Goal: Task Accomplishment & Management: Complete application form

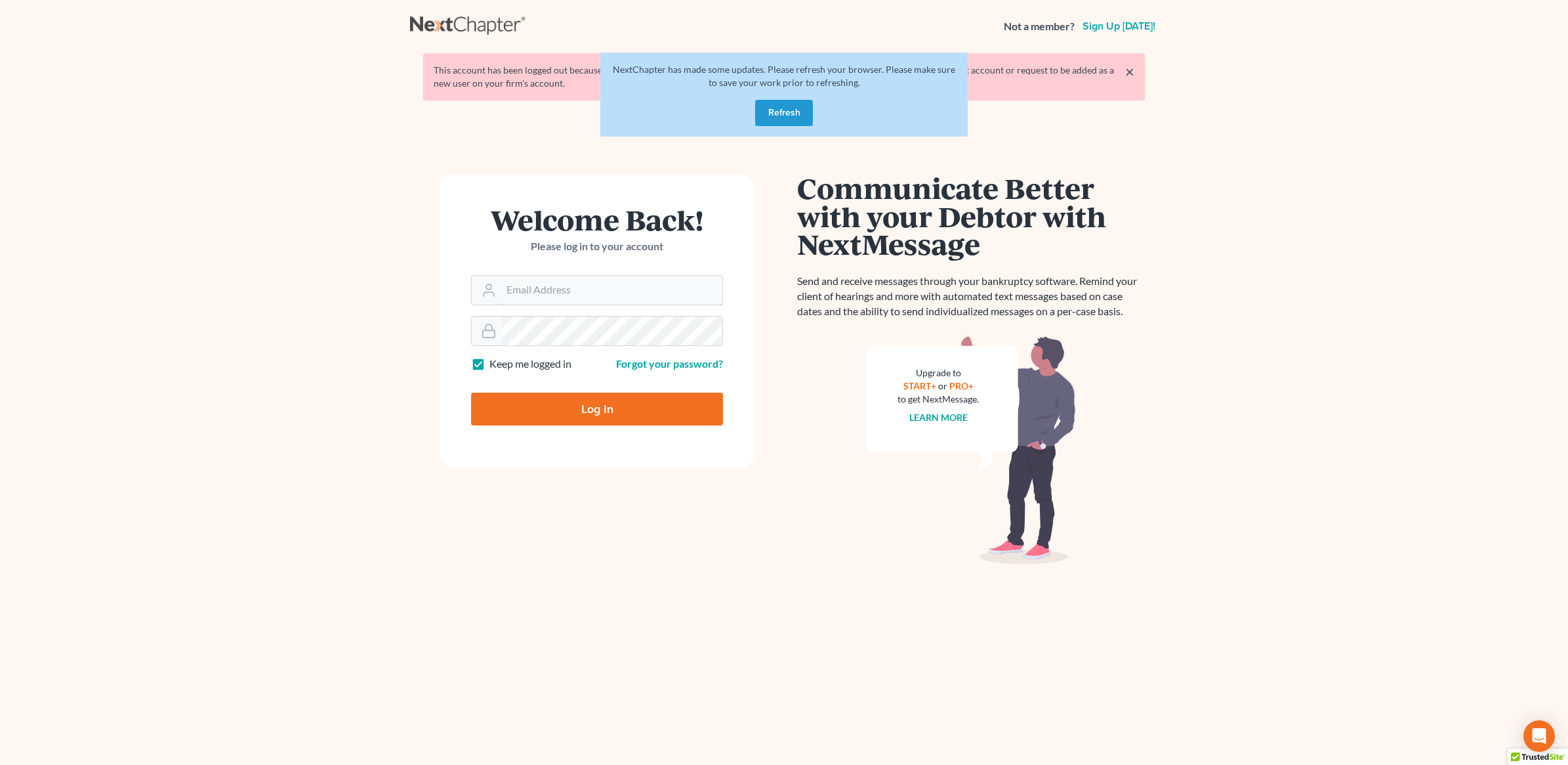
type input "[PERSON_NAME][EMAIL_ADDRESS][DOMAIN_NAME]"
click at [601, 420] on input "Log In" at bounding box center [597, 409] width 252 height 33
type input "Thinking..."
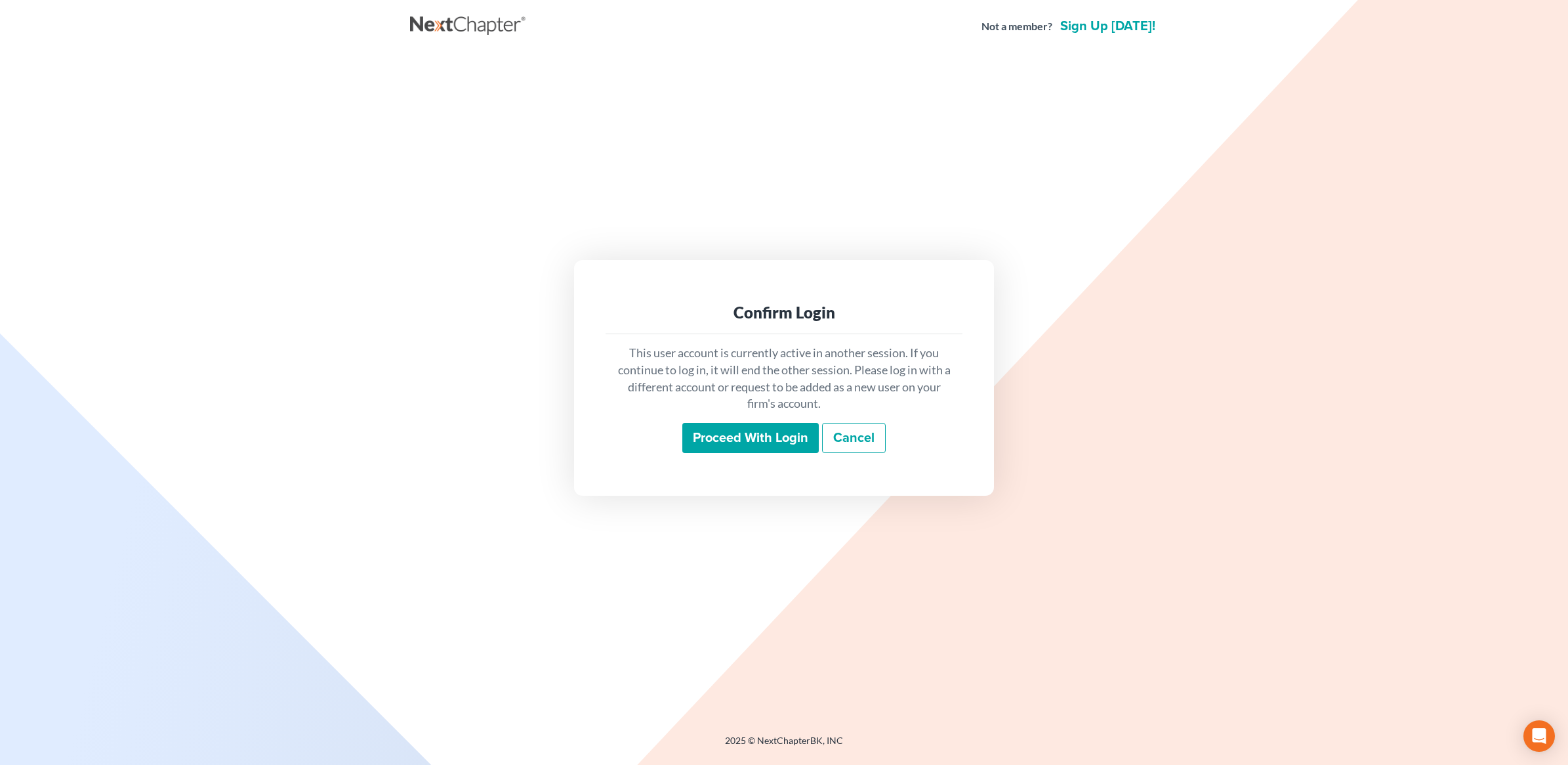
click at [760, 442] on input "Proceed with login" at bounding box center [751, 438] width 137 height 30
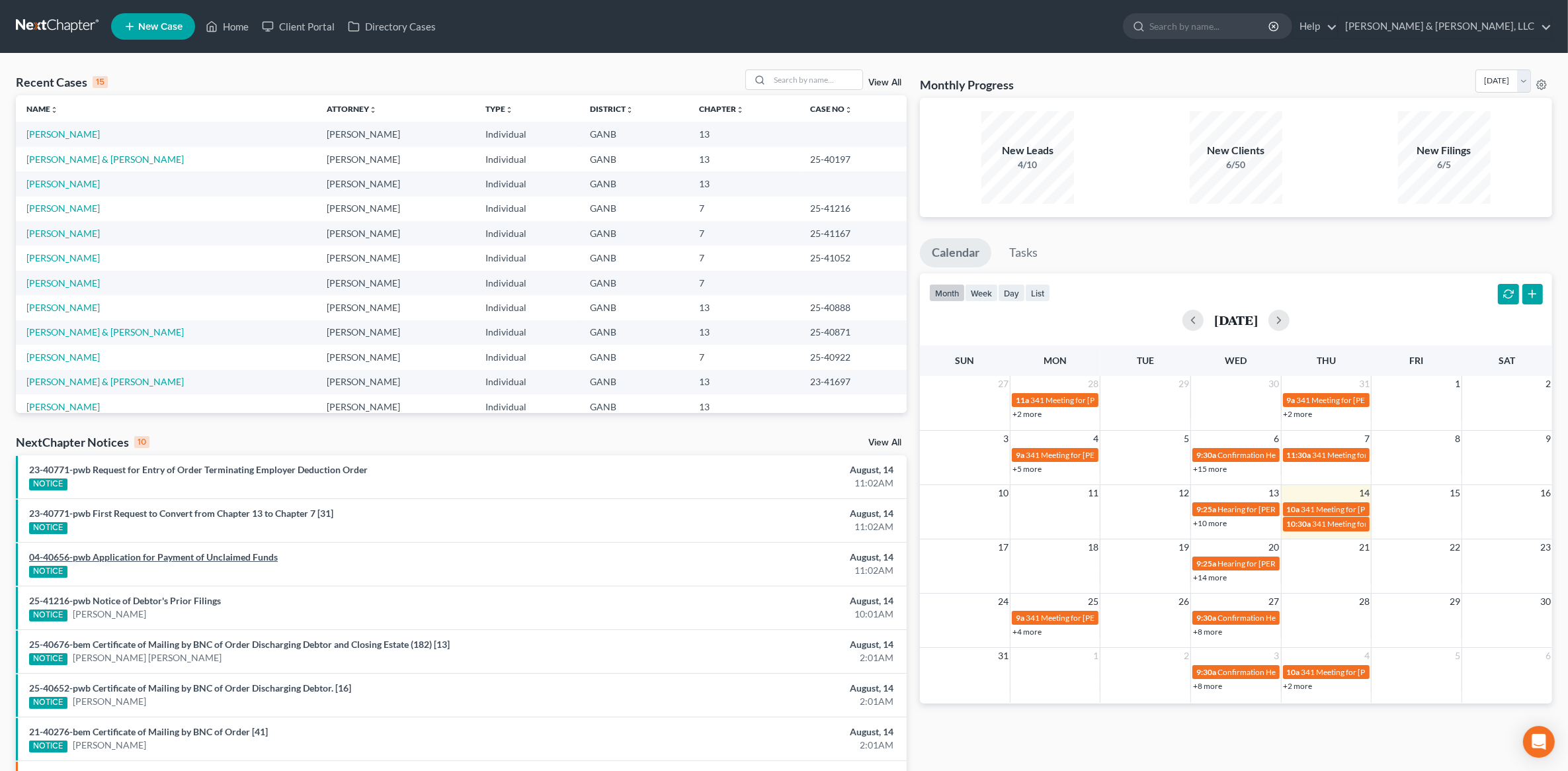
click at [174, 556] on link "04-40656-pwb Application for Payment of Unclaimed Funds" at bounding box center [153, 557] width 248 height 11
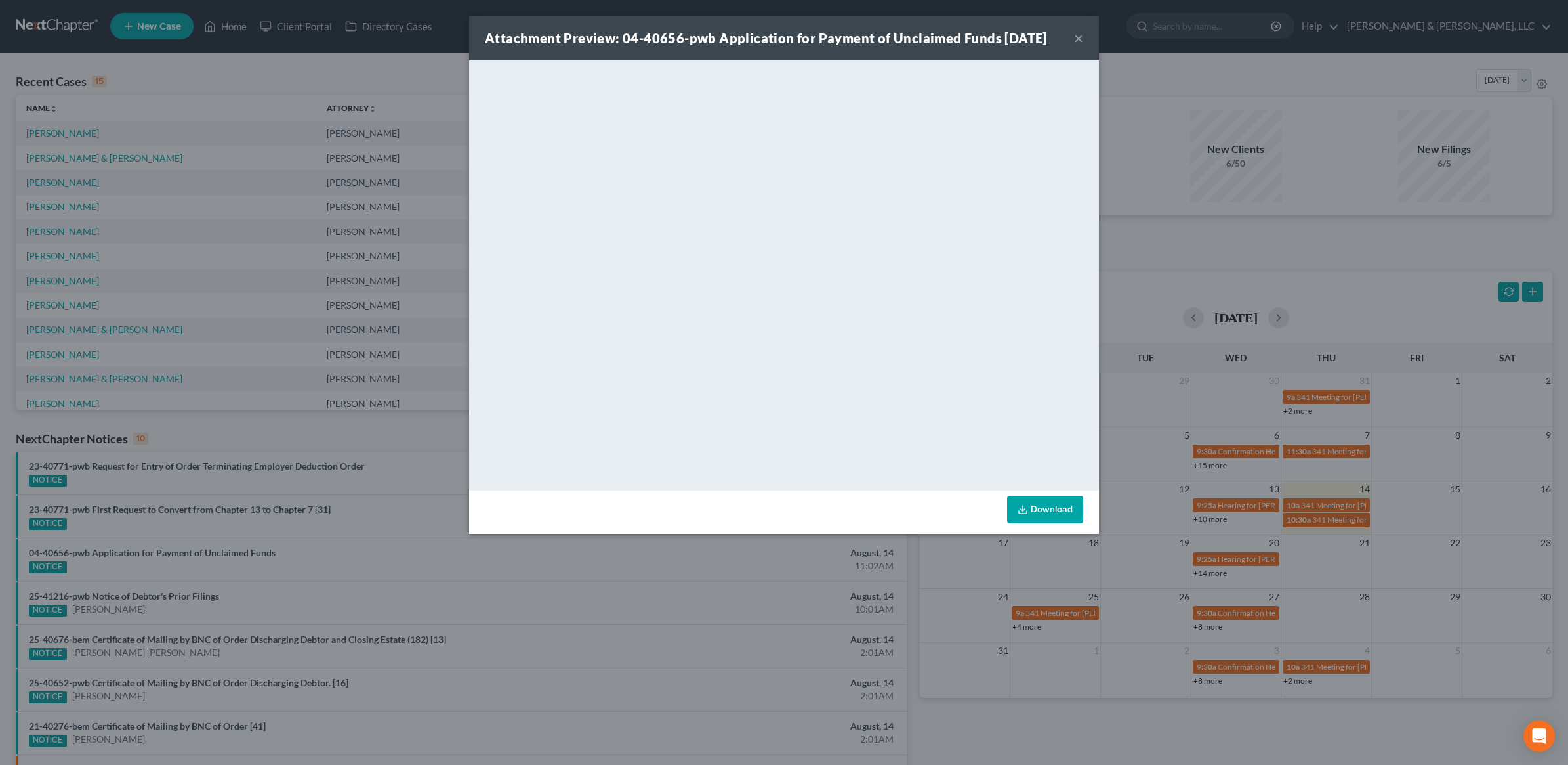
click at [356, 434] on div "Attachment Preview: 04-40656-pwb Application for Payment of Unclaimed Funds 08/…" at bounding box center [784, 382] width 1568 height 765
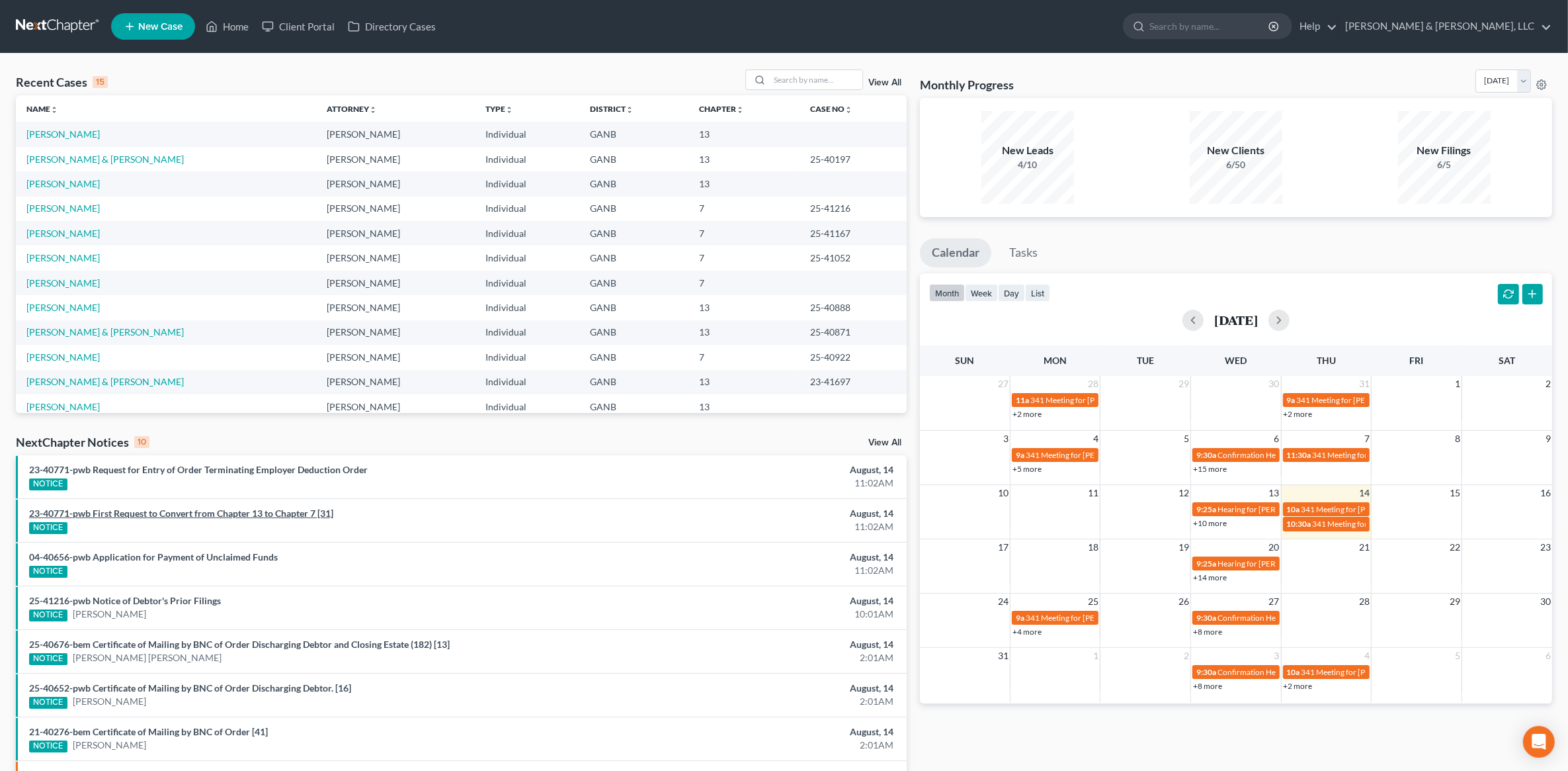
click at [254, 511] on link "23-40771-pwb First Request to Convert from Chapter 13 to Chapter 7 [31]" at bounding box center [181, 512] width 305 height 11
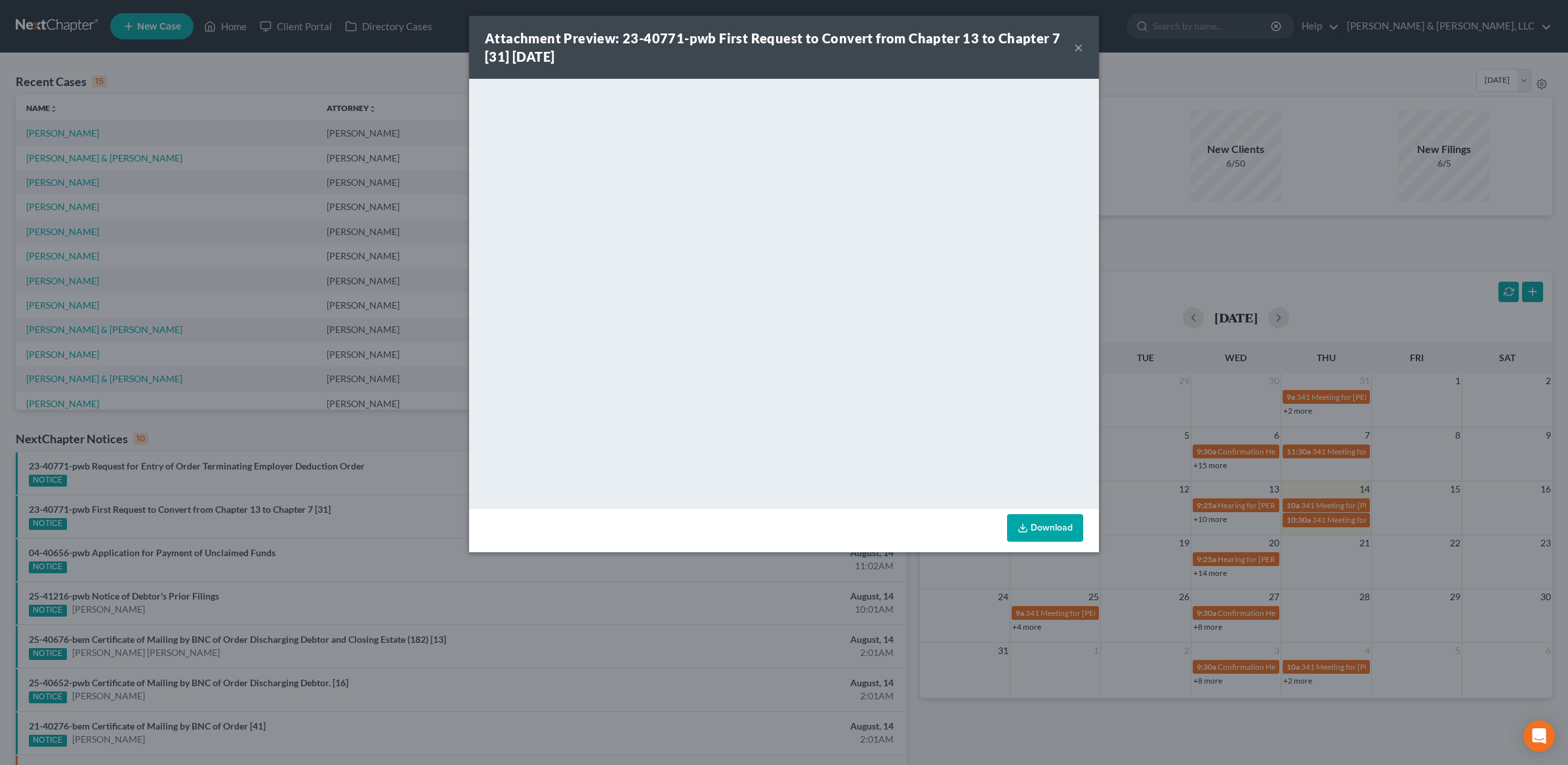
click at [1076, 45] on button "×" at bounding box center [1079, 47] width 9 height 16
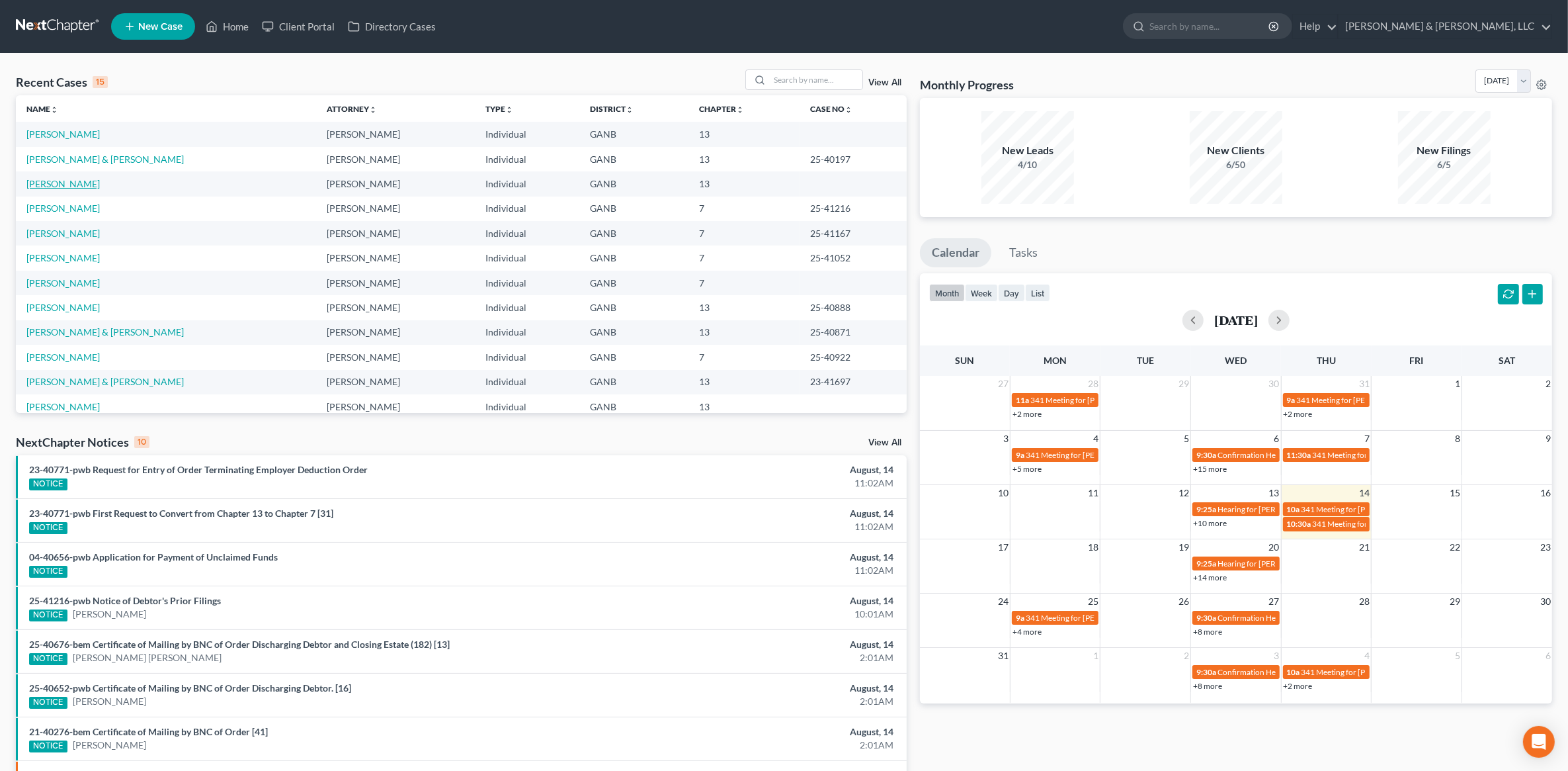
click at [55, 182] on link "Martin, Diane" at bounding box center [63, 183] width 73 height 11
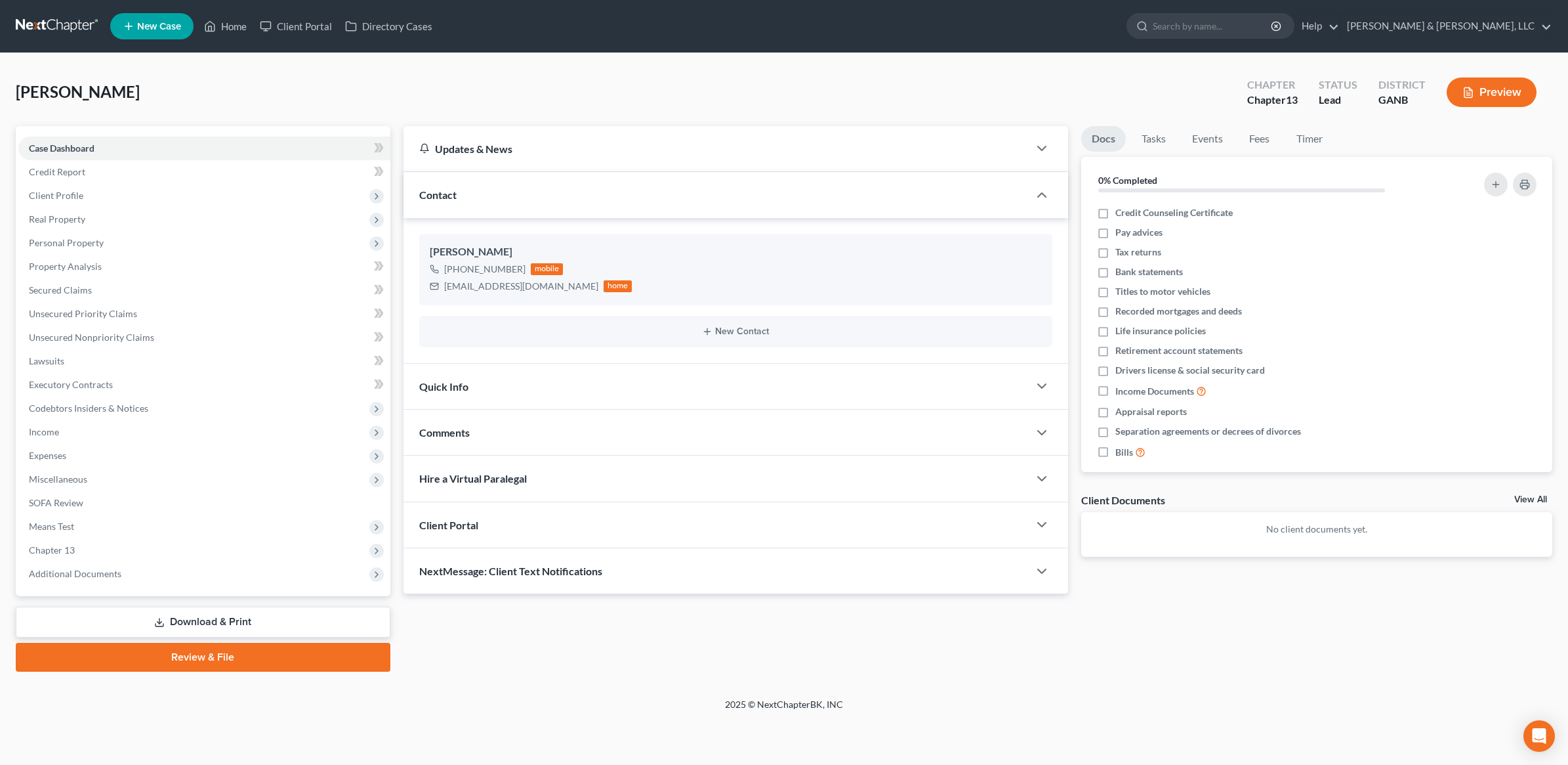
click at [224, 624] on link "Download & Print" at bounding box center [203, 621] width 375 height 31
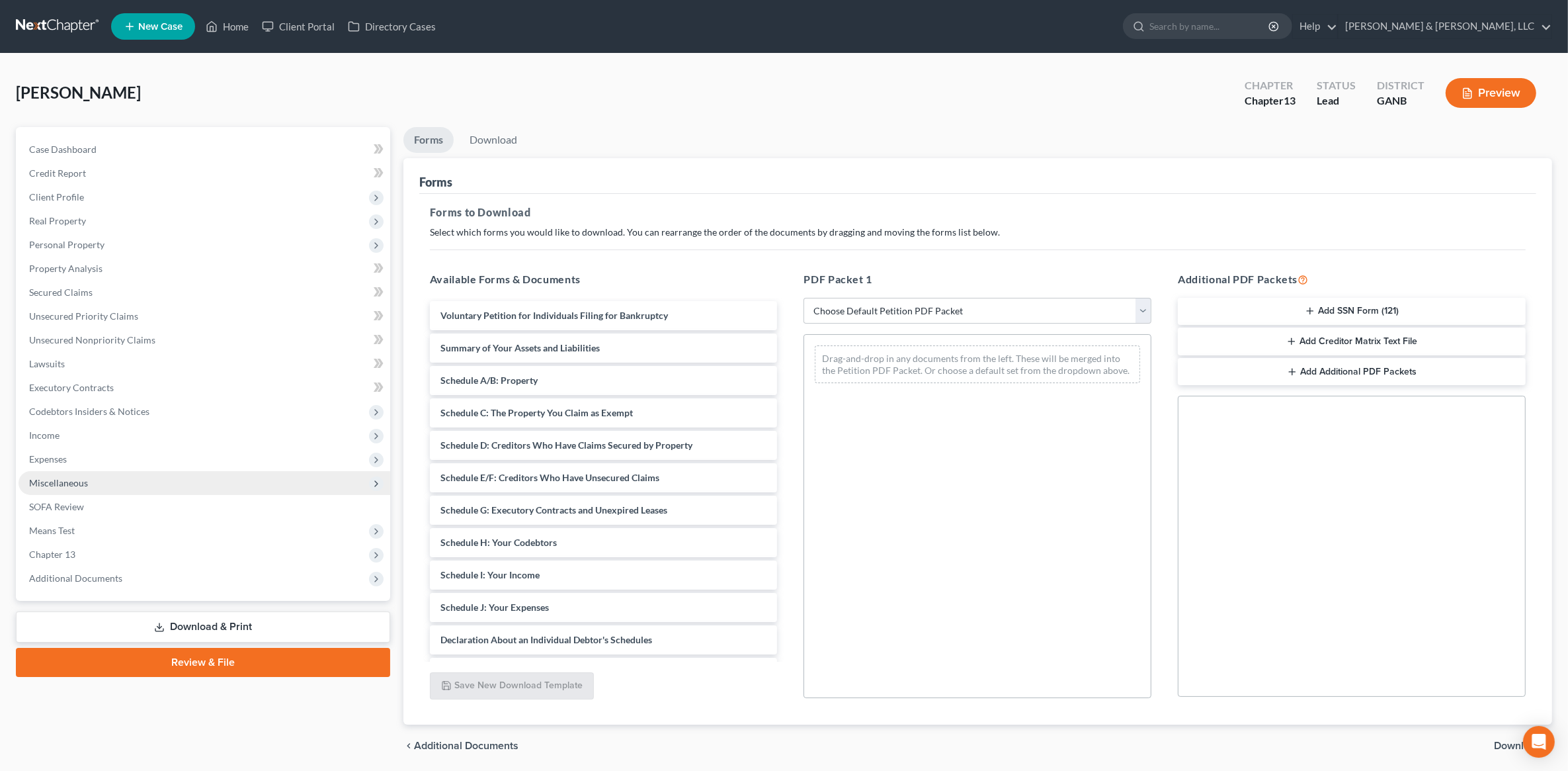
click at [103, 489] on span "Miscellaneous" at bounding box center [204, 483] width 372 height 24
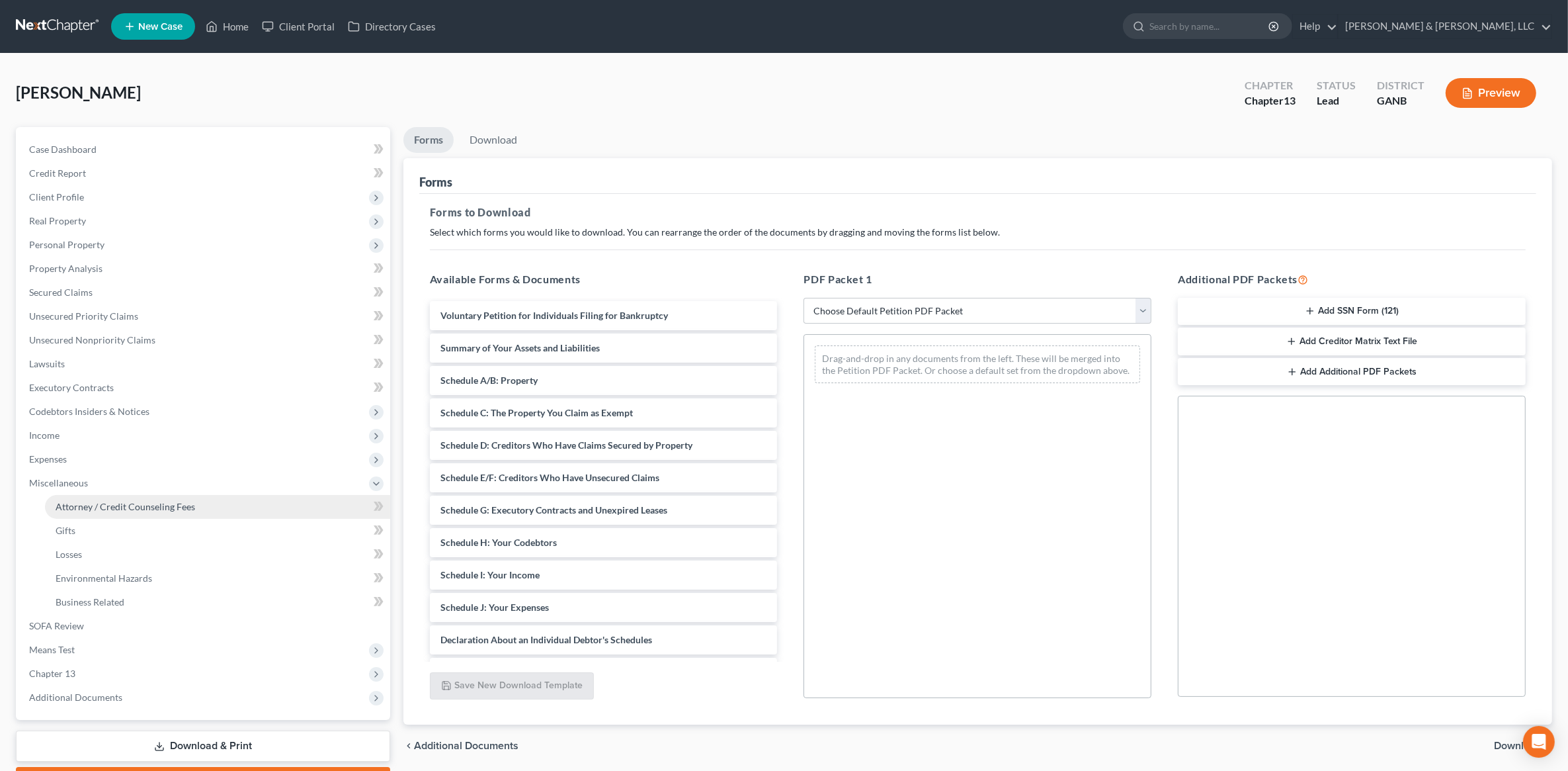
click at [116, 501] on span "Attorney / Credit Counseling Fees" at bounding box center [125, 506] width 140 height 11
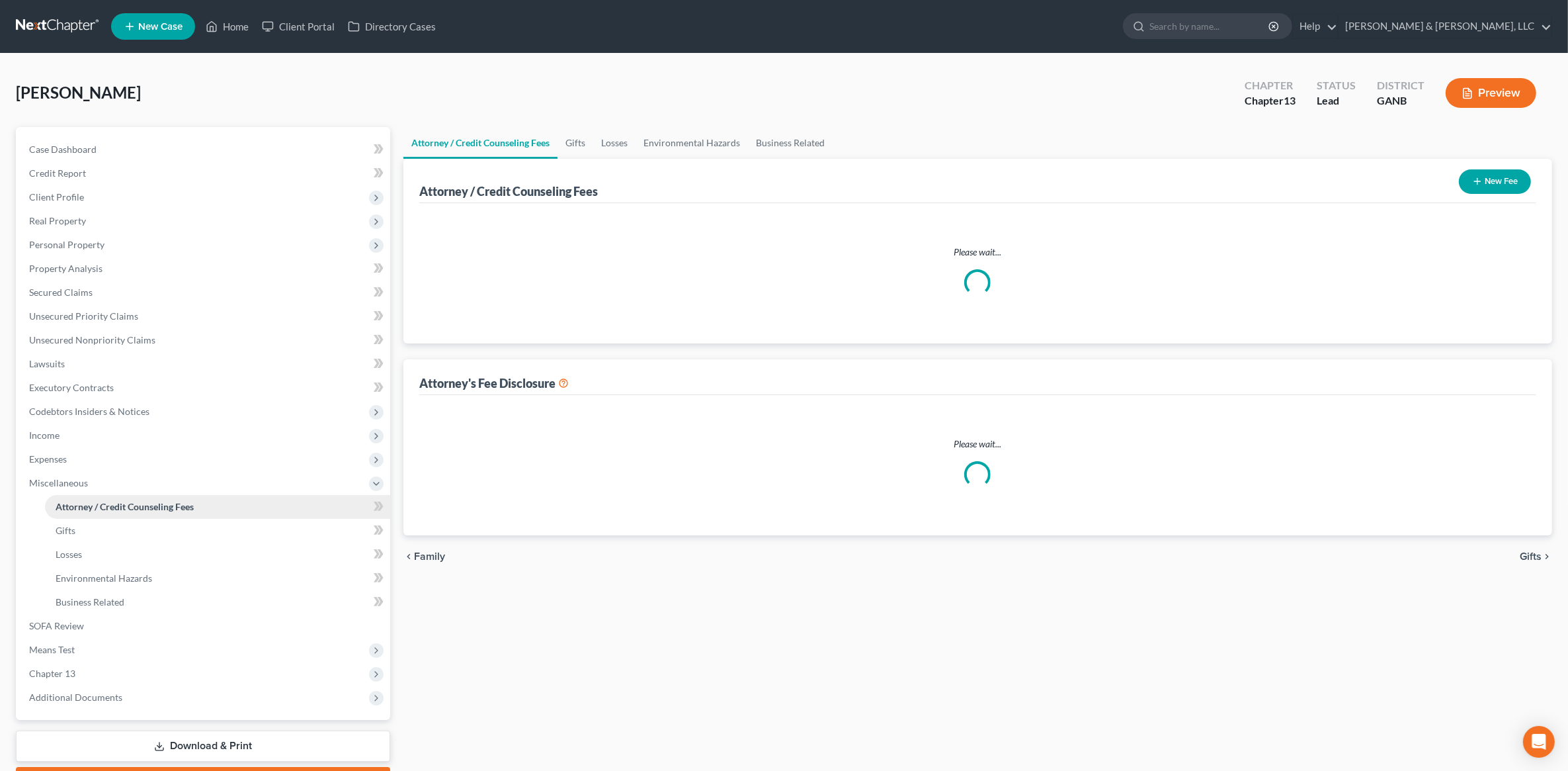
select select "3"
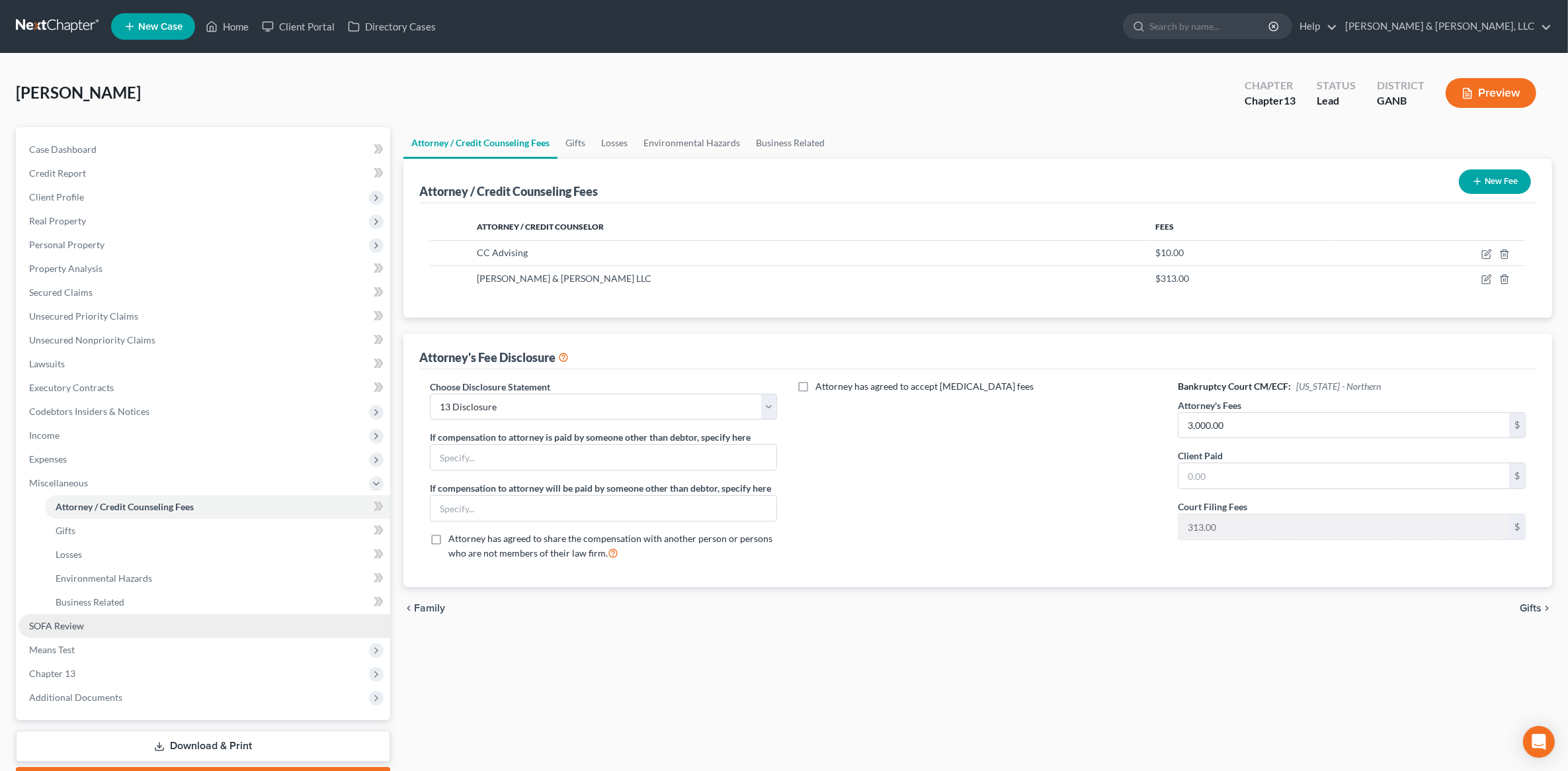
scroll to position [74, 0]
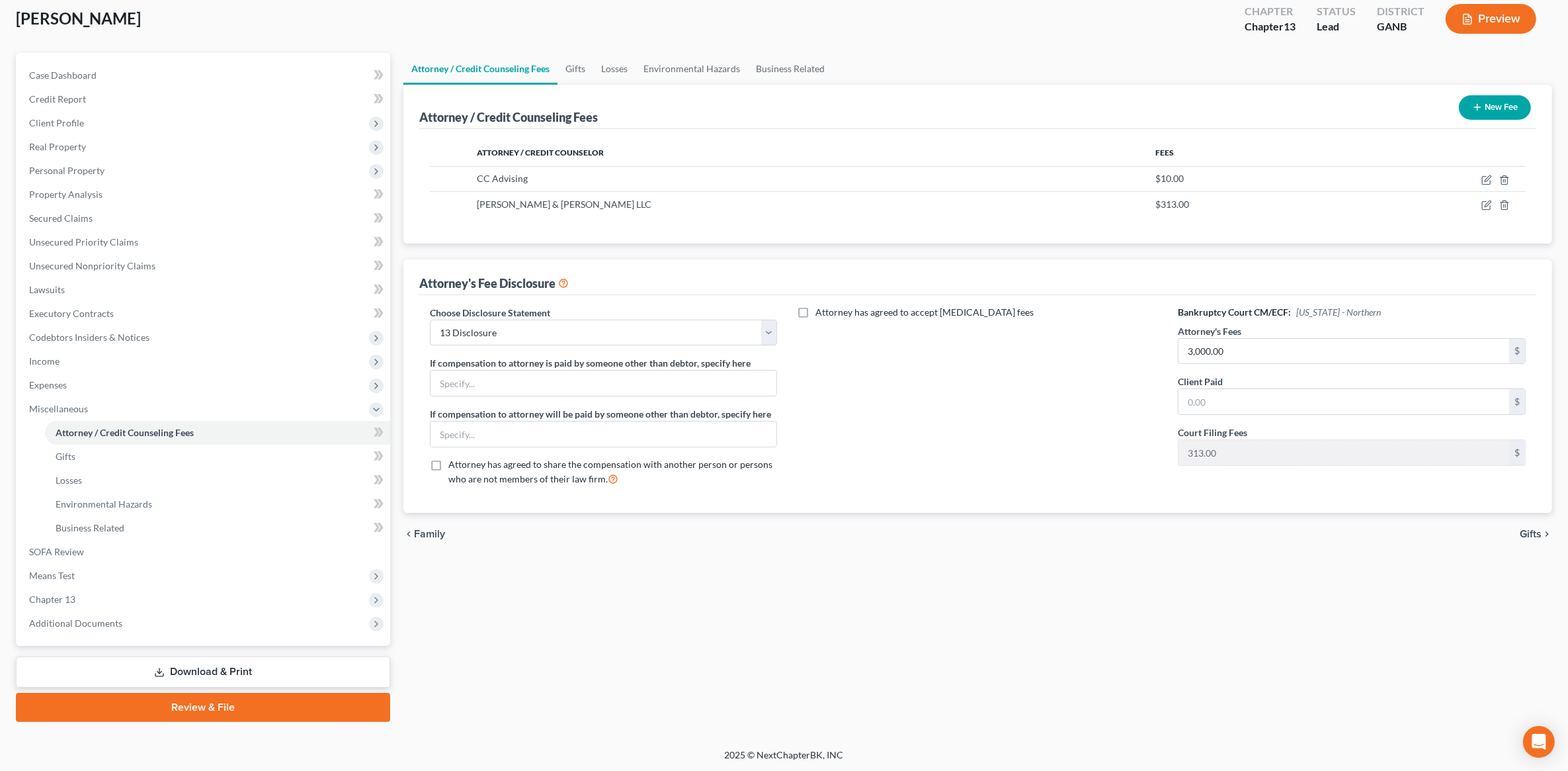
click at [209, 659] on link "Download & Print" at bounding box center [203, 671] width 374 height 31
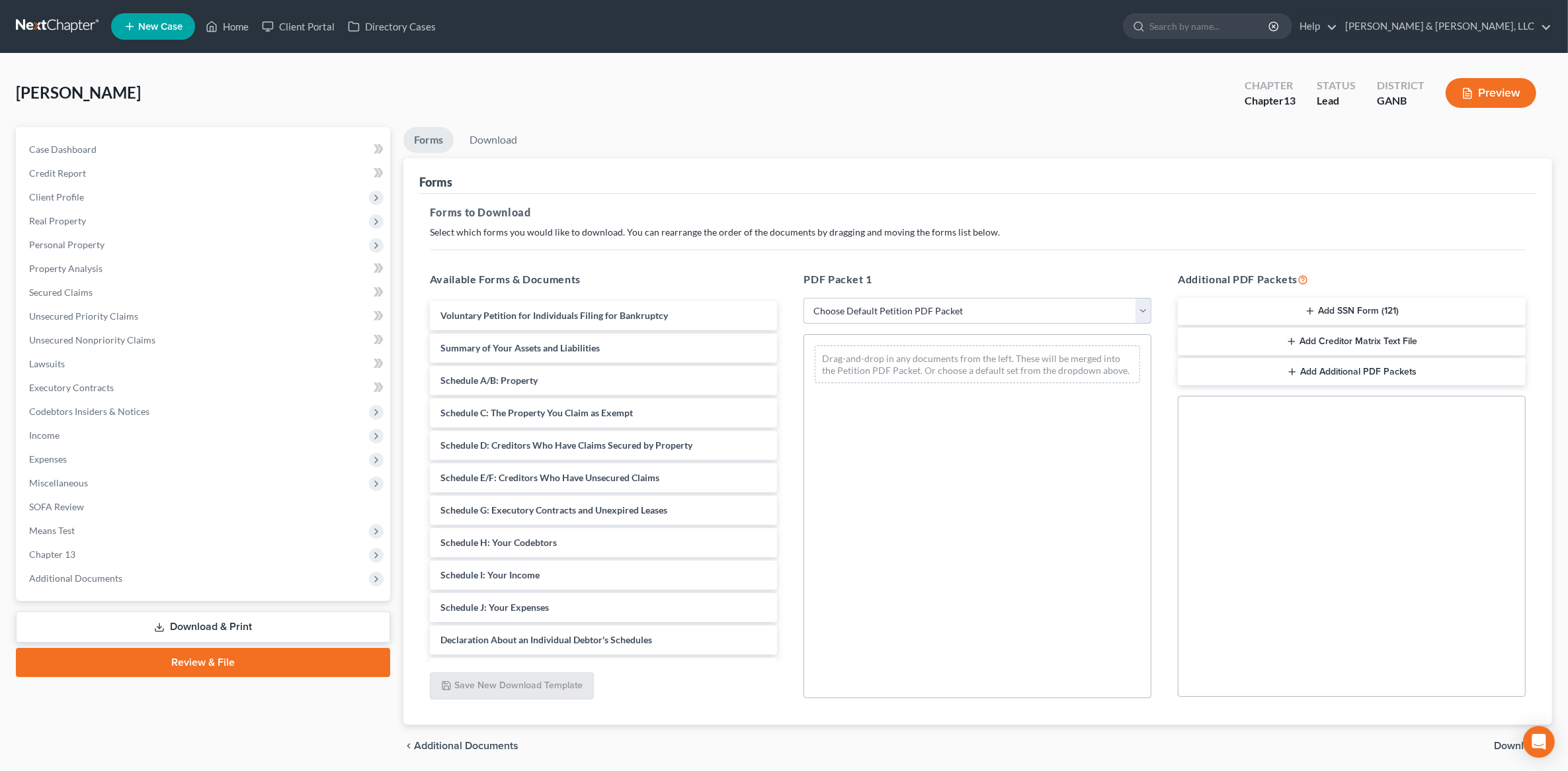
click at [841, 314] on select "Choose Default Petition PDF Packet Complete Bankruptcy Petition (all forms and …" at bounding box center [978, 311] width 348 height 26
select select "8"
click at [804, 298] on select "Choose Default Petition PDF Packet Complete Bankruptcy Petition (all forms and …" at bounding box center [978, 311] width 348 height 26
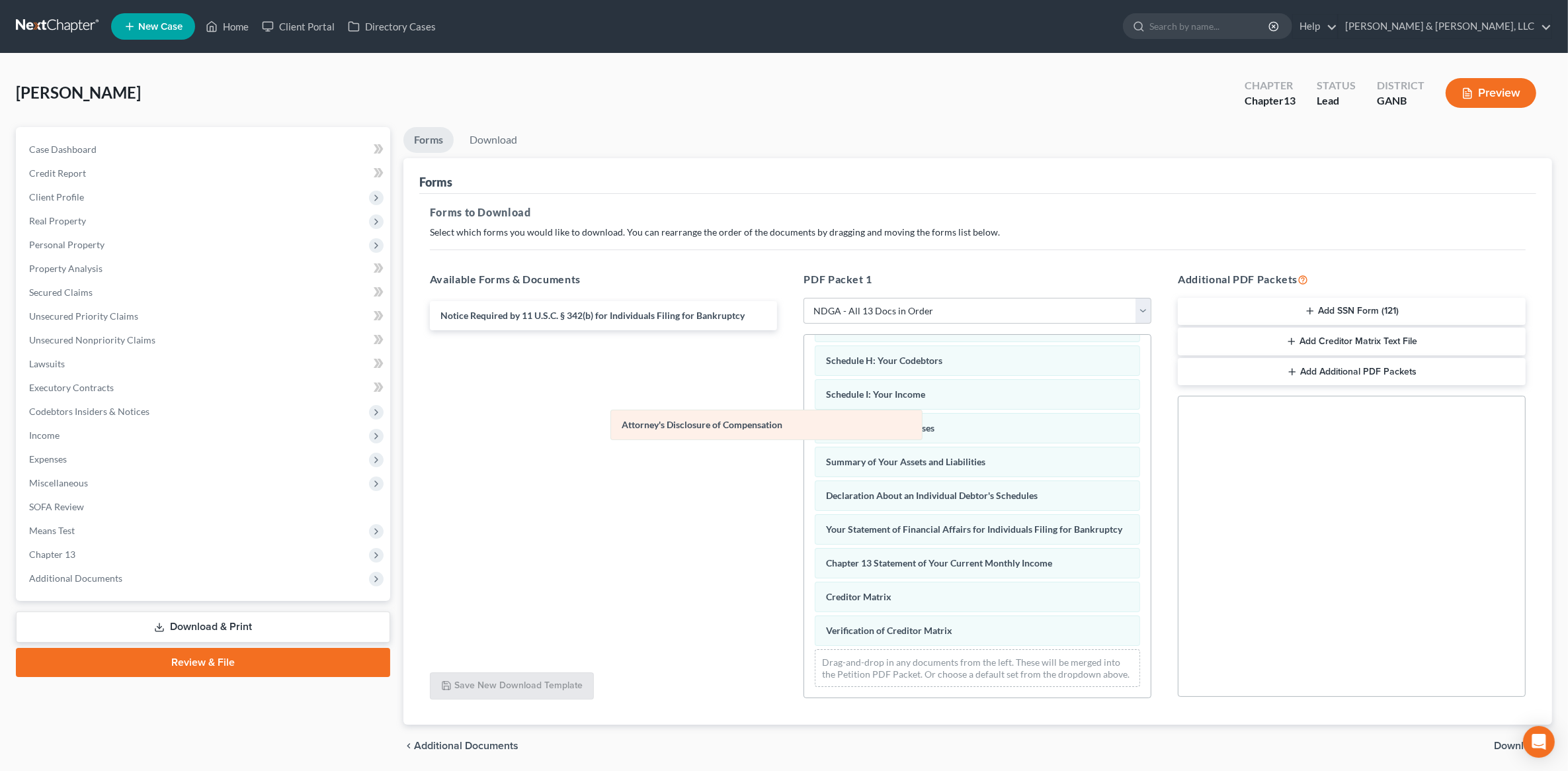
scroll to position [232, 0]
drag, startPoint x: 895, startPoint y: 516, endPoint x: 623, endPoint y: 385, distance: 301.9
click at [804, 385] on div "Attorney's Disclosure of Compensation Voluntary Petition for Individuals Filing…" at bounding box center [977, 414] width 346 height 565
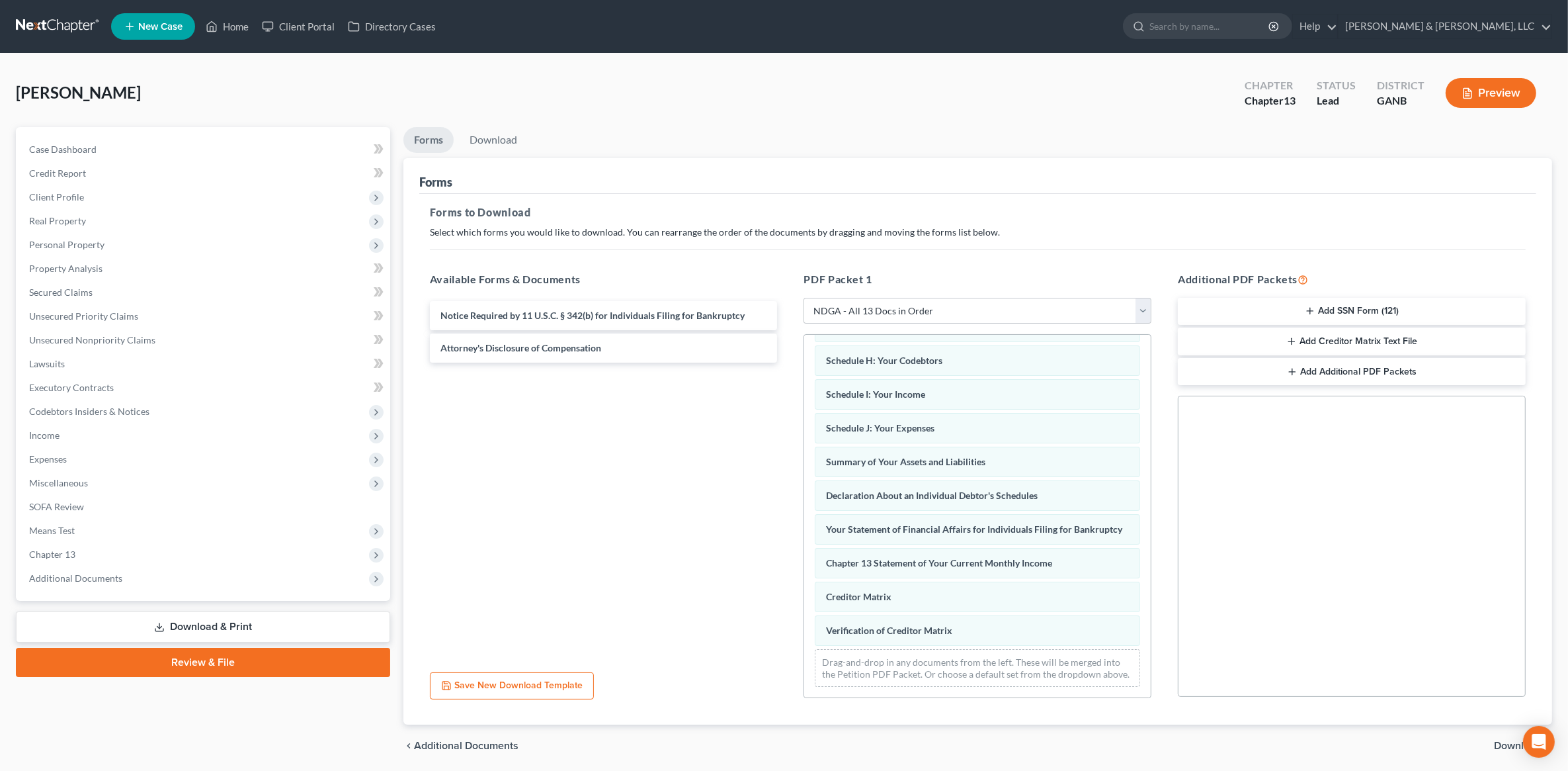
scroll to position [46, 0]
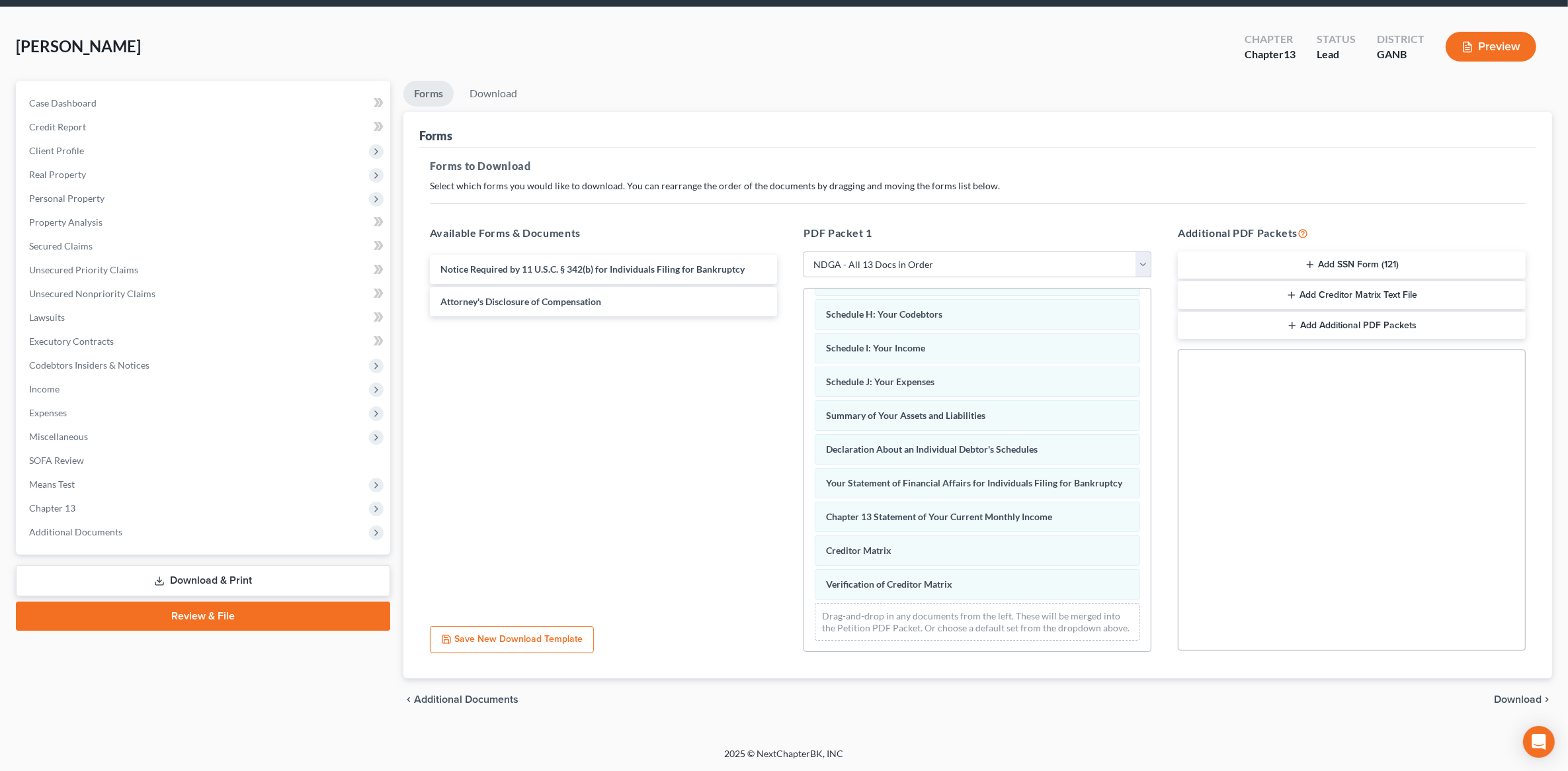
click at [1507, 695] on span "Download" at bounding box center [1518, 700] width 48 height 10
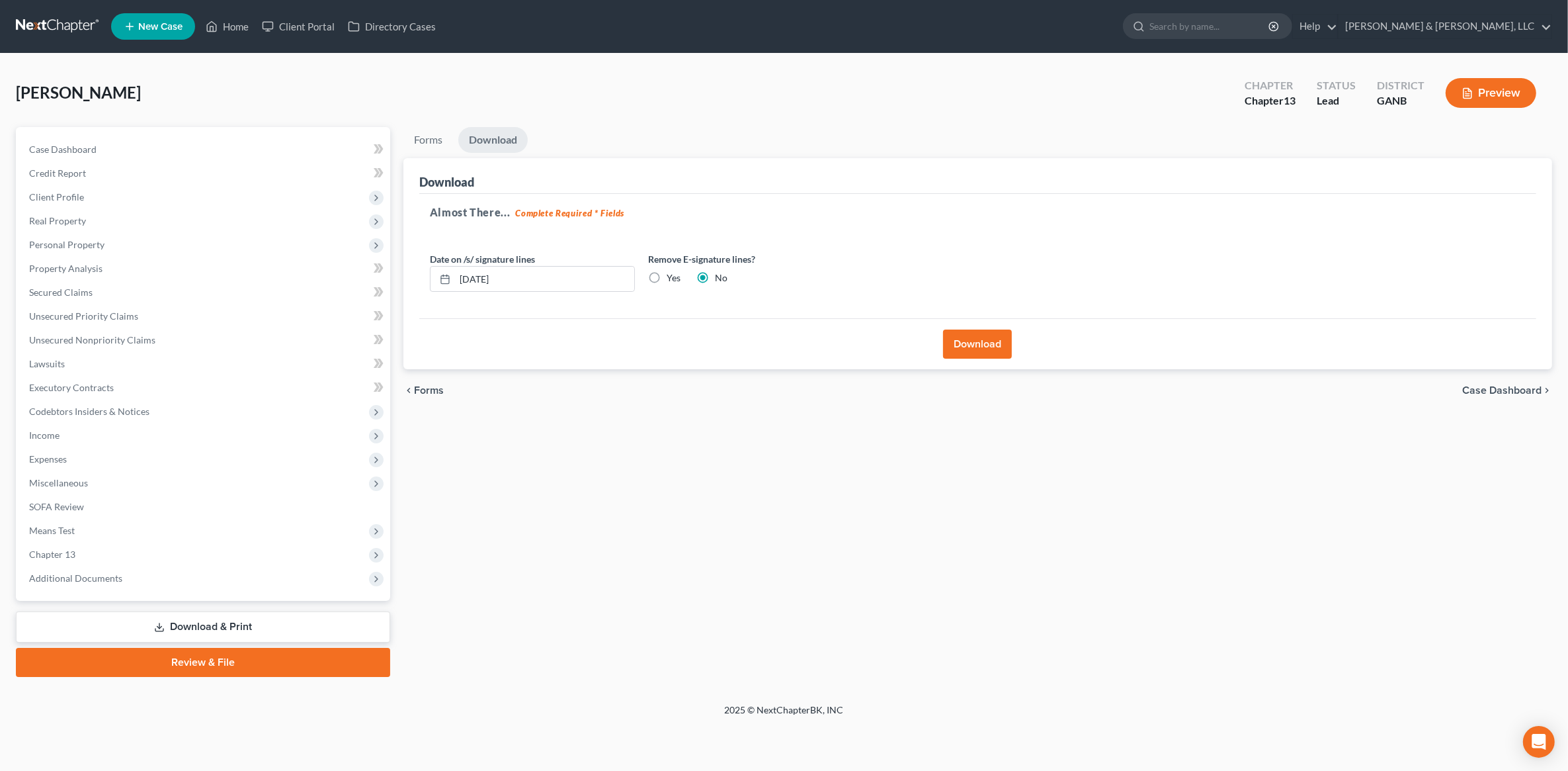
scroll to position [0, 0]
click at [676, 276] on label "Yes" at bounding box center [677, 278] width 14 height 14
click at [676, 276] on input "Yes" at bounding box center [680, 276] width 9 height 9
radio input "true"
radio input "false"
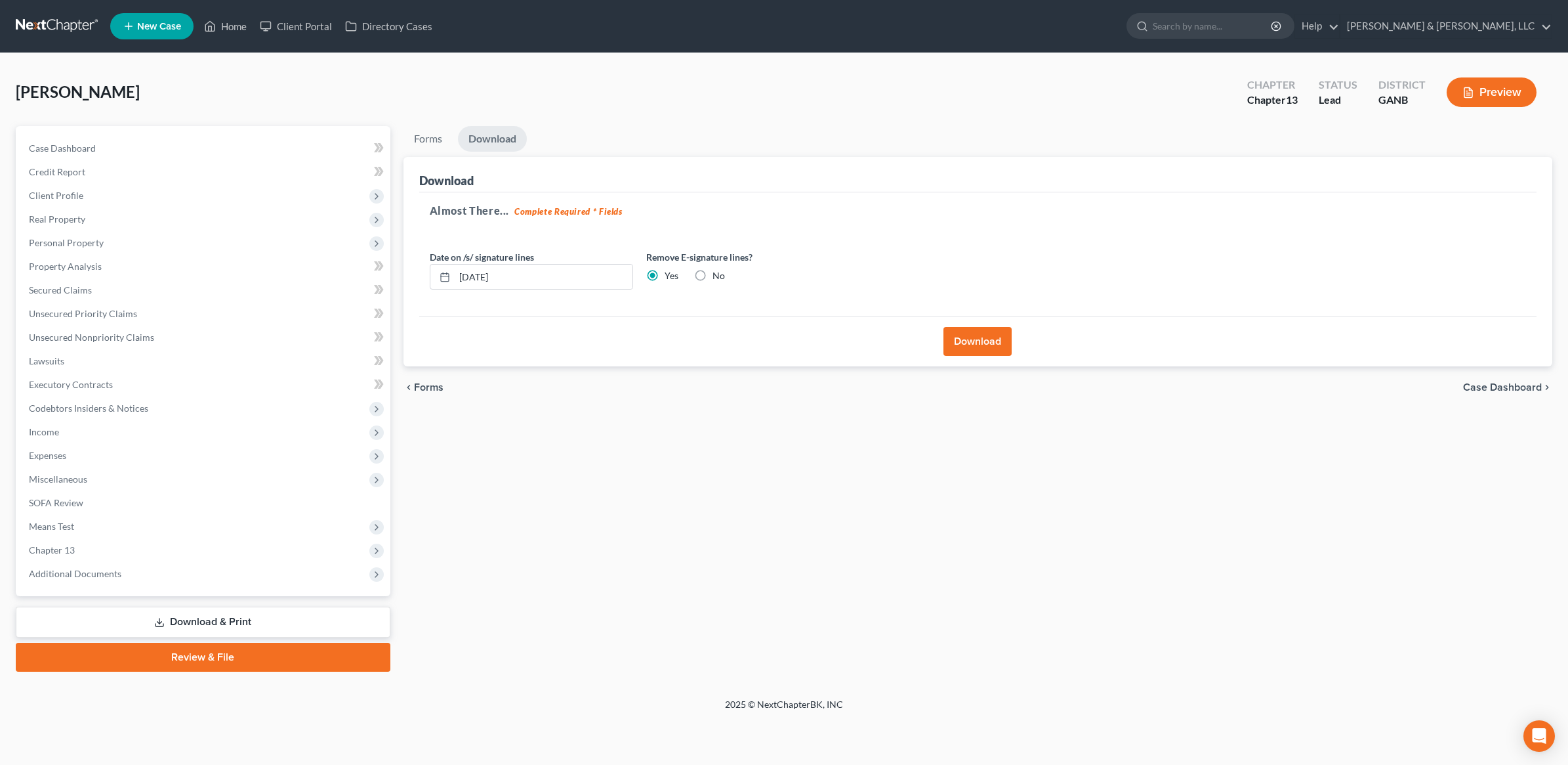
click at [959, 344] on button "Download" at bounding box center [977, 341] width 68 height 29
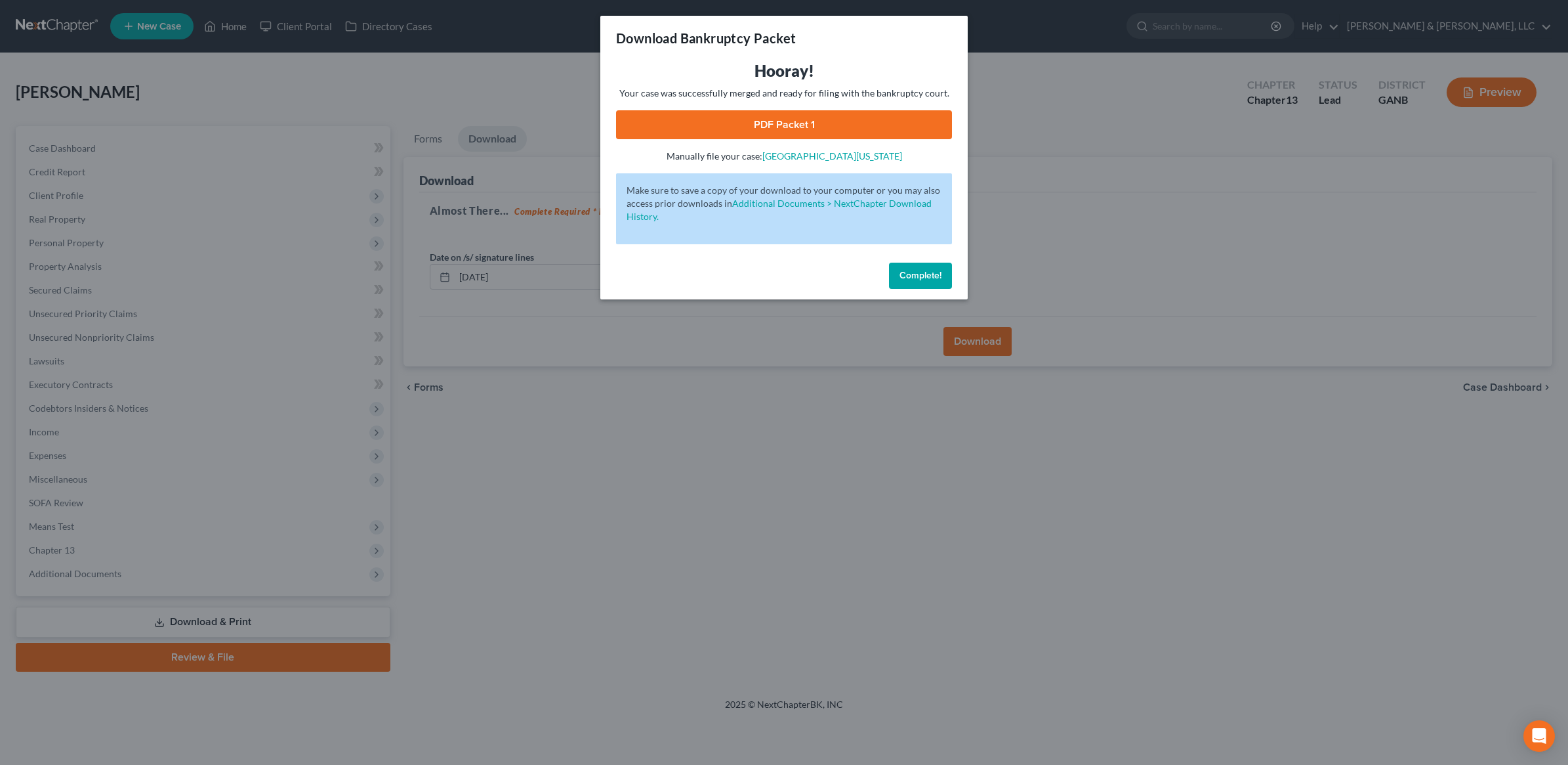
click at [759, 122] on link "PDF Packet 1" at bounding box center [784, 125] width 336 height 29
click at [925, 274] on span "Complete!" at bounding box center [921, 275] width 42 height 11
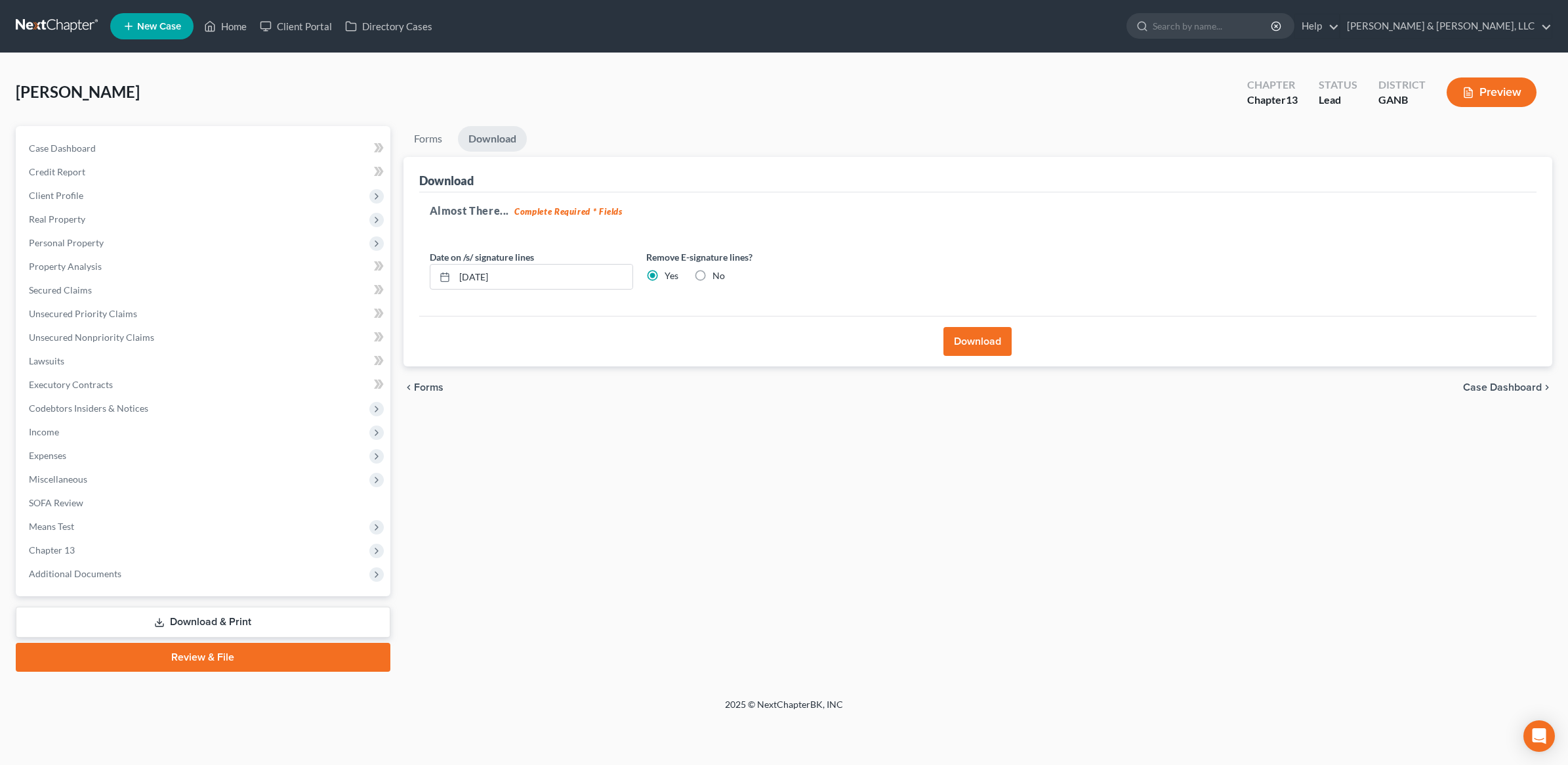
click at [249, 627] on link "Download & Print" at bounding box center [203, 621] width 375 height 31
click at [111, 134] on div "Case Dashboard Payments Invoices Payments Payments Credit Report Client Profile…" at bounding box center [203, 361] width 375 height 470
click at [109, 143] on link "Case Dashboard" at bounding box center [204, 149] width 372 height 24
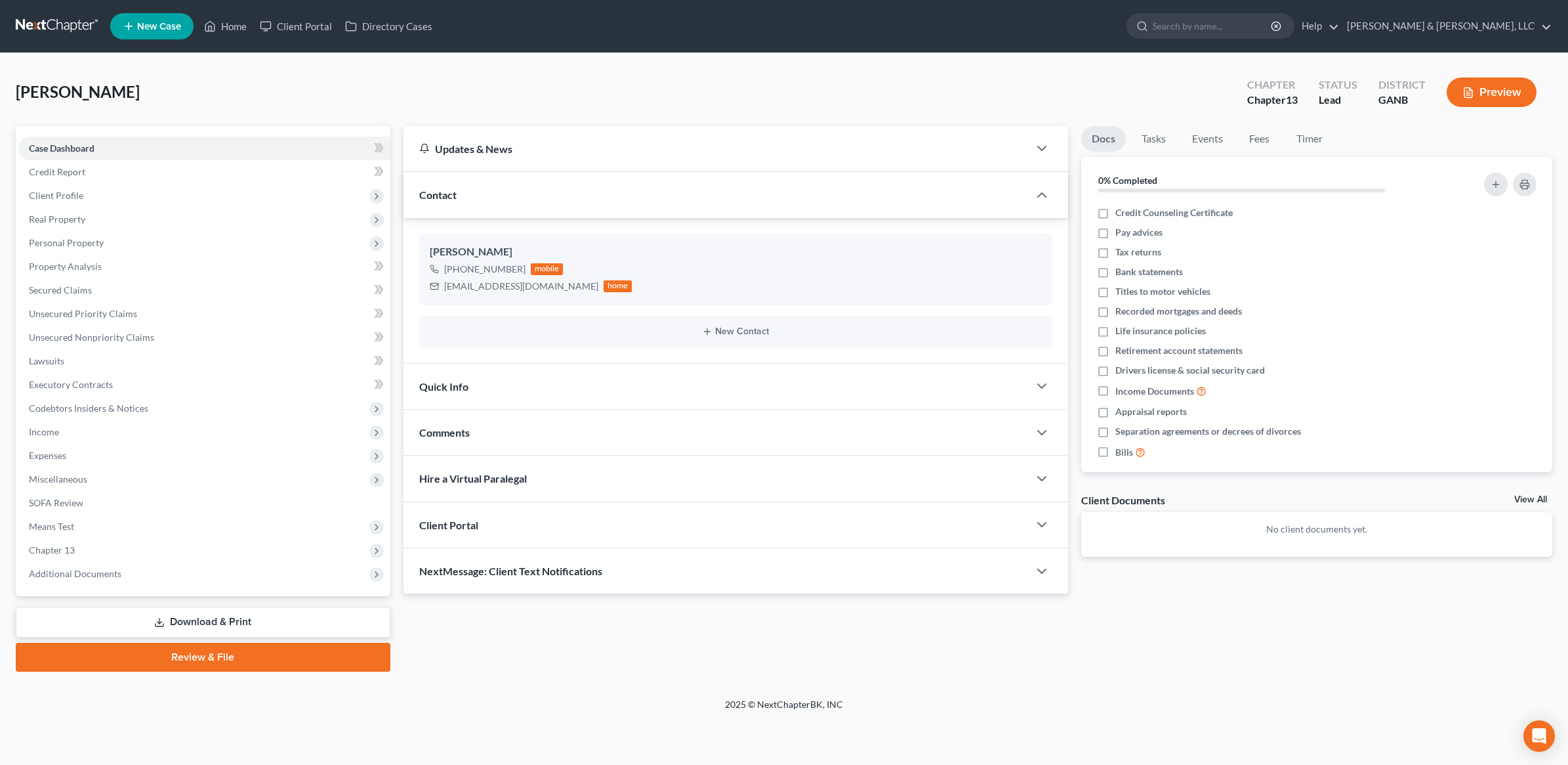
click at [240, 612] on link "Download & Print" at bounding box center [203, 621] width 375 height 31
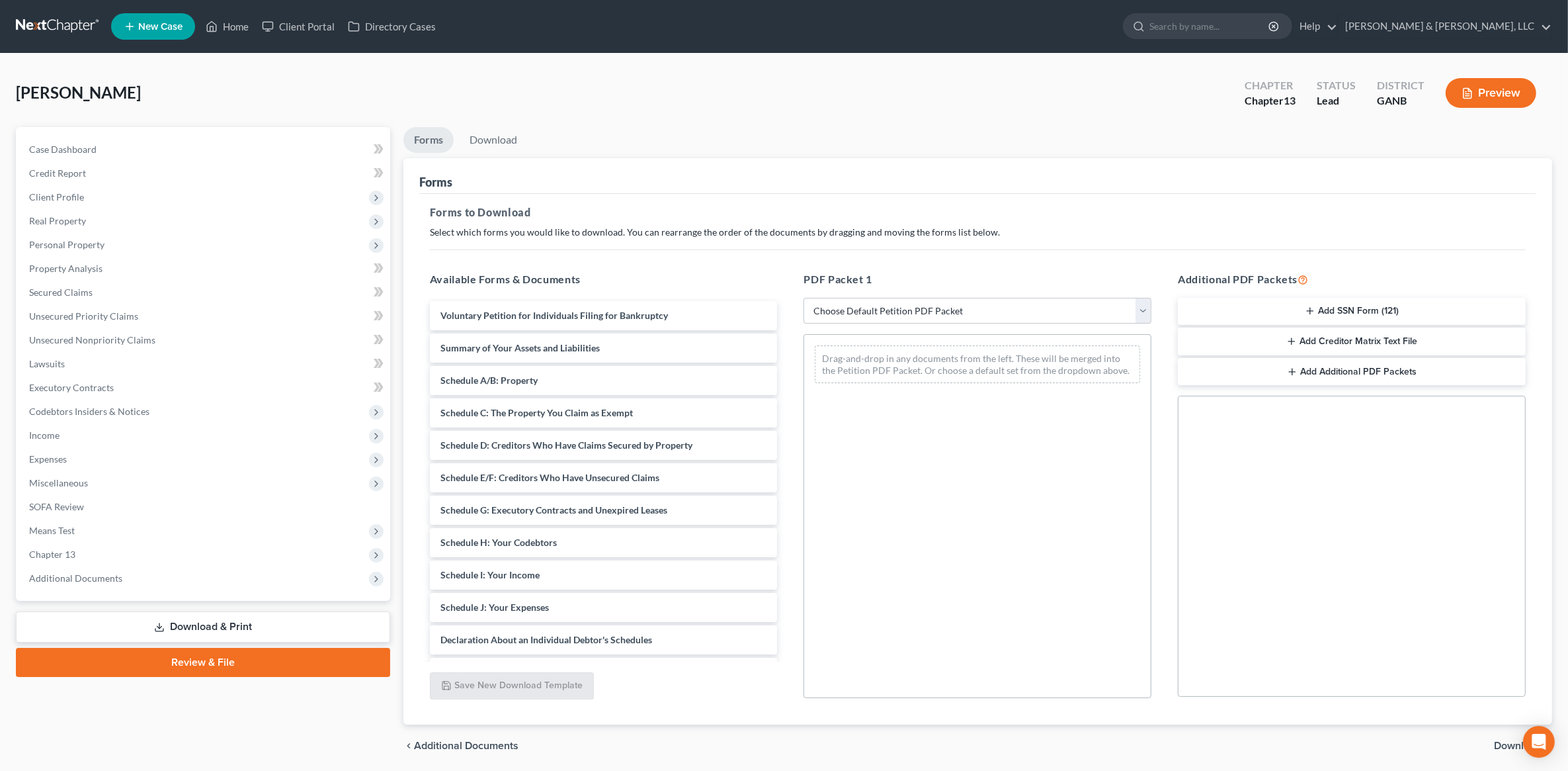
click at [1309, 323] on button "Add SSN Form (121)" at bounding box center [1352, 311] width 348 height 28
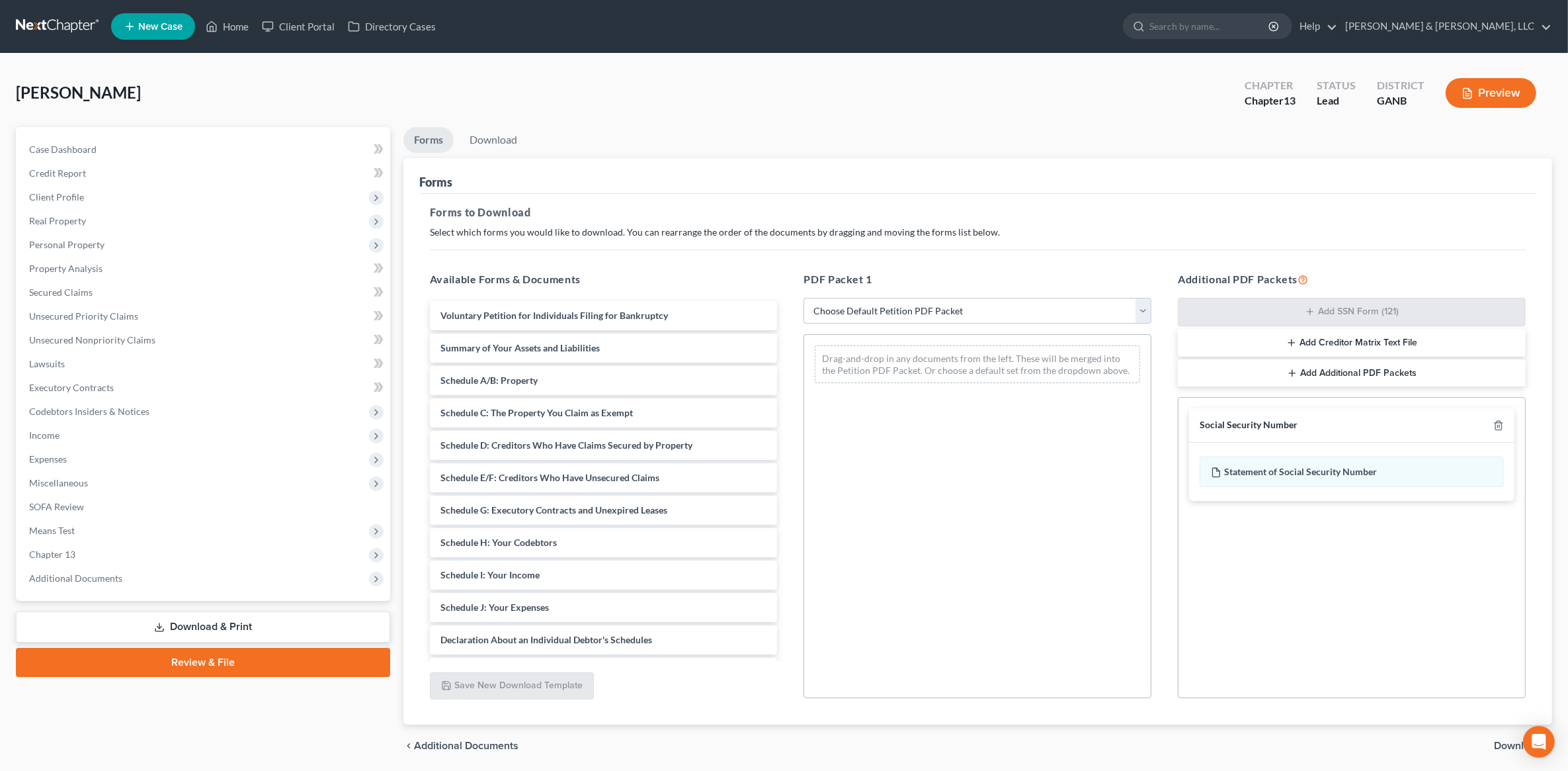
click at [1498, 748] on span "Download" at bounding box center [1518, 745] width 48 height 10
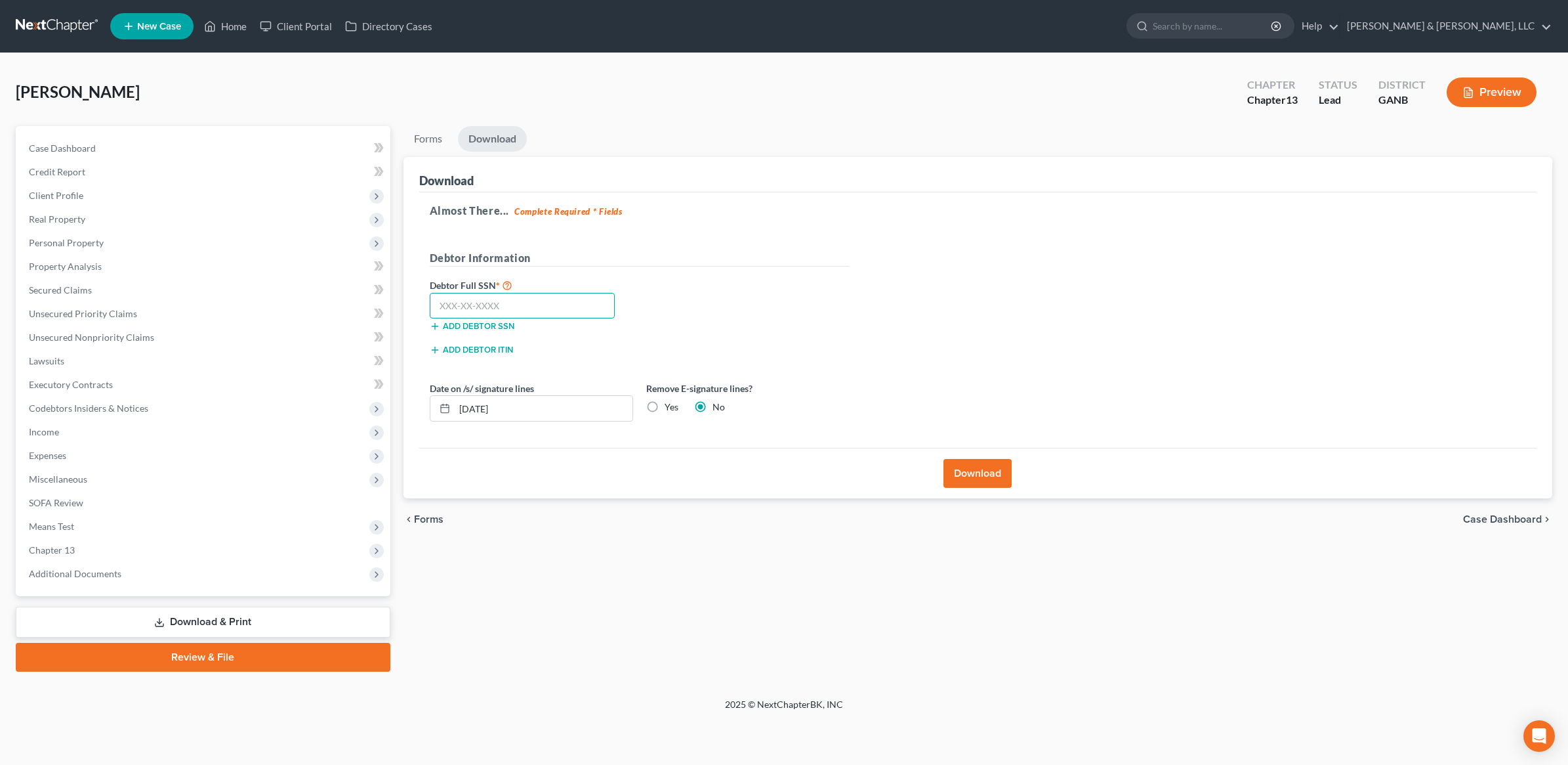
click at [535, 312] on input "text" at bounding box center [522, 306] width 186 height 26
type input "270-66-5493"
click at [665, 403] on label "Yes" at bounding box center [672, 407] width 14 height 14
click at [670, 403] on input "Yes" at bounding box center [674, 404] width 8 height 8
radio input "true"
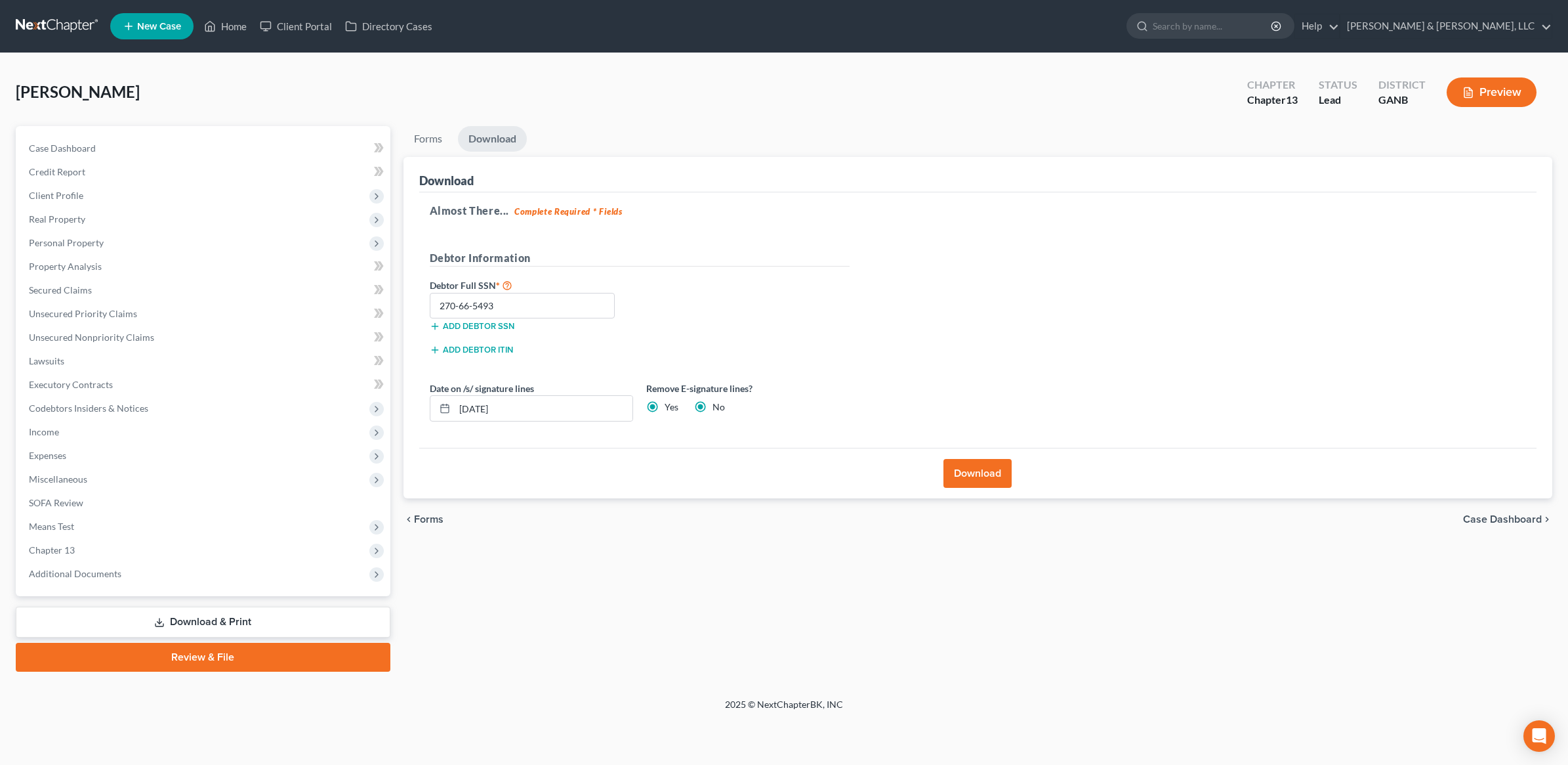
radio input "false"
click at [963, 476] on button "Download" at bounding box center [977, 473] width 68 height 29
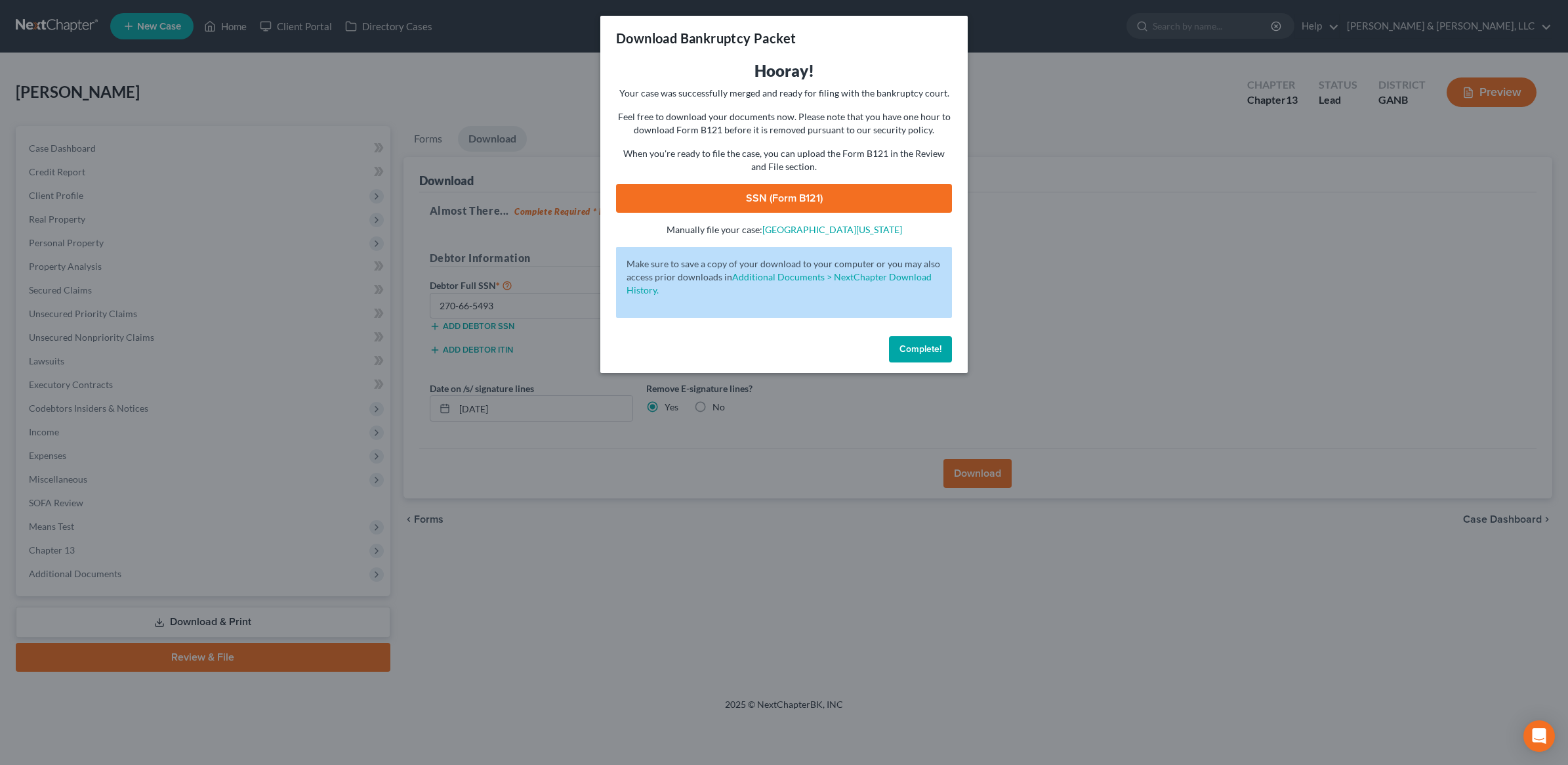
click at [771, 208] on link "SSN (Form B121)" at bounding box center [784, 198] width 336 height 29
click at [925, 346] on span "Complete!" at bounding box center [921, 349] width 42 height 11
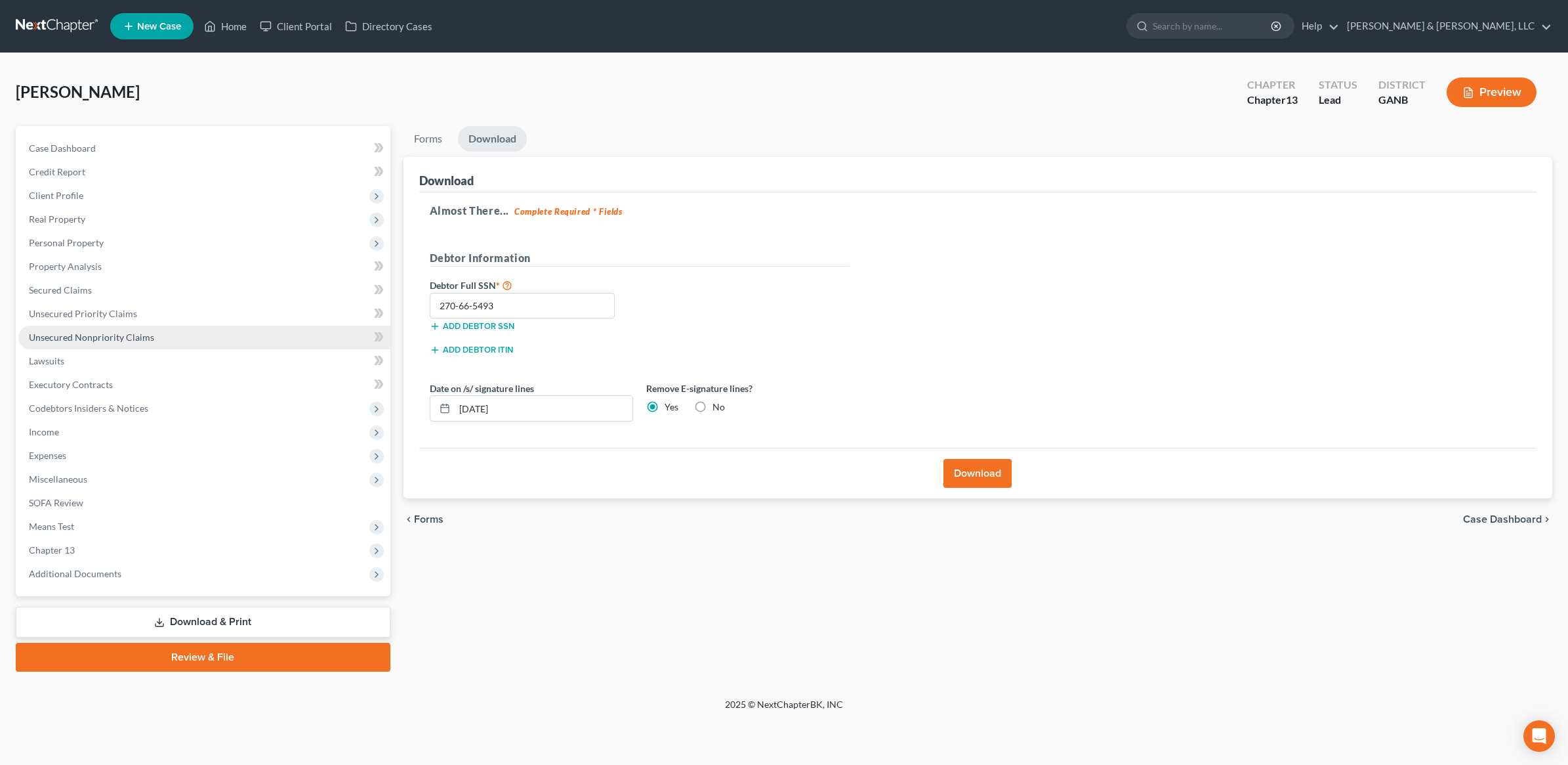
click at [142, 335] on span "Unsecured Nonpriority Claims" at bounding box center [91, 337] width 125 height 11
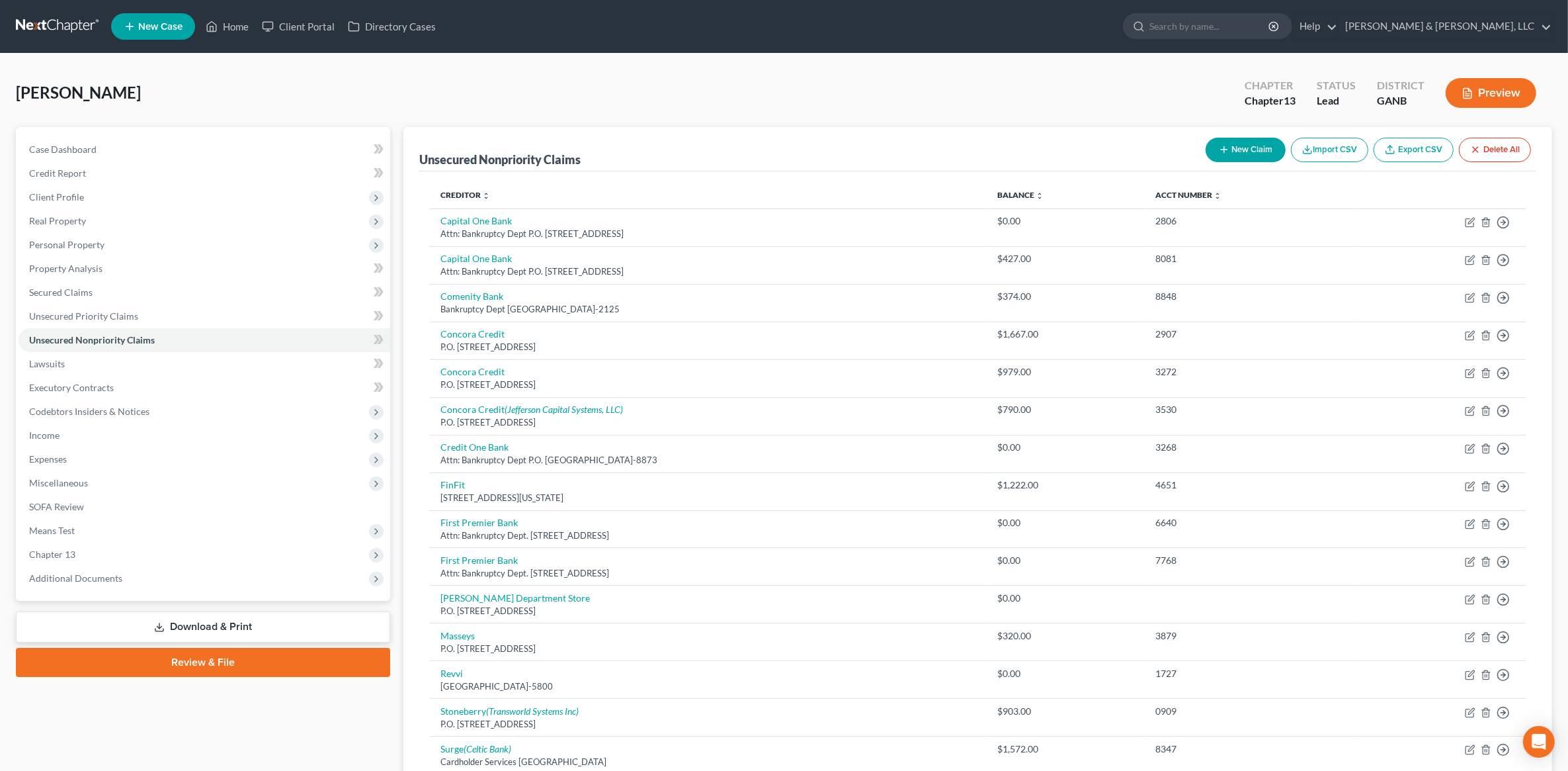
click at [1228, 157] on button "New Claim" at bounding box center [1246, 150] width 80 height 25
select select "0"
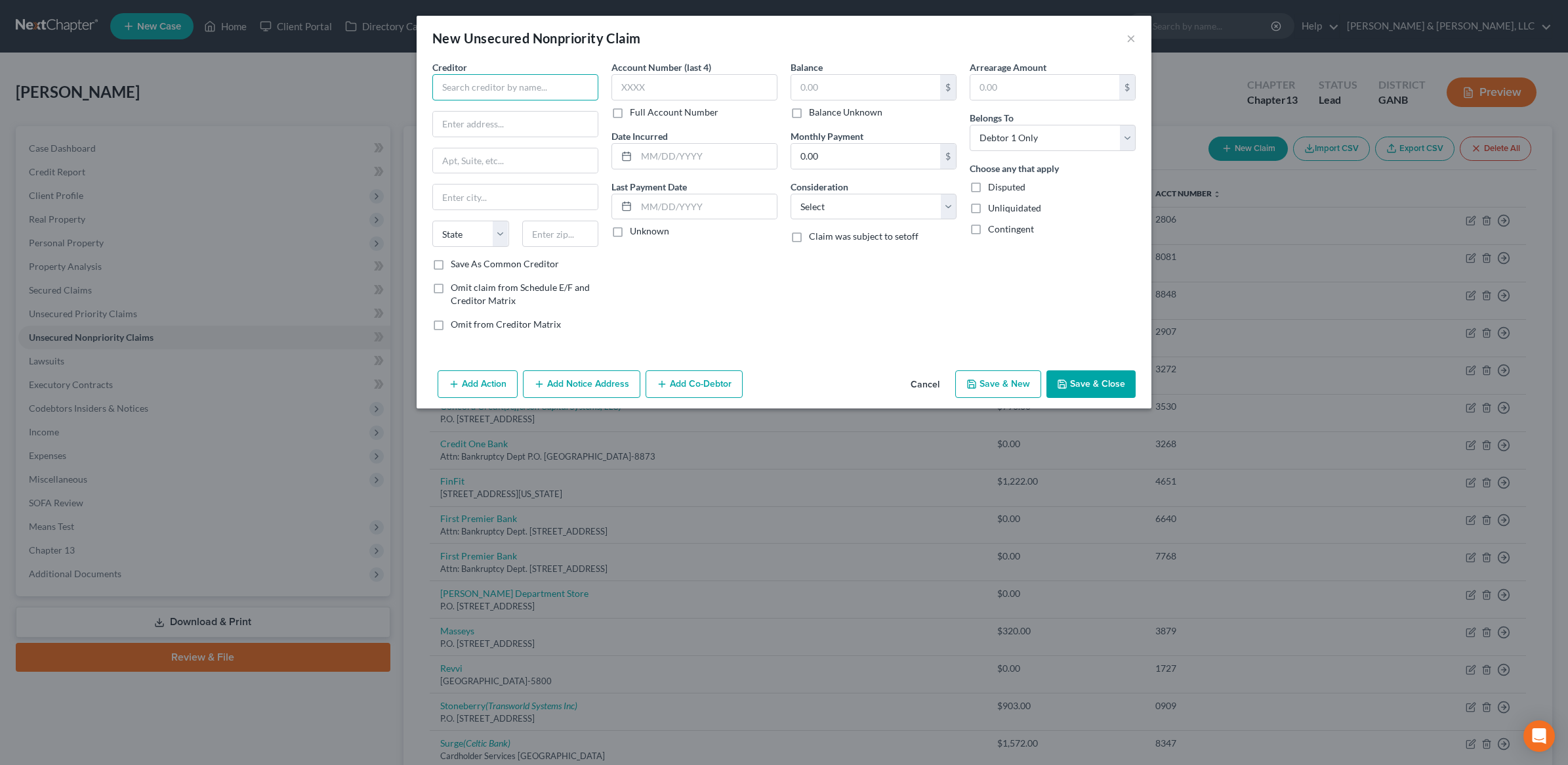
click at [529, 87] on input "text" at bounding box center [515, 87] width 166 height 26
click at [511, 144] on div "Continental Finance" at bounding box center [511, 141] width 137 height 14
type input "Continental Finance"
type input "4550 New Linden Hill Road"
type input "Wilmington"
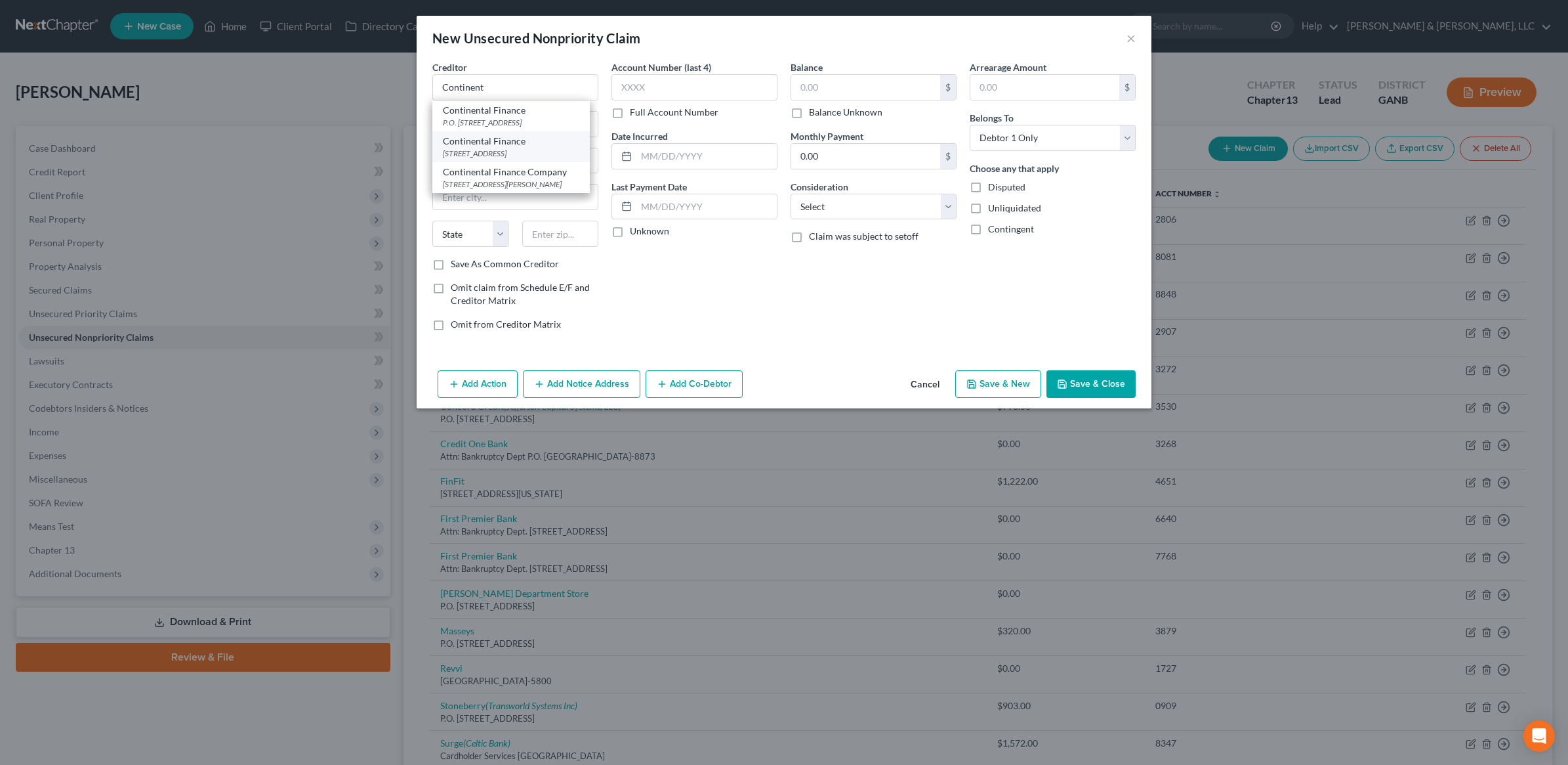
select select "7"
type input "19808"
click at [846, 84] on input "text" at bounding box center [866, 88] width 149 height 25
type input "0"
click at [890, 196] on select "Select Cable / Satellite Services Collection Agency Credit Card Debt Debt Couns…" at bounding box center [873, 206] width 166 height 26
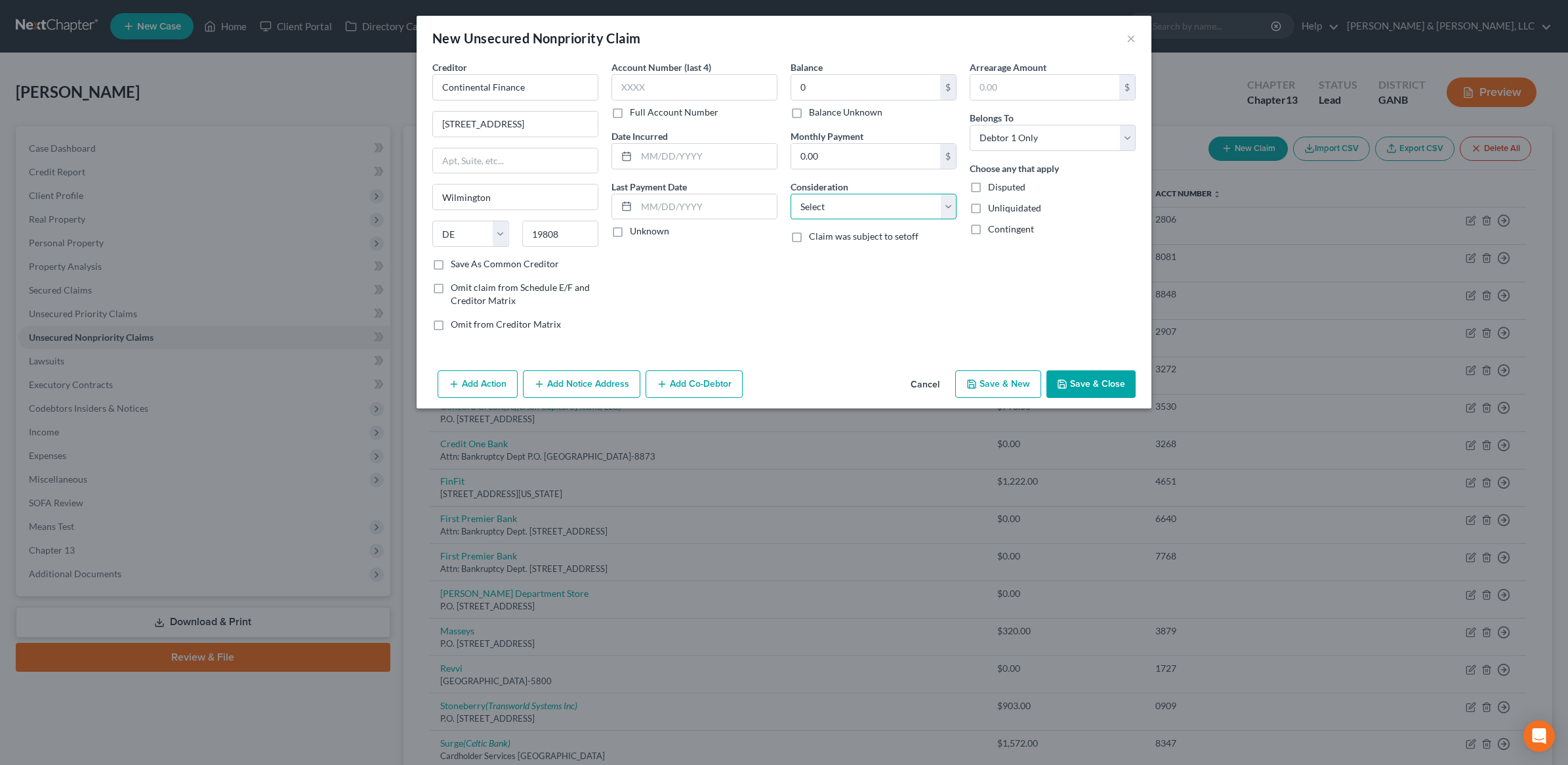
select select "14"
click at [791, 193] on select "Select Cable / Satellite Services Collection Agency Credit Card Debt Debt Couns…" at bounding box center [873, 206] width 166 height 26
click at [831, 255] on input "text" at bounding box center [873, 257] width 165 height 25
type input "Charge Off"
click at [1101, 388] on button "Save & Close" at bounding box center [1091, 383] width 89 height 28
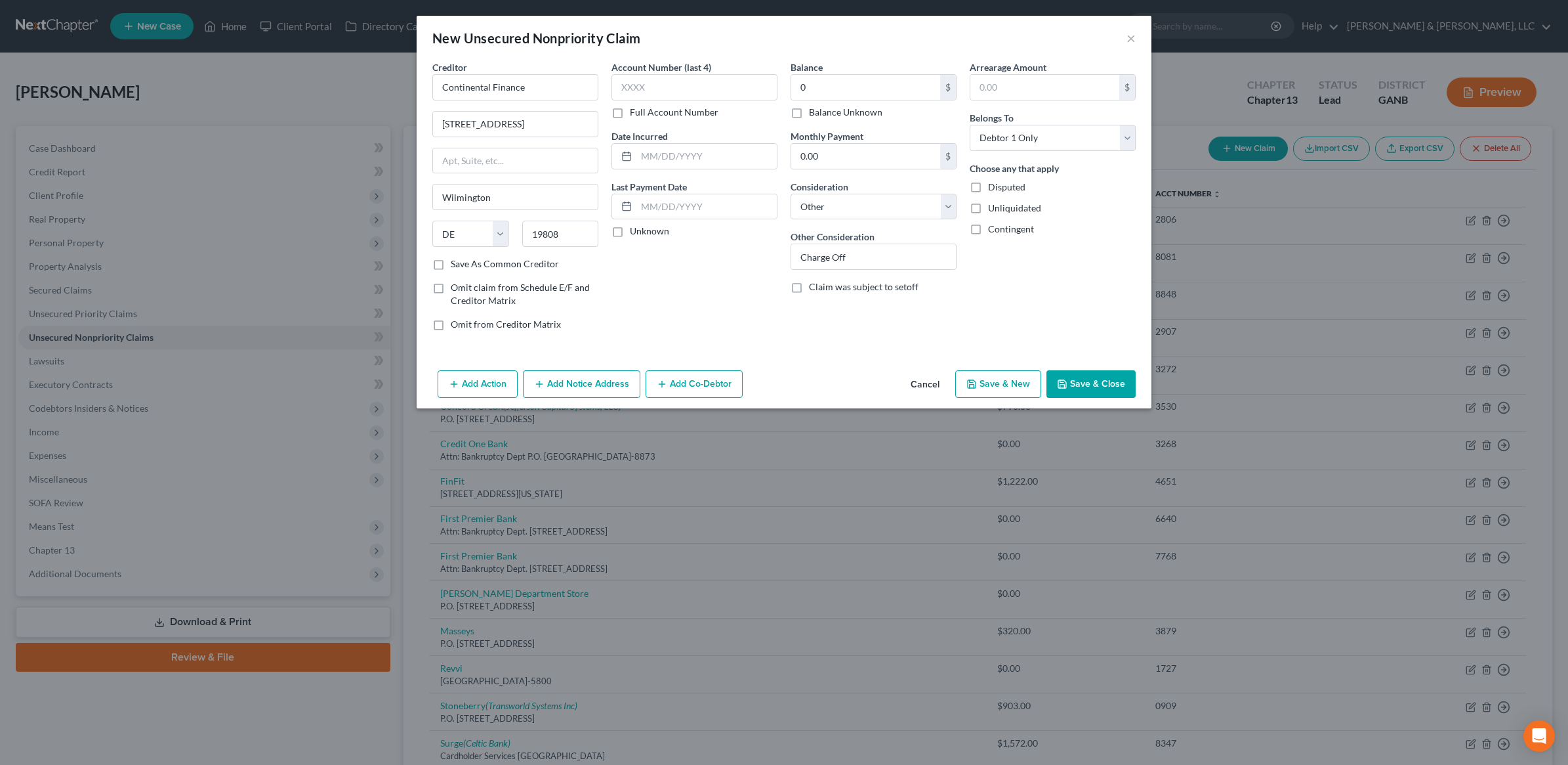
type input "0.00"
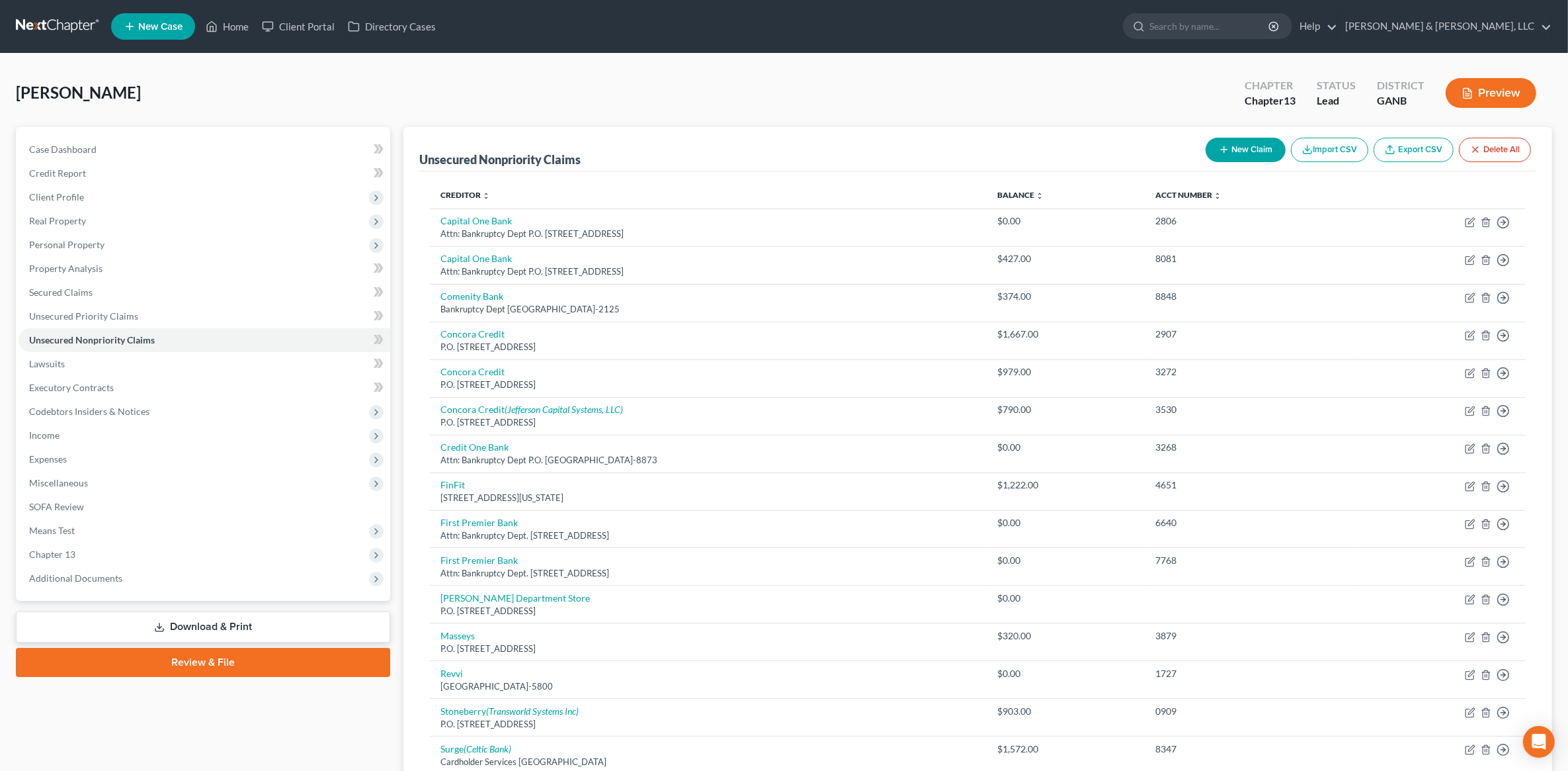
click at [1267, 143] on button "New Claim" at bounding box center [1246, 150] width 80 height 25
select select "0"
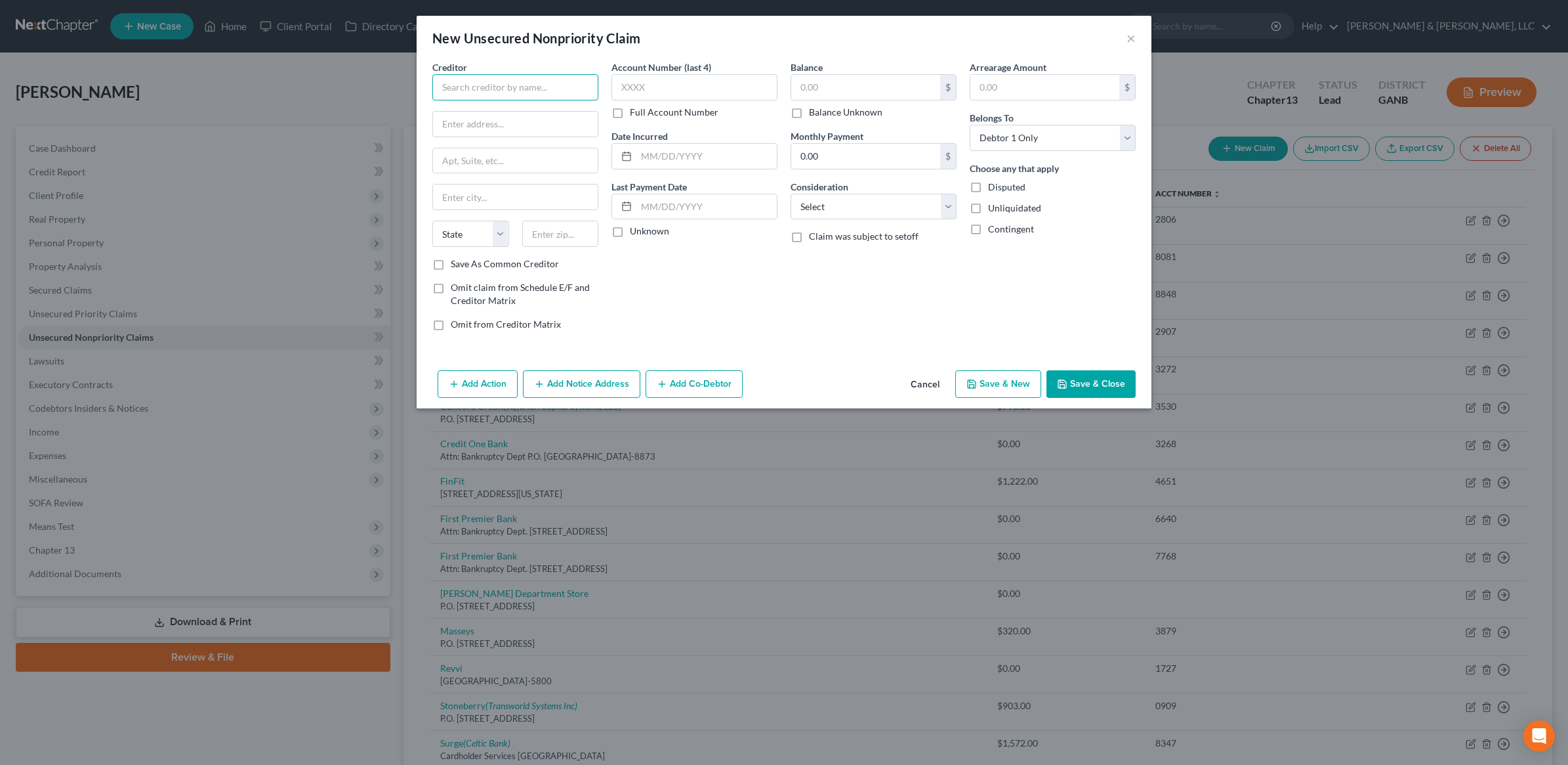
click at [549, 94] on input "text" at bounding box center [515, 87] width 166 height 26
type input "Seventh Avenue"
type input "1112 7th Ave"
click at [568, 233] on input "text" at bounding box center [560, 233] width 77 height 26
type input "53566"
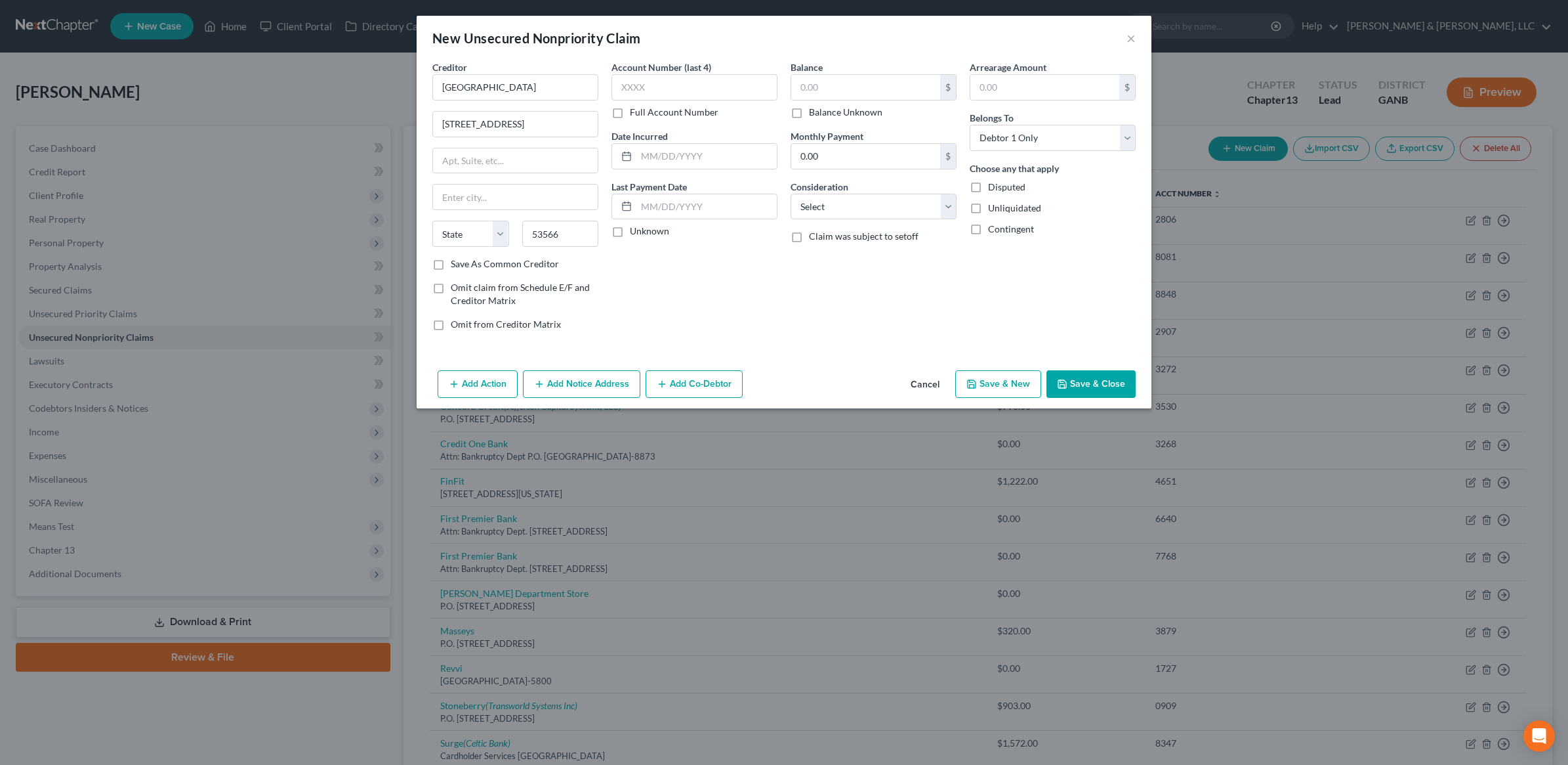
type input "Monroe"
select select "52"
click at [755, 332] on div "Account Number (last 4) Full Account Number Date Incurred Last Payment Date Unk…" at bounding box center [695, 201] width 179 height 281
click at [834, 87] on input "text" at bounding box center [866, 88] width 149 height 25
type input "1,363"
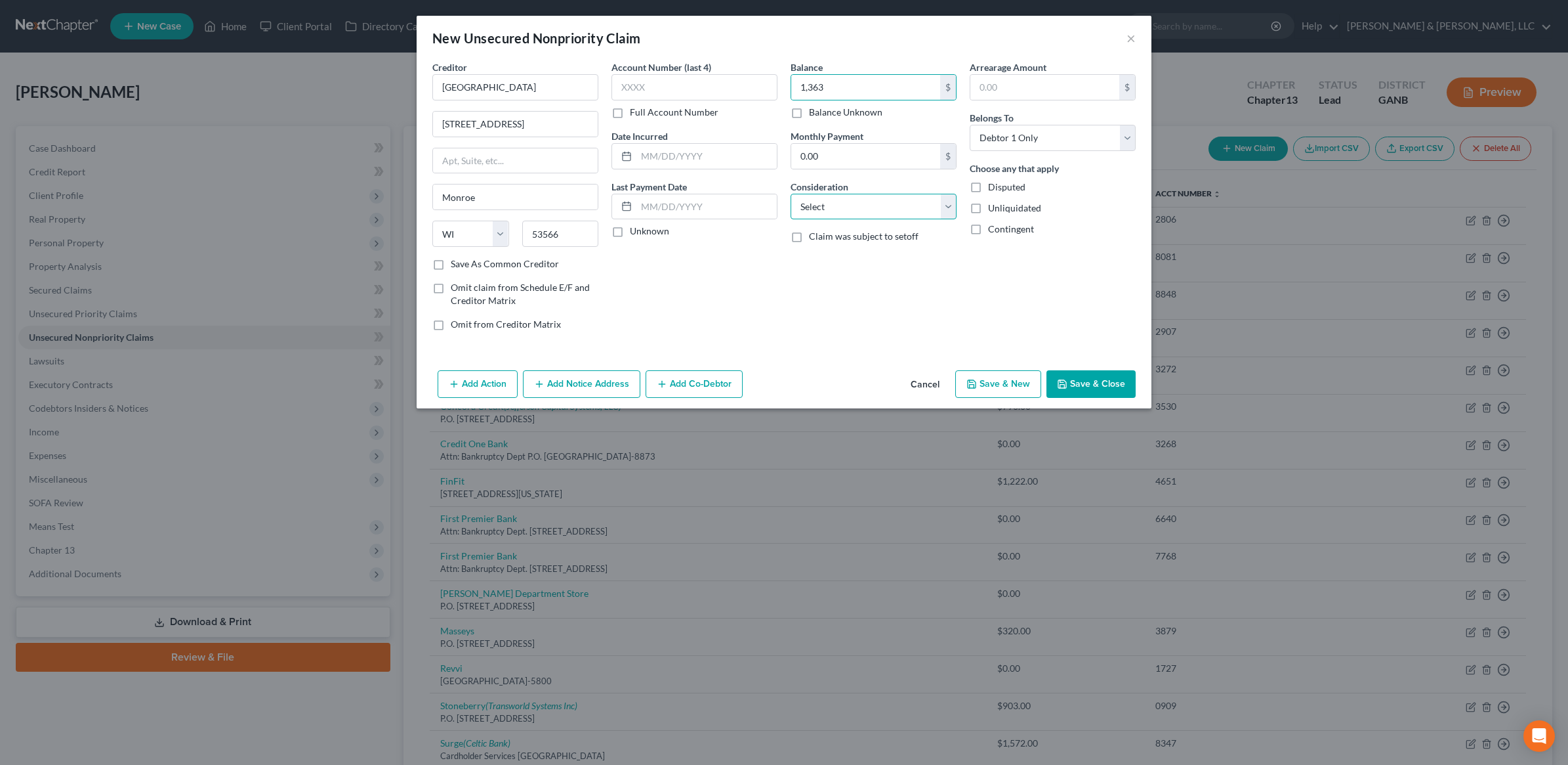
click at [855, 205] on select "Select Cable / Satellite Services Collection Agency Credit Card Debt Debt Couns…" at bounding box center [873, 206] width 166 height 26
select select "2"
click at [791, 193] on select "Select Cable / Satellite Services Collection Agency Credit Card Debt Debt Couns…" at bounding box center [873, 206] width 166 height 26
click at [1121, 386] on button "Save & Close" at bounding box center [1091, 383] width 89 height 28
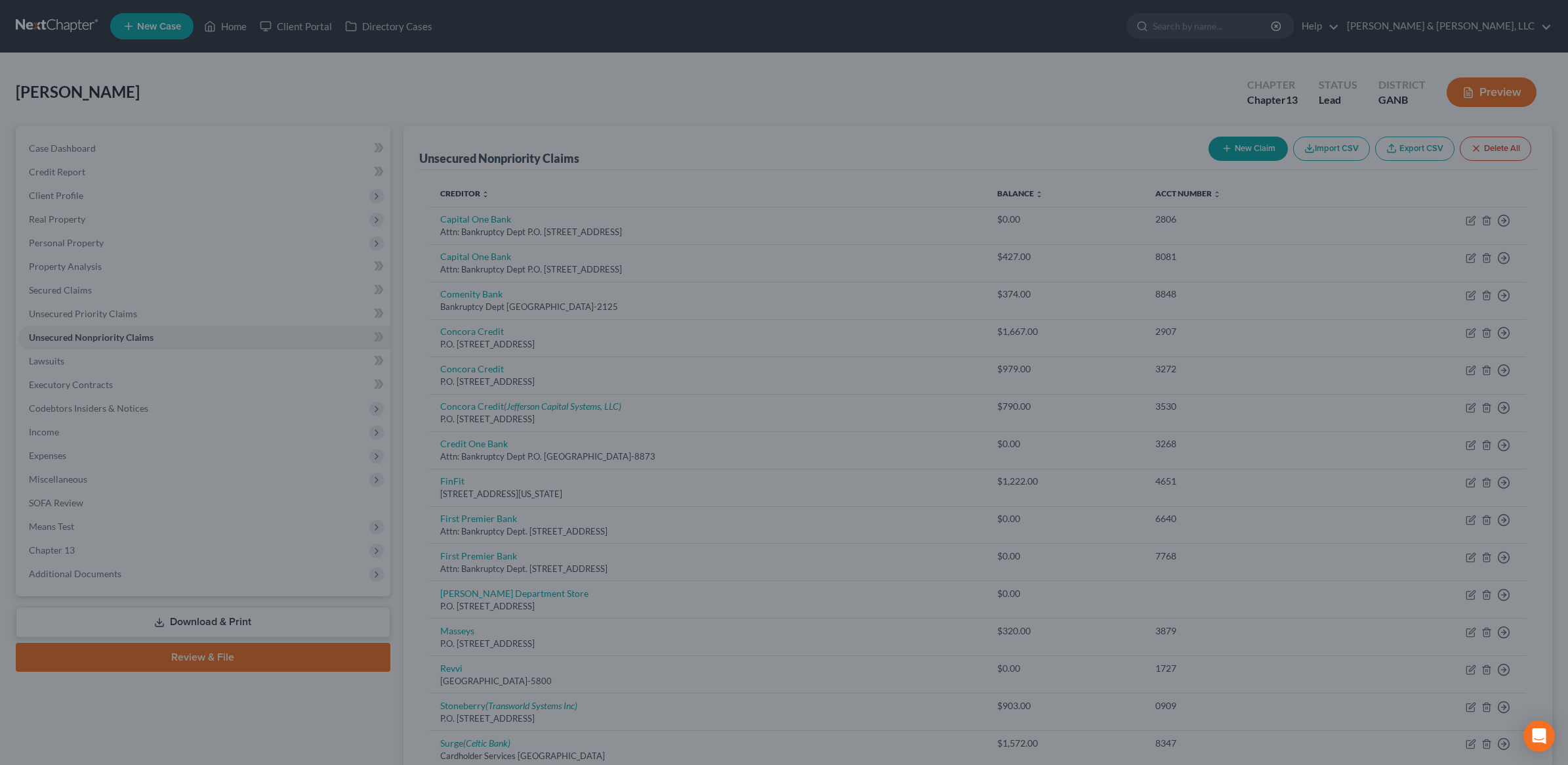
type input "1,363.00"
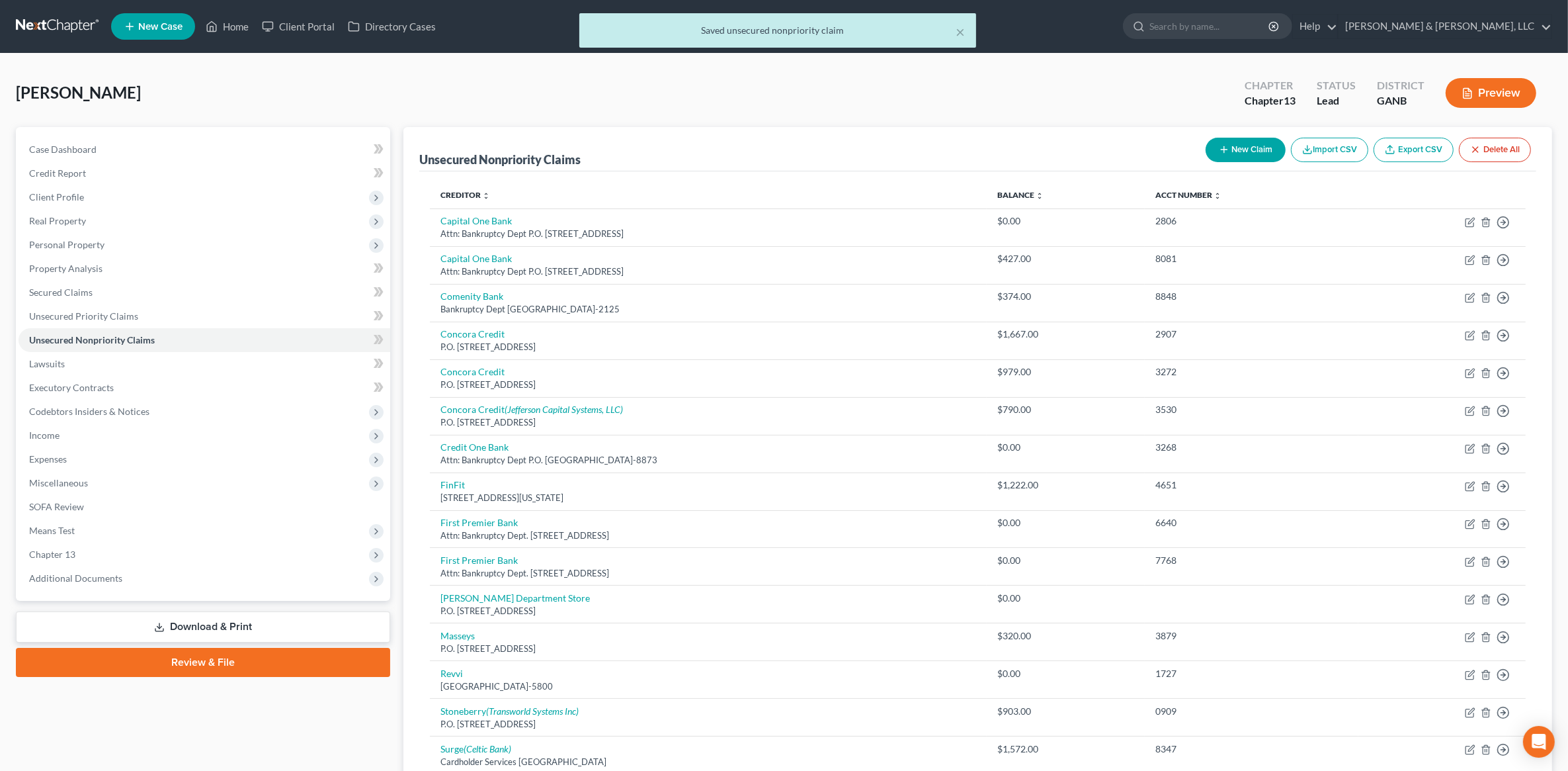
scroll to position [300, 0]
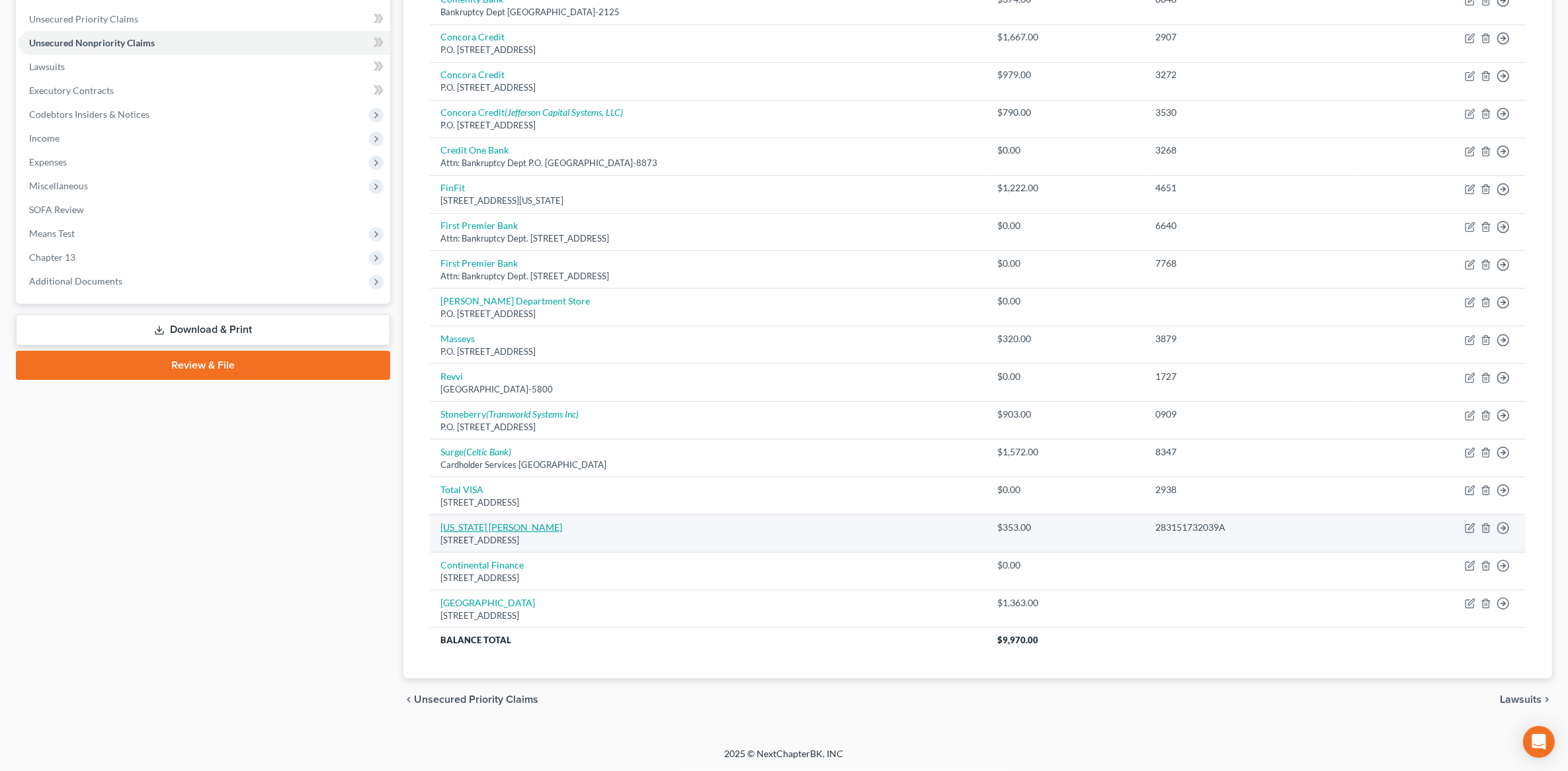
click at [498, 526] on link "Wisconsin Cheeseman" at bounding box center [501, 527] width 122 height 11
select select "52"
select select "2"
select select "0"
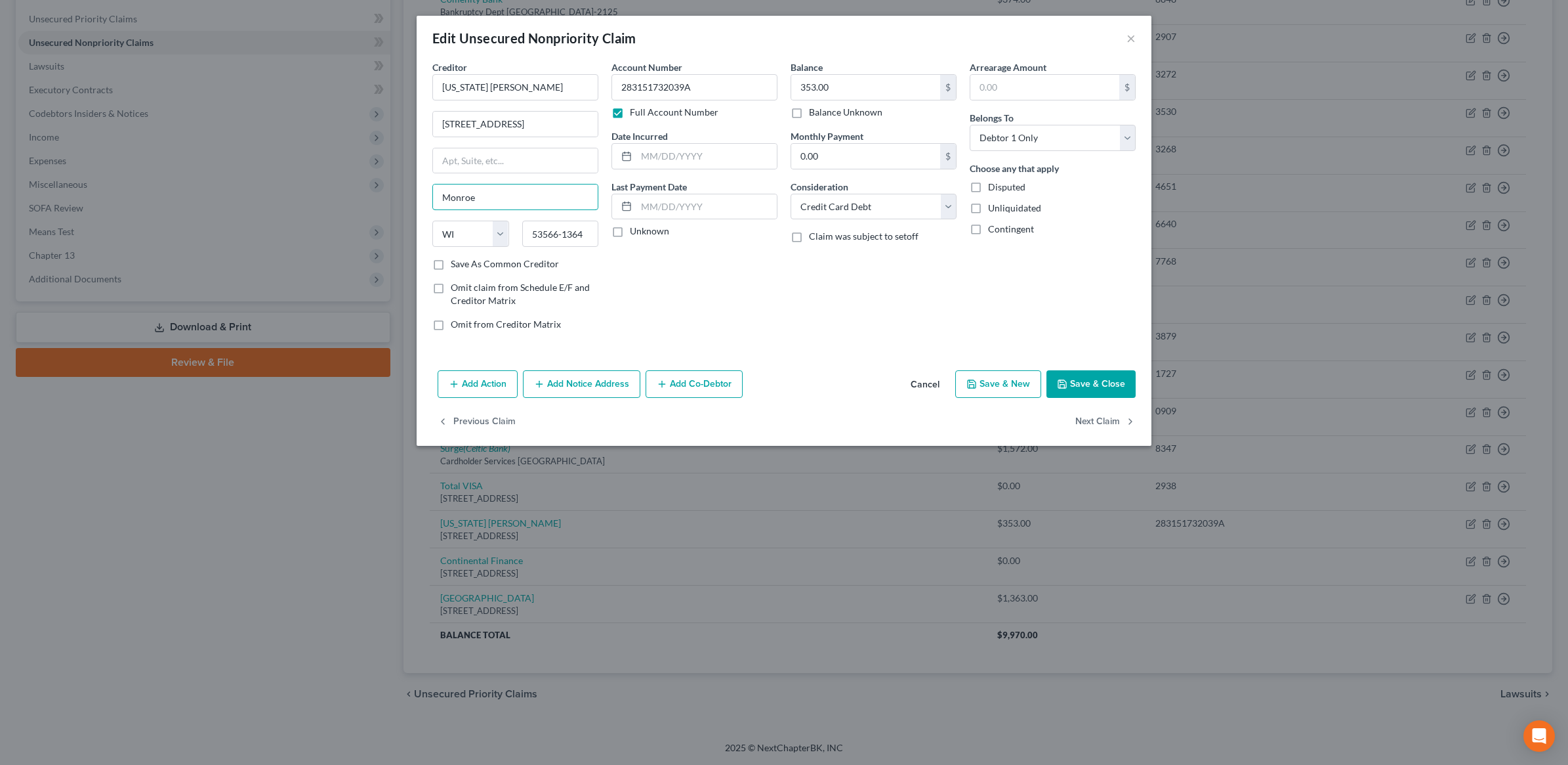
type input "Monroe"
click at [738, 328] on div "Account Number 283151732039A Full Account Number Date Incurred Last Payment Dat…" at bounding box center [695, 201] width 179 height 281
click at [1104, 384] on button "Save & Close" at bounding box center [1091, 383] width 89 height 28
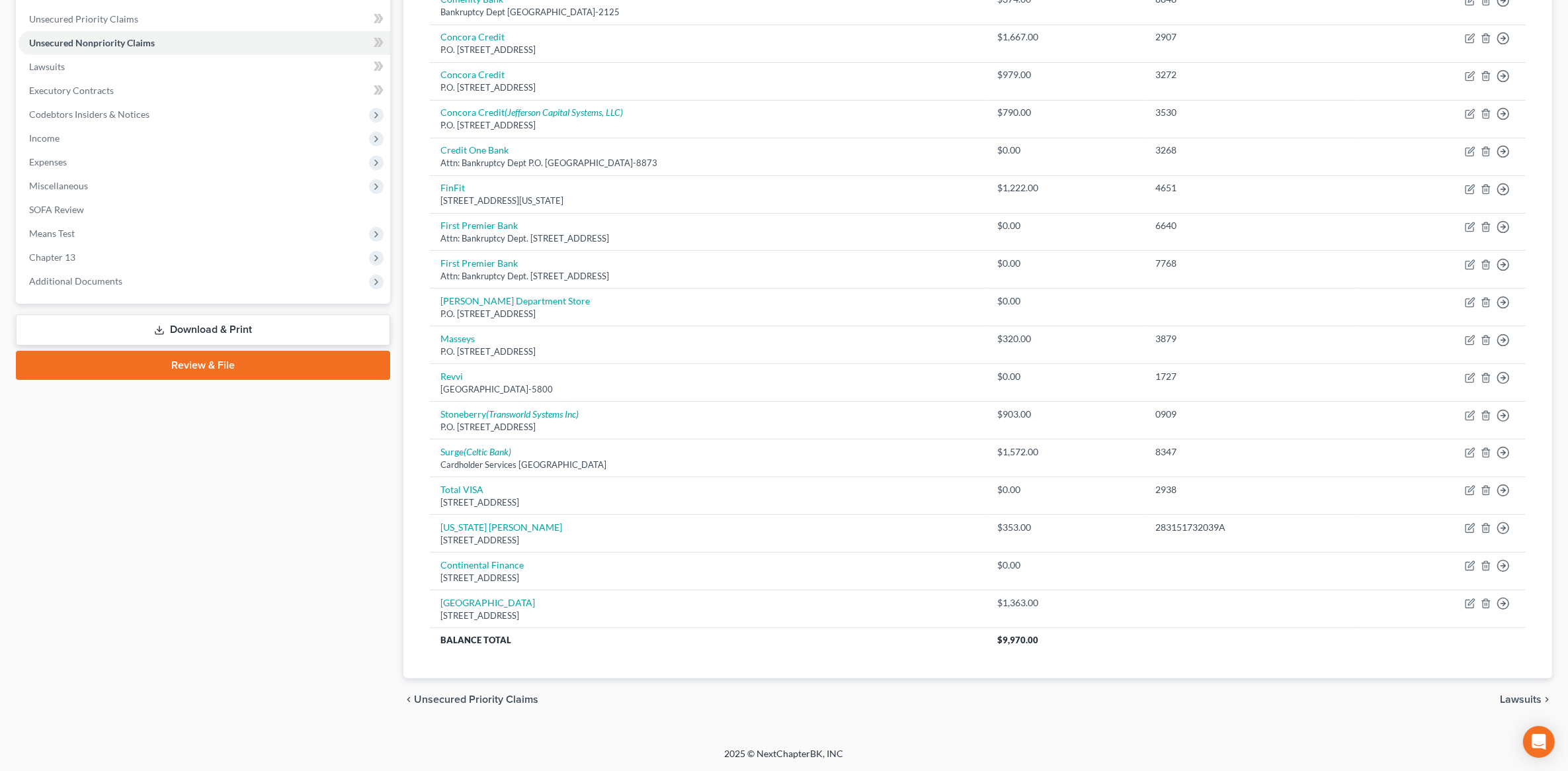
click at [133, 536] on div "Case Dashboard Payments Invoices Payments Payments Credit Report Client Profile" at bounding box center [203, 275] width 388 height 890
click at [85, 508] on div "Case Dashboard Payments Invoices Payments Payments Credit Report Client Profile" at bounding box center [203, 275] width 388 height 890
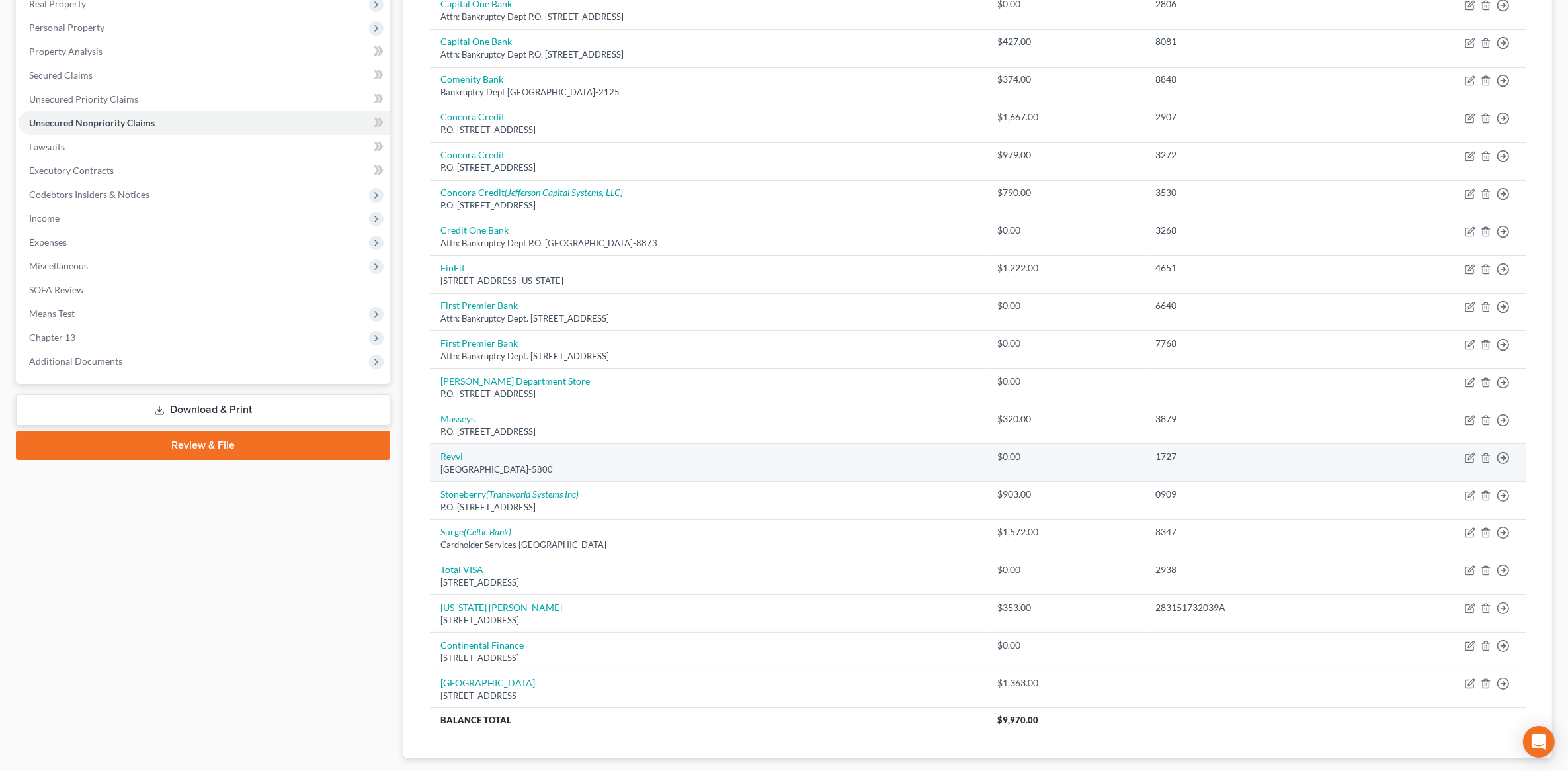
scroll to position [0, 0]
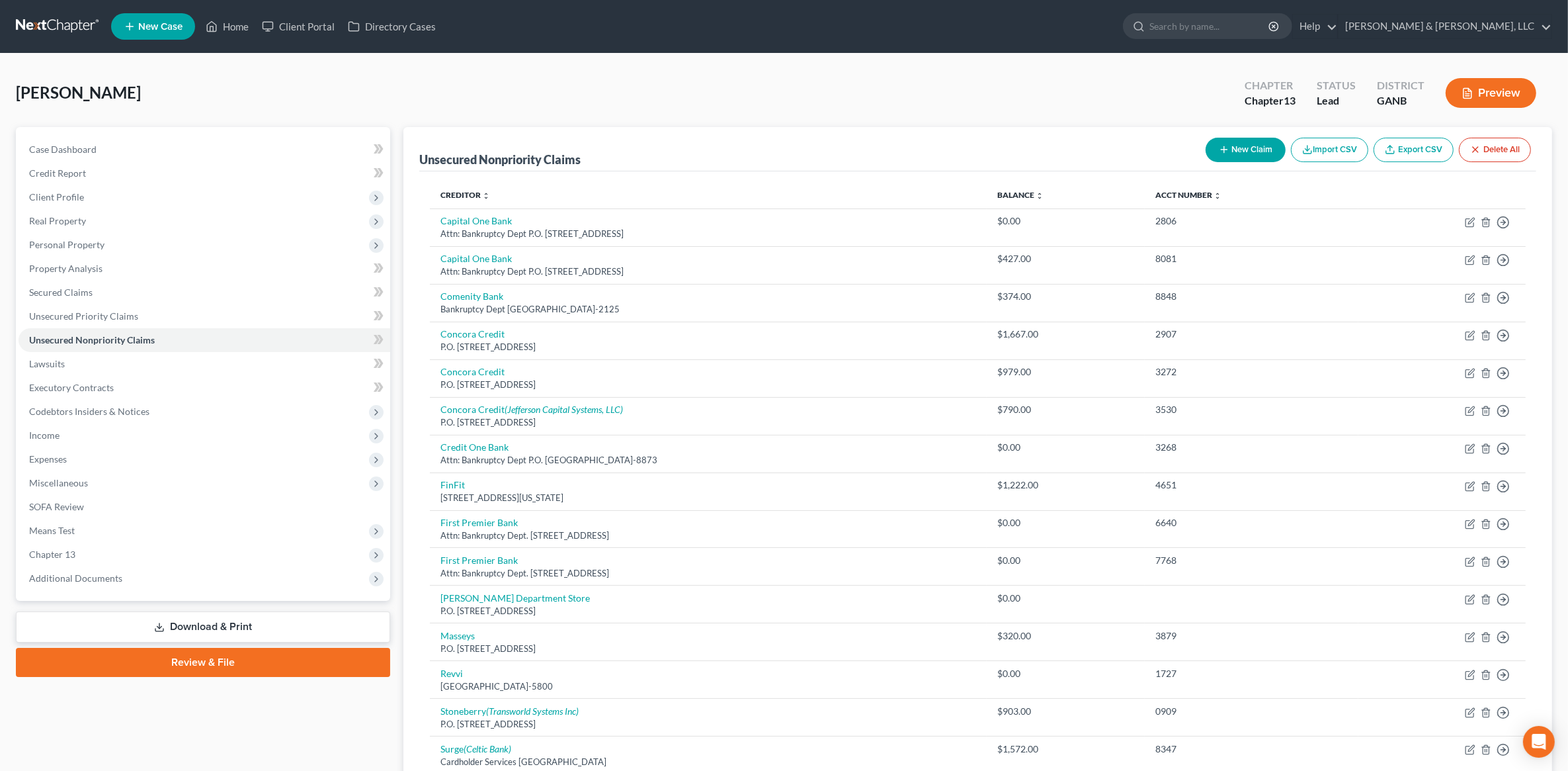
click at [1264, 153] on button "New Claim" at bounding box center [1246, 150] width 80 height 25
select select "0"
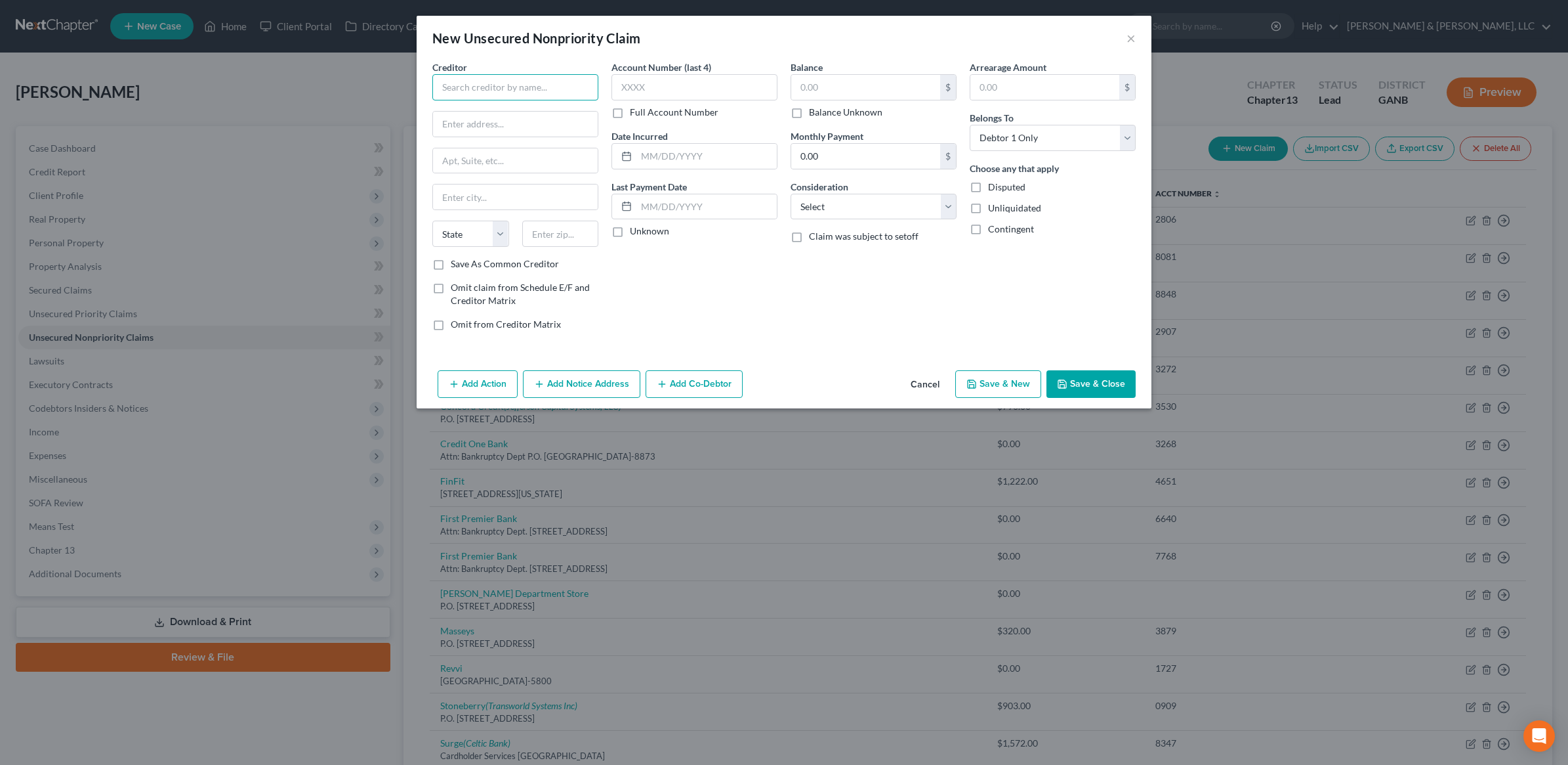
click at [549, 97] on input "text" at bounding box center [515, 87] width 166 height 26
type input "First Credit Services"
type input "9 Wills Way"
type input "Building 3"
click at [563, 231] on input "text" at bounding box center [560, 233] width 77 height 26
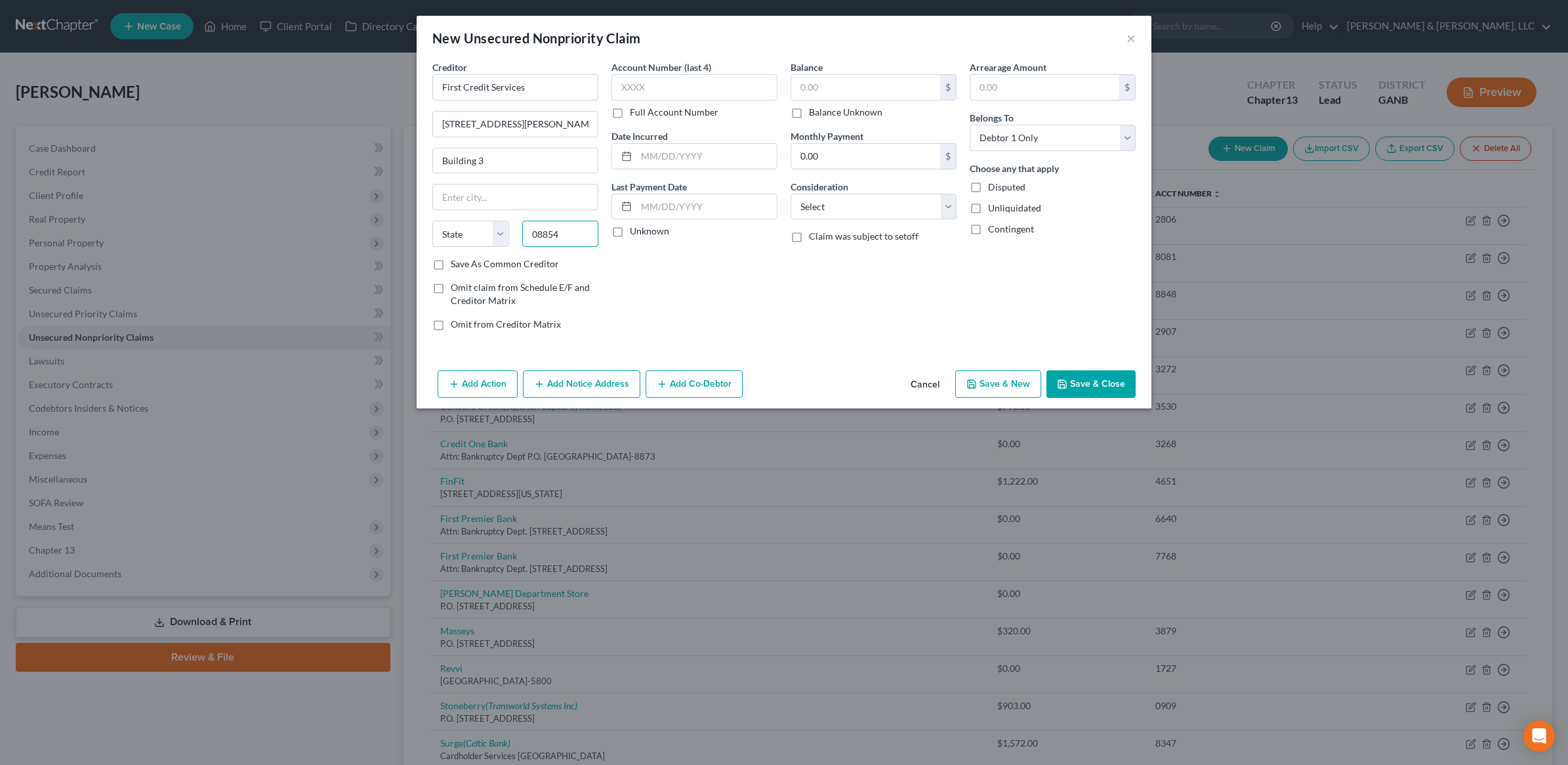
type input "08854"
type input "Piscataway"
select select "33"
click at [662, 289] on div "Account Number (last 4) Full Account Number Date Incurred Last Payment Date Unk…" at bounding box center [695, 201] width 179 height 281
click at [876, 192] on div "Consideration Select Cable / Satellite Services Collection Agency Credit Card D…" at bounding box center [873, 199] width 166 height 40
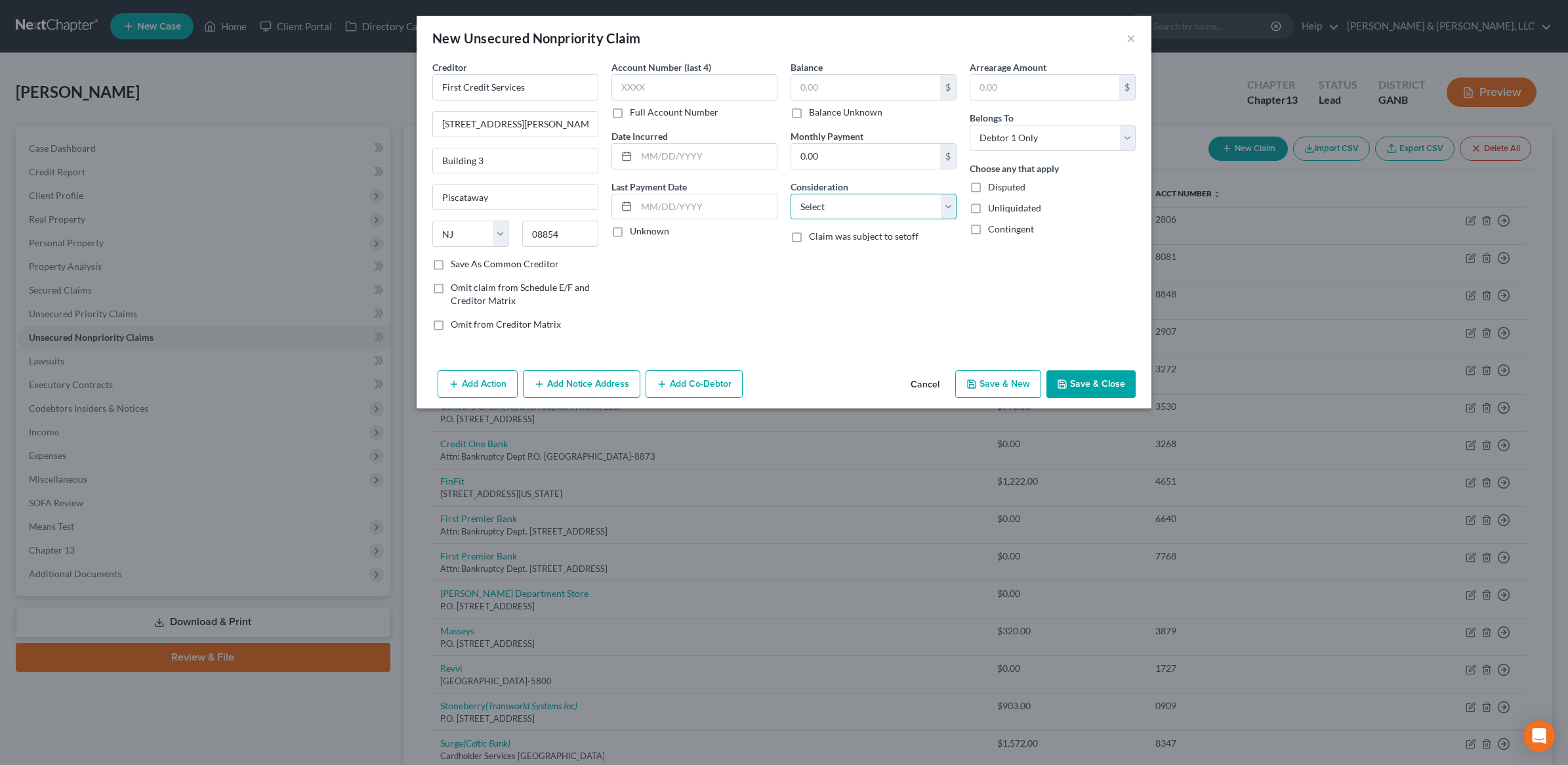
click at [881, 202] on select "Select Cable / Satellite Services Collection Agency Credit Card Debt Debt Couns…" at bounding box center [873, 206] width 166 height 26
select select "14"
click at [791, 193] on select "Select Cable / Satellite Services Collection Agency Credit Card Debt Debt Couns…" at bounding box center [873, 206] width 166 height 26
click at [828, 266] on input "text" at bounding box center [873, 257] width 165 height 25
type input "Workout Anytime Collections"
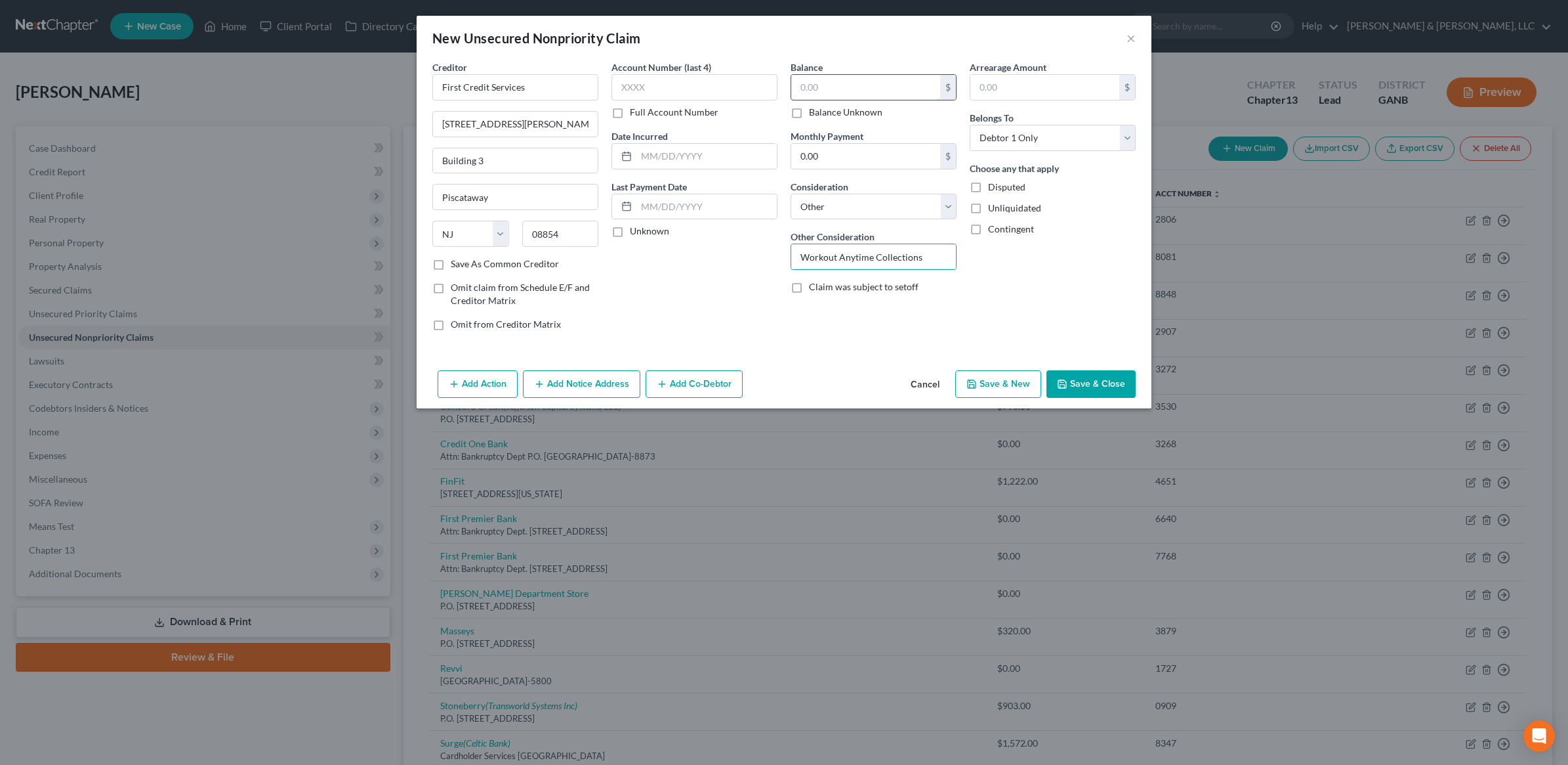
click at [857, 87] on input "text" at bounding box center [866, 88] width 149 height 25
click at [743, 338] on div "Account Number (last 4) Full Account Number Date Incurred Last Payment Date Unk…" at bounding box center [695, 201] width 179 height 281
click at [1102, 382] on button "Save & Close" at bounding box center [1091, 383] width 89 height 28
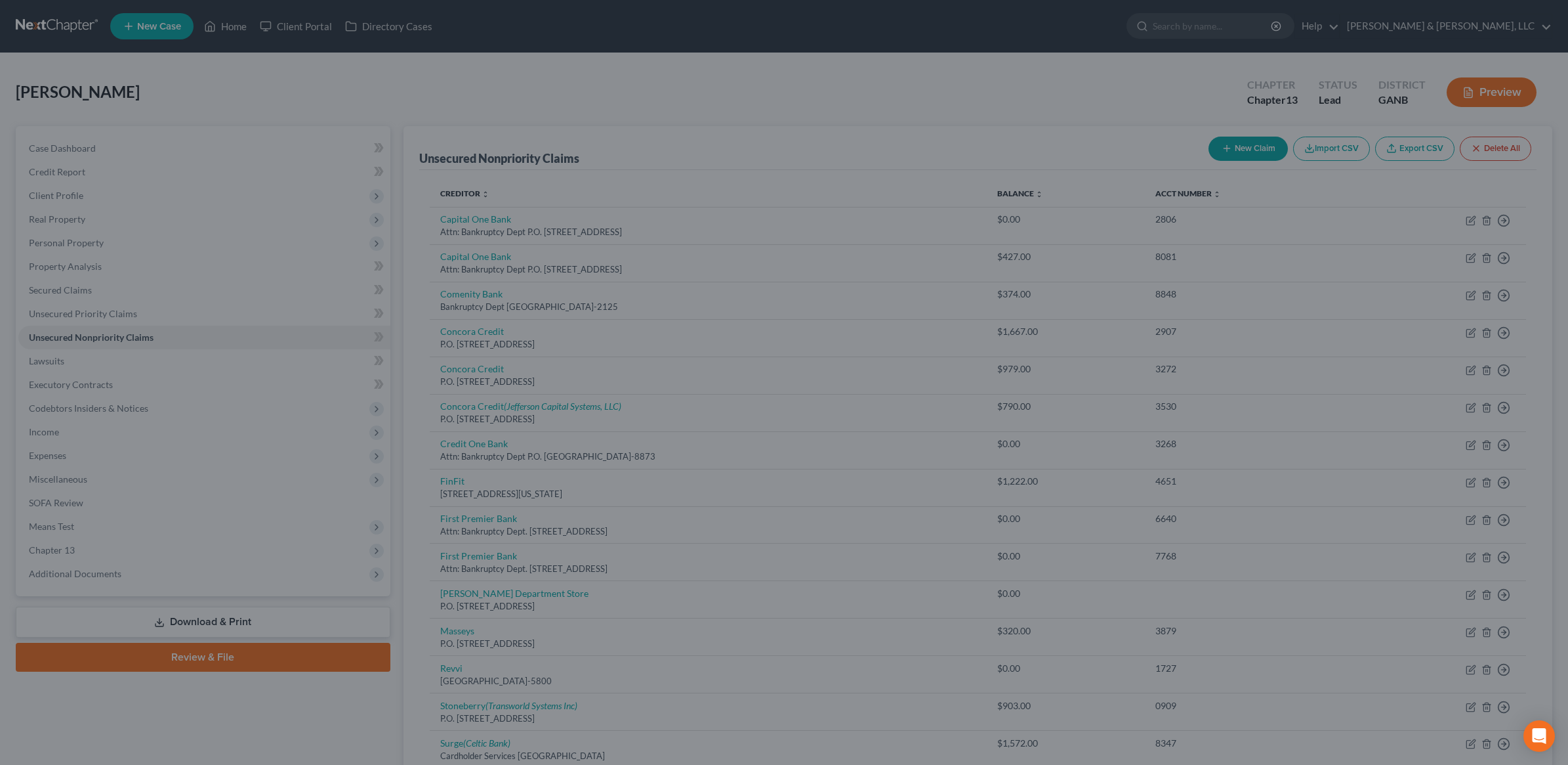
type input "205.00"
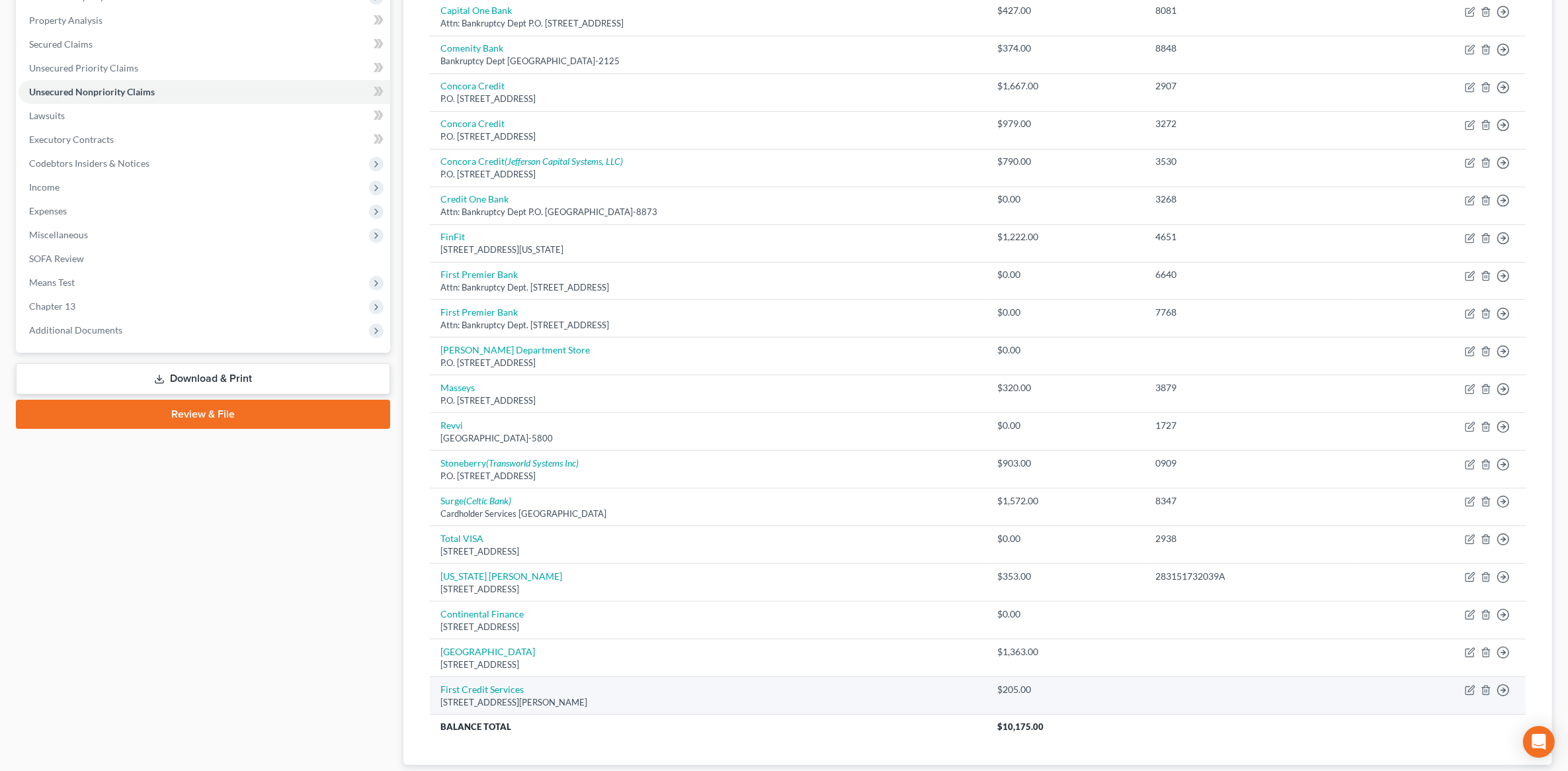
scroll to position [331, 0]
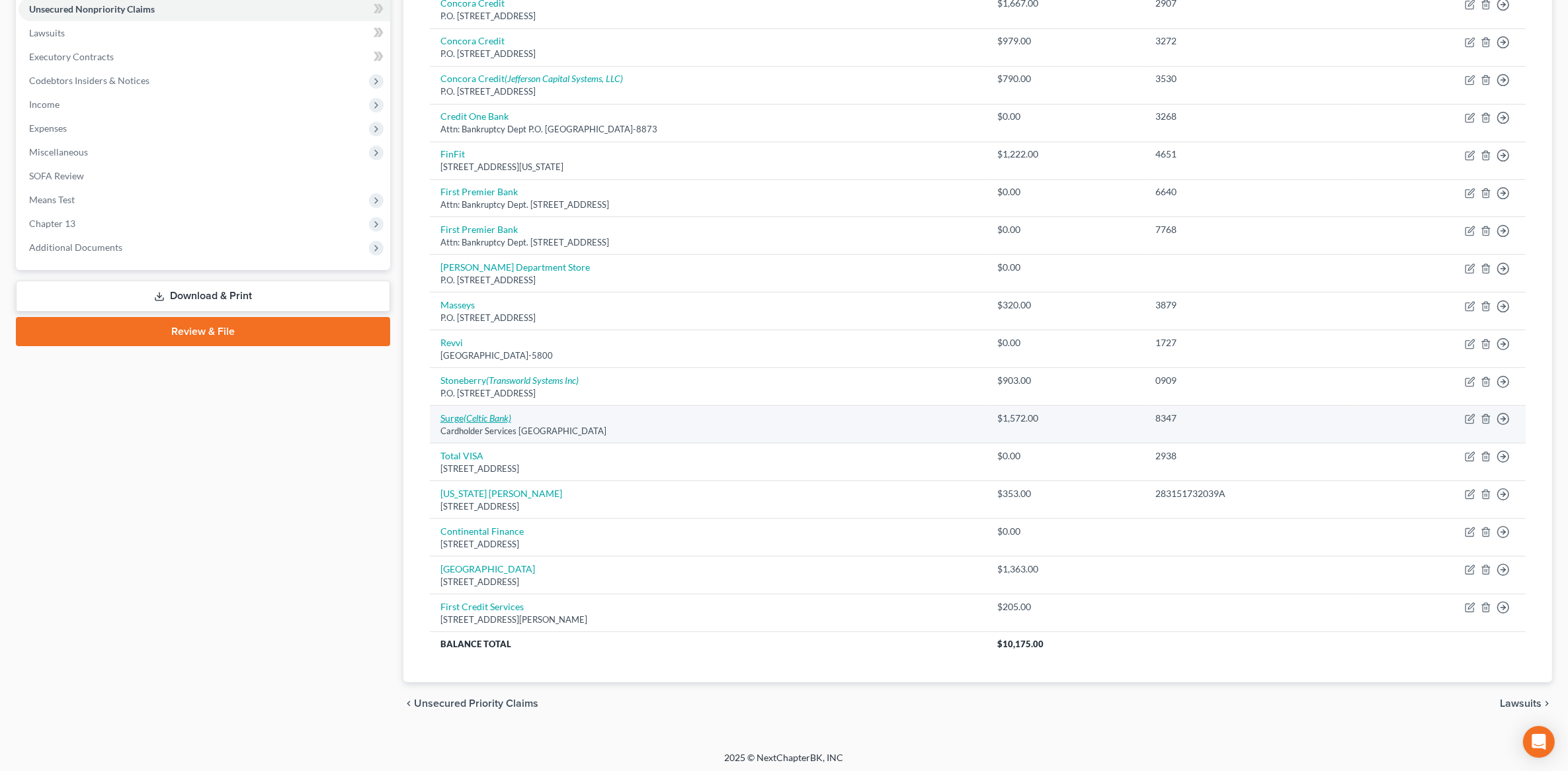
click at [475, 421] on icon "(Celtic Bank)" at bounding box center [488, 417] width 48 height 11
select select "35"
select select "2"
select select "0"
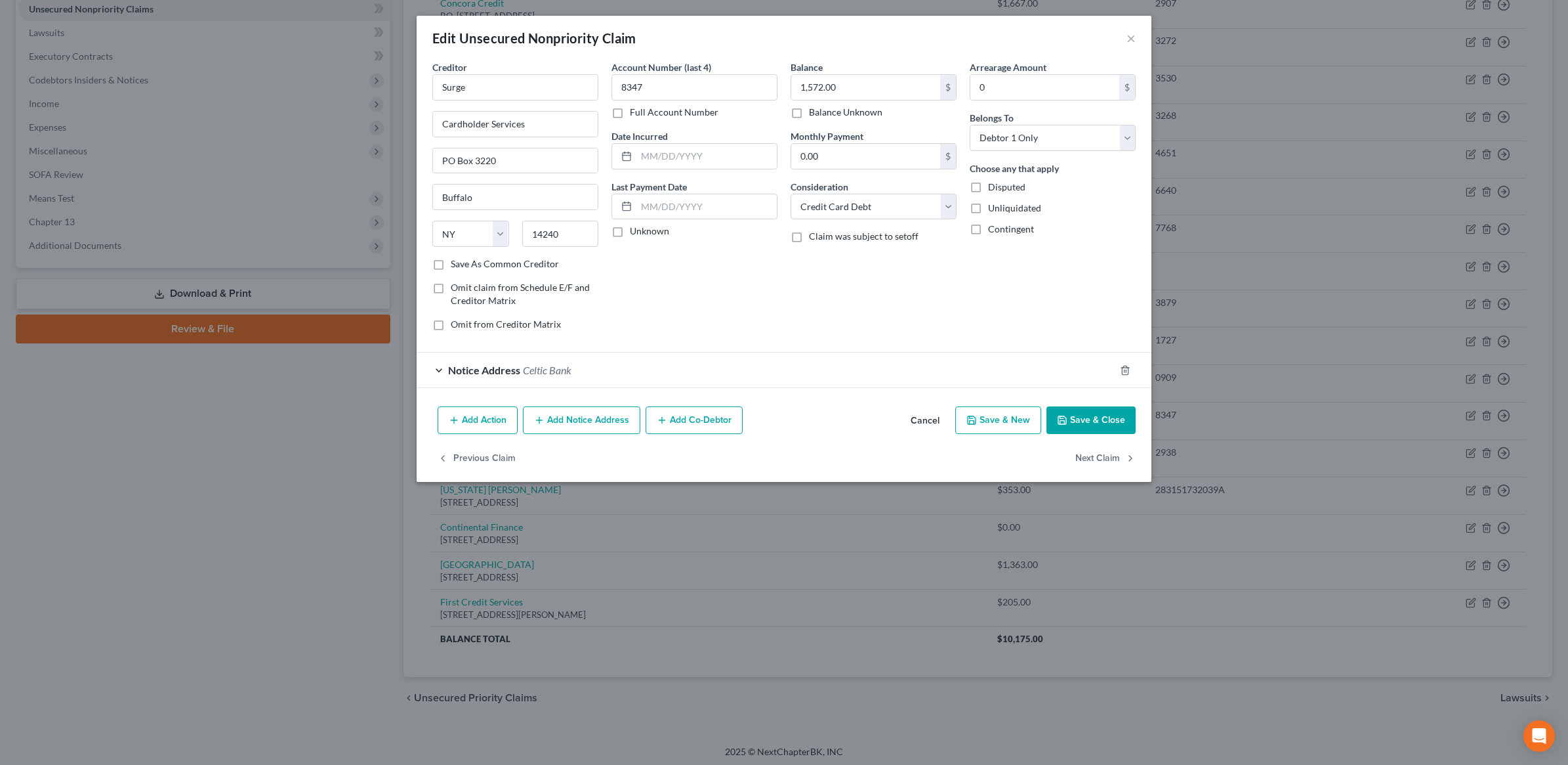
click at [588, 433] on button "Add Notice Address" at bounding box center [581, 420] width 117 height 28
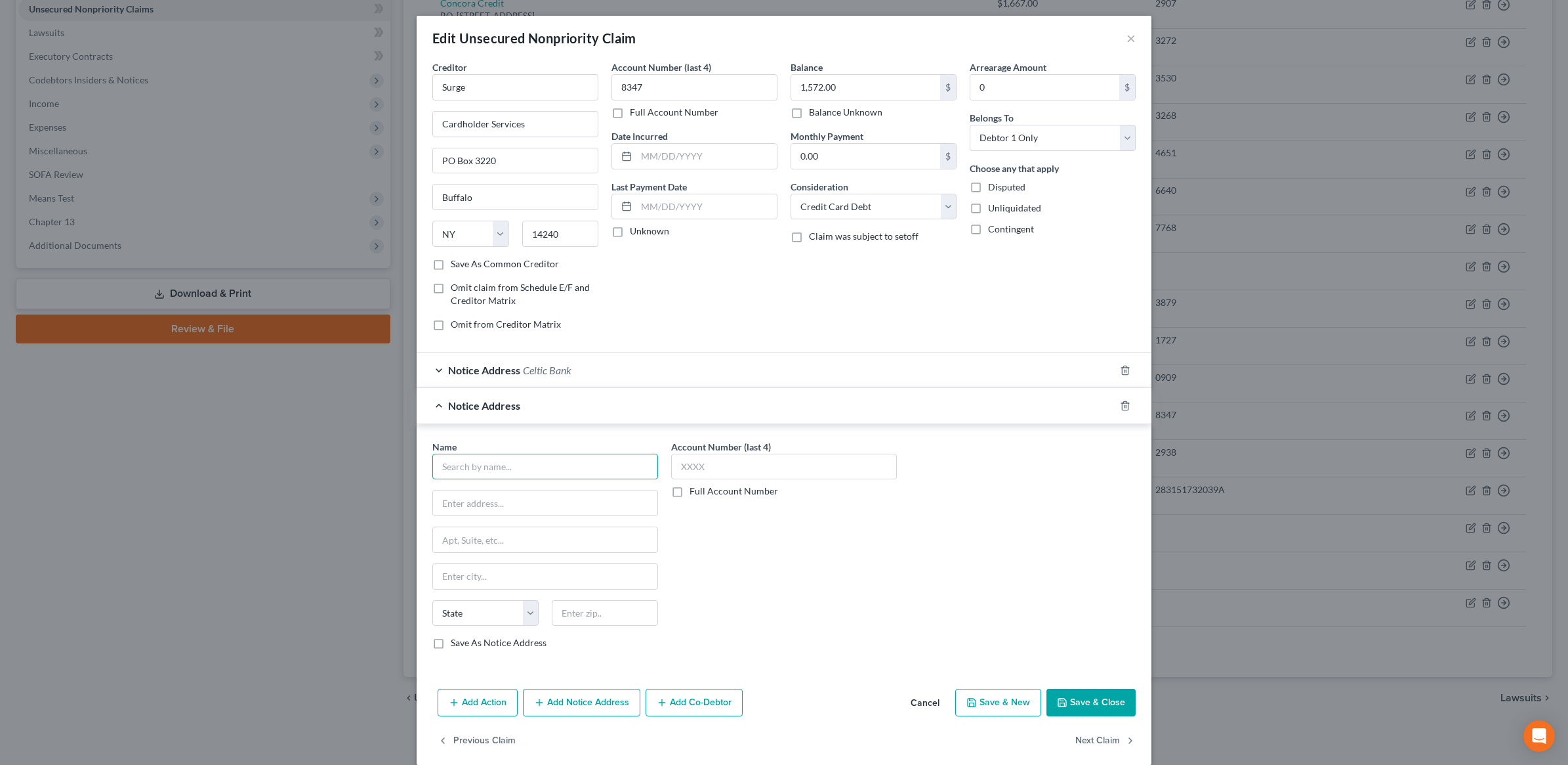
click at [538, 468] on input "text" at bounding box center [544, 466] width 225 height 26
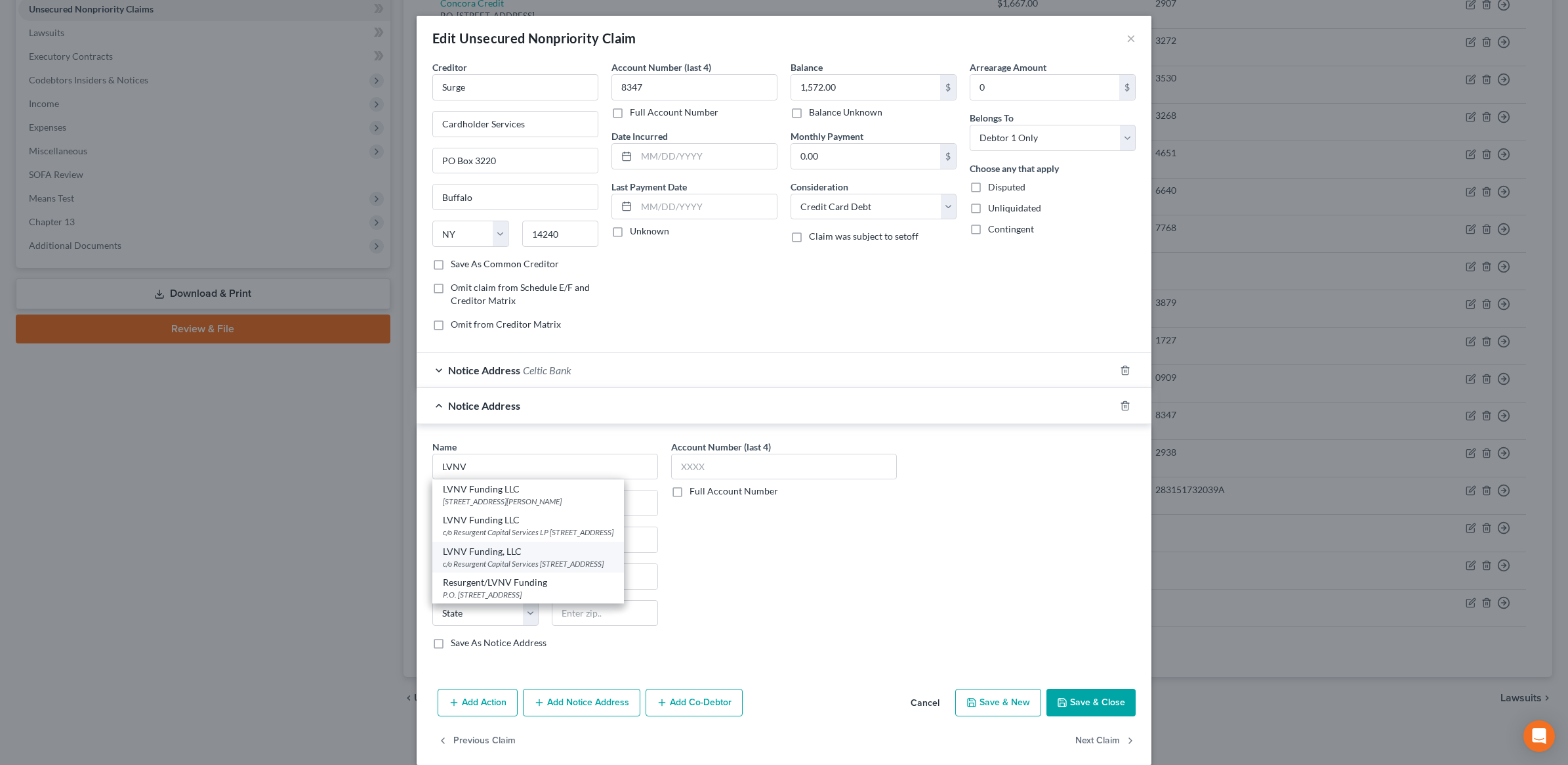
click at [565, 569] on div "c/o Resurgent Capital Services PO Box 10587, Greenville, SC 29603-0587" at bounding box center [528, 563] width 170 height 11
type input "LVNV Funding, LLC"
type input "c/o Resurgent Capital Services"
type input "PO Box 10587"
type input "Greenville"
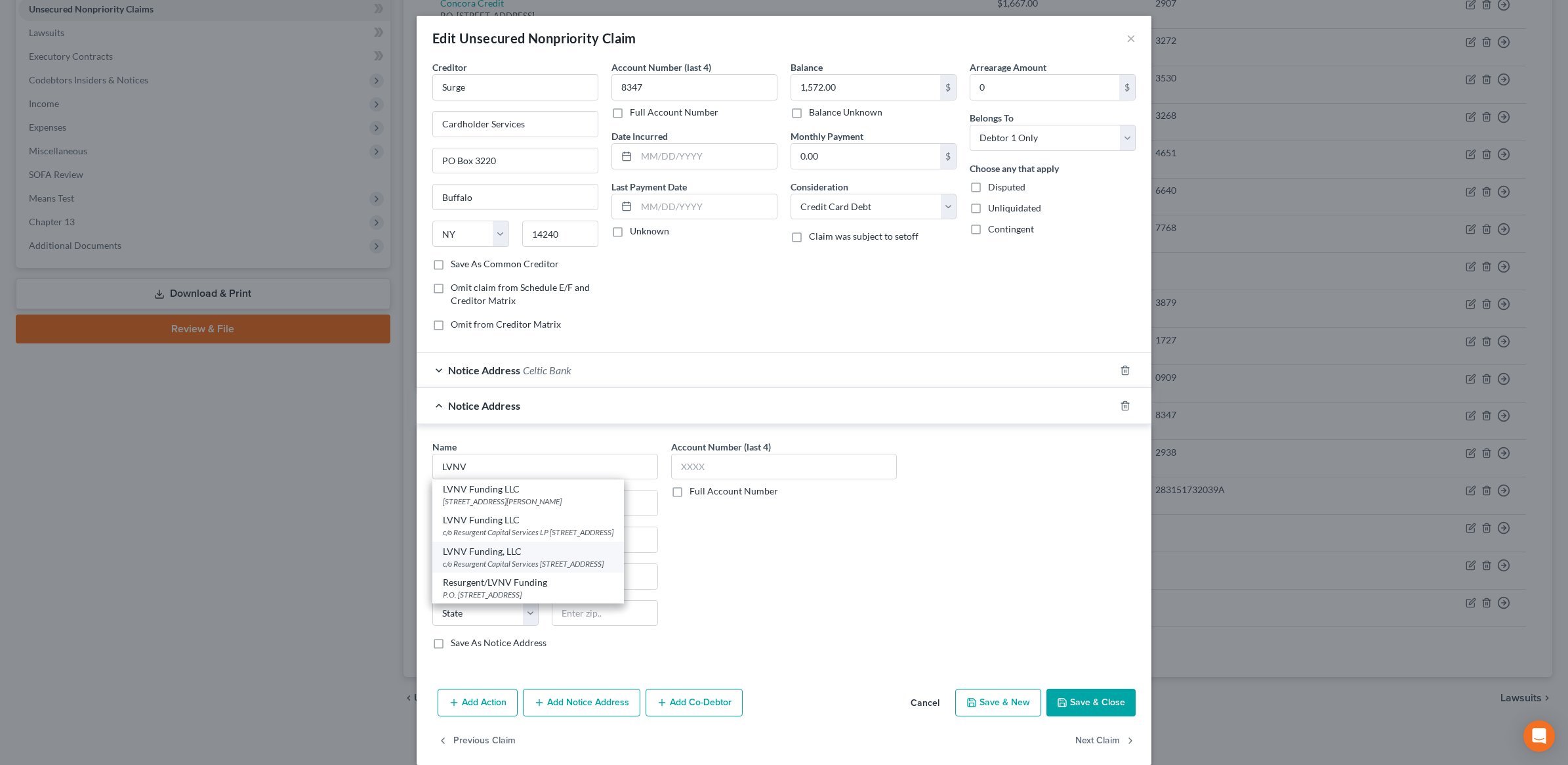
select select "42"
type input "29603-0587"
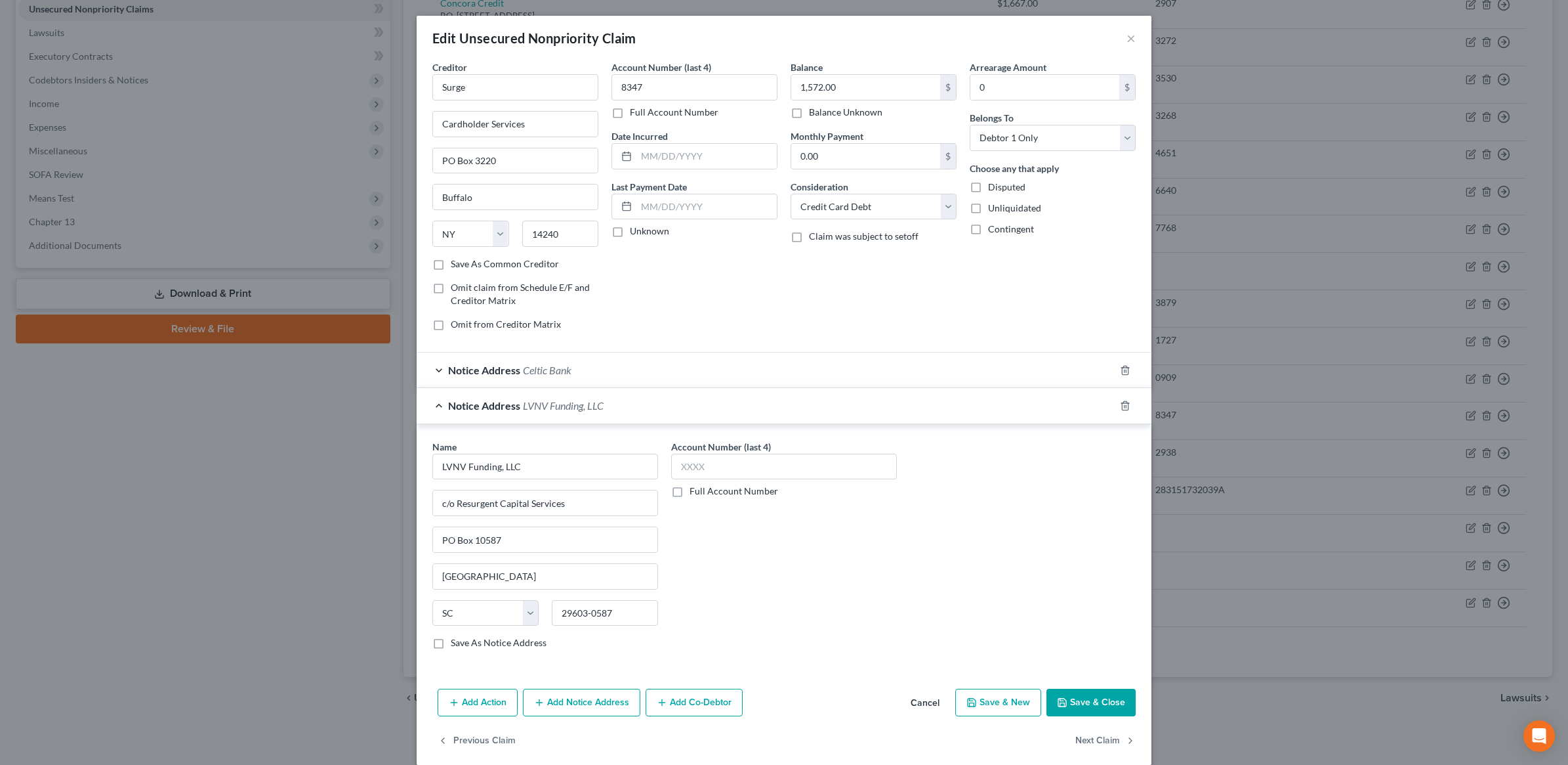
click at [1095, 707] on button "Save & Close" at bounding box center [1091, 703] width 89 height 28
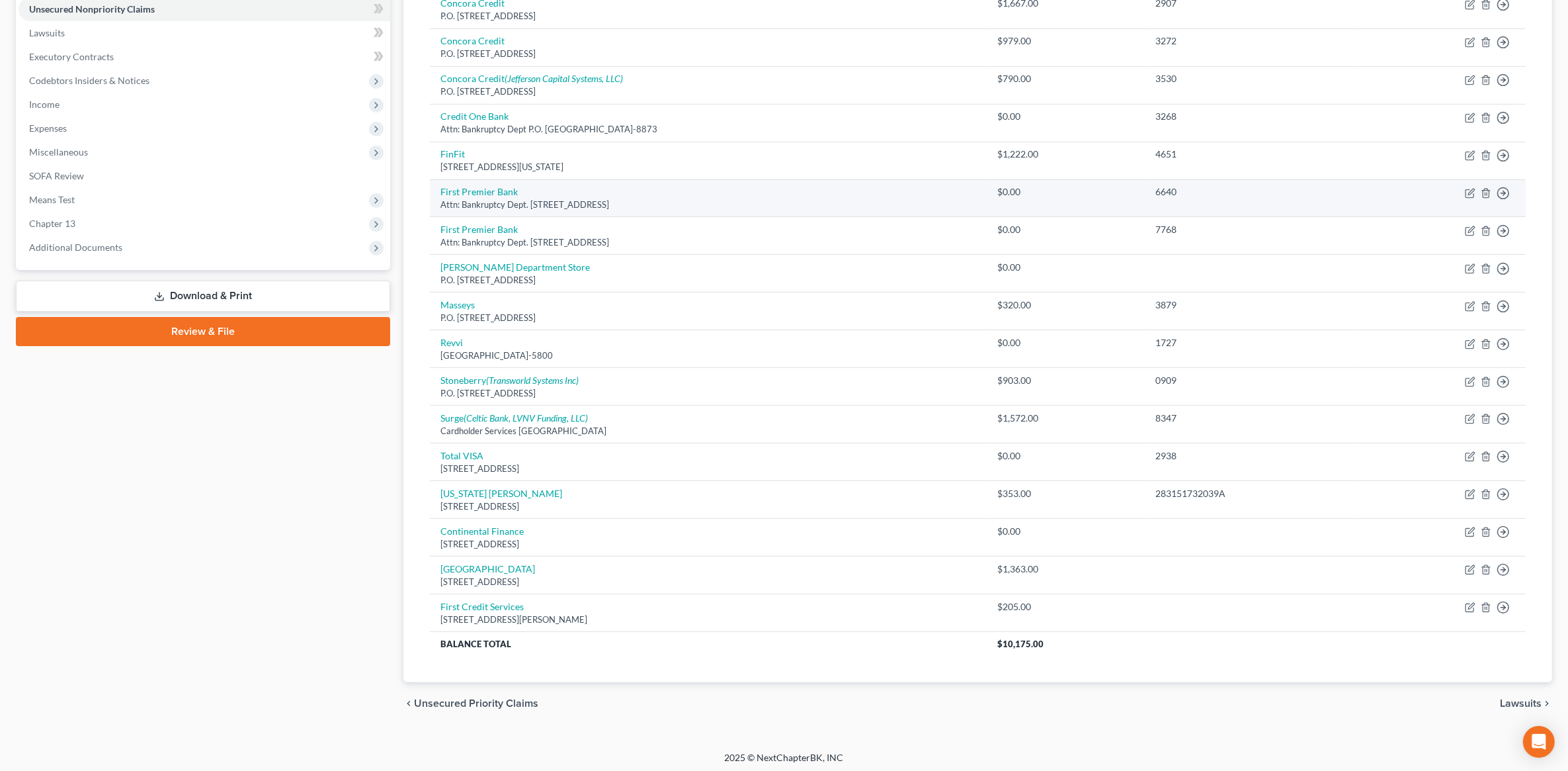
scroll to position [0, 0]
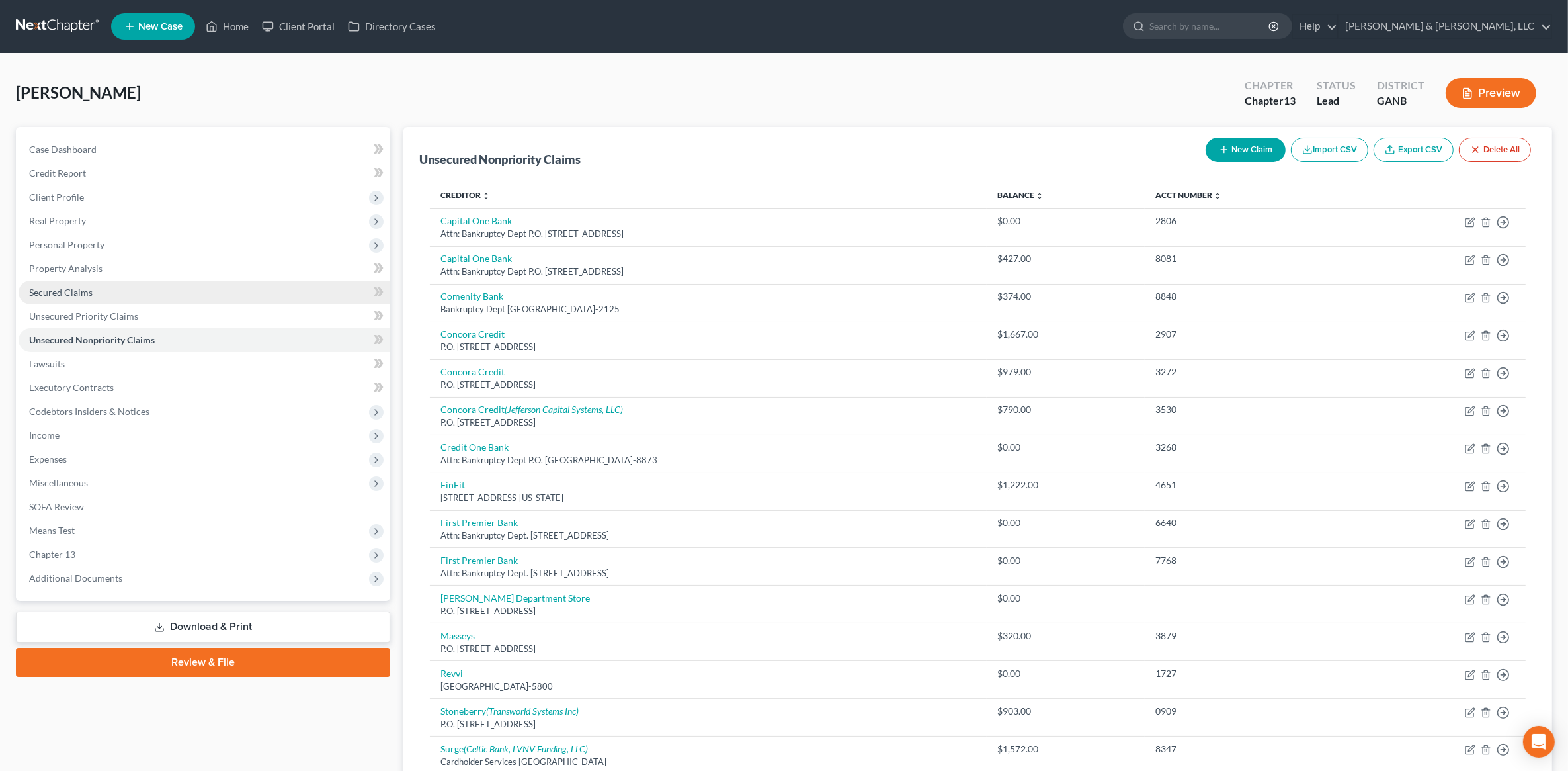
click at [153, 298] on link "Secured Claims" at bounding box center [204, 293] width 372 height 24
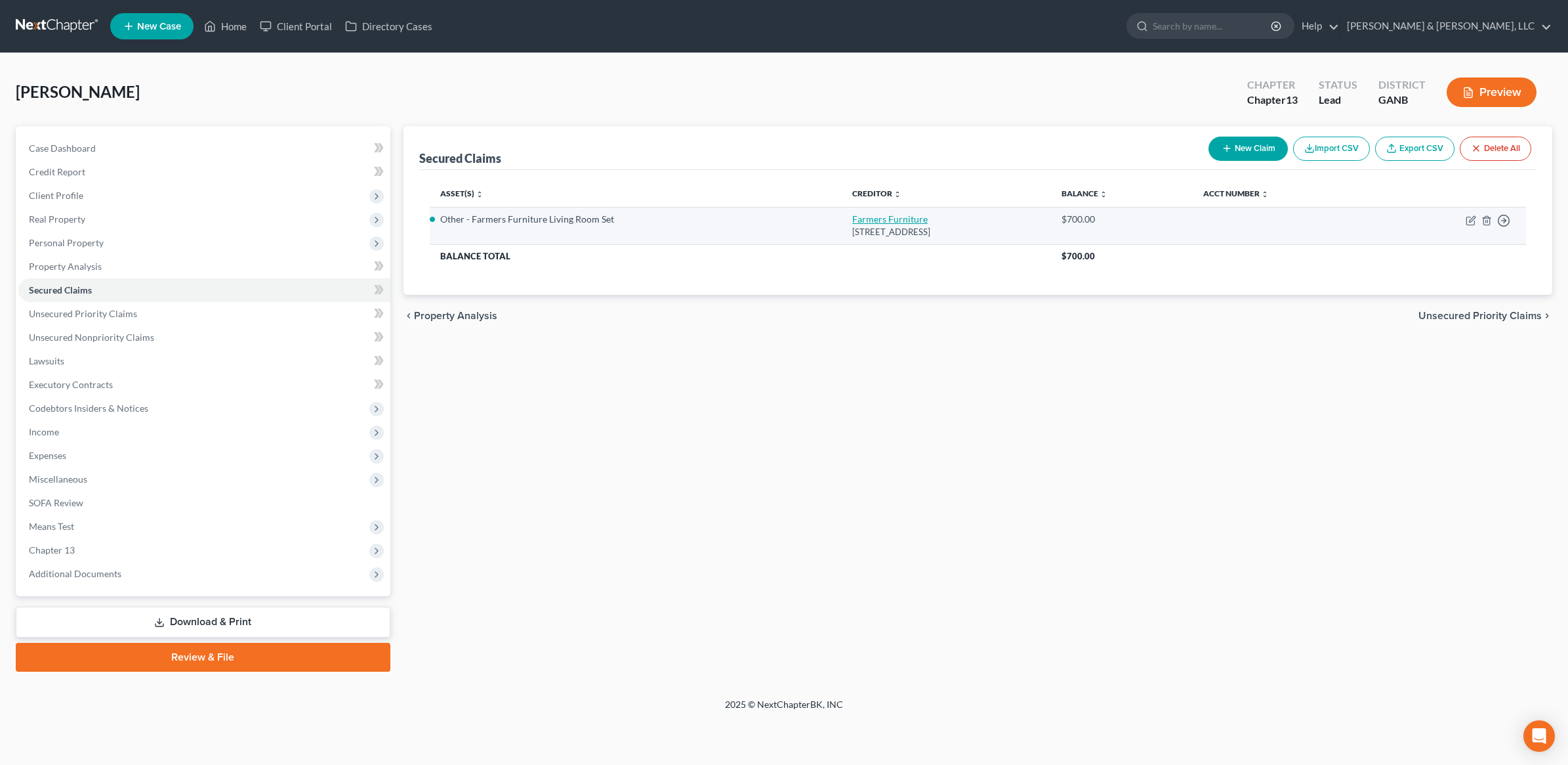
click at [852, 221] on link "Farmers Furniture" at bounding box center [889, 219] width 75 height 11
select select "10"
select select "7"
select select "0"
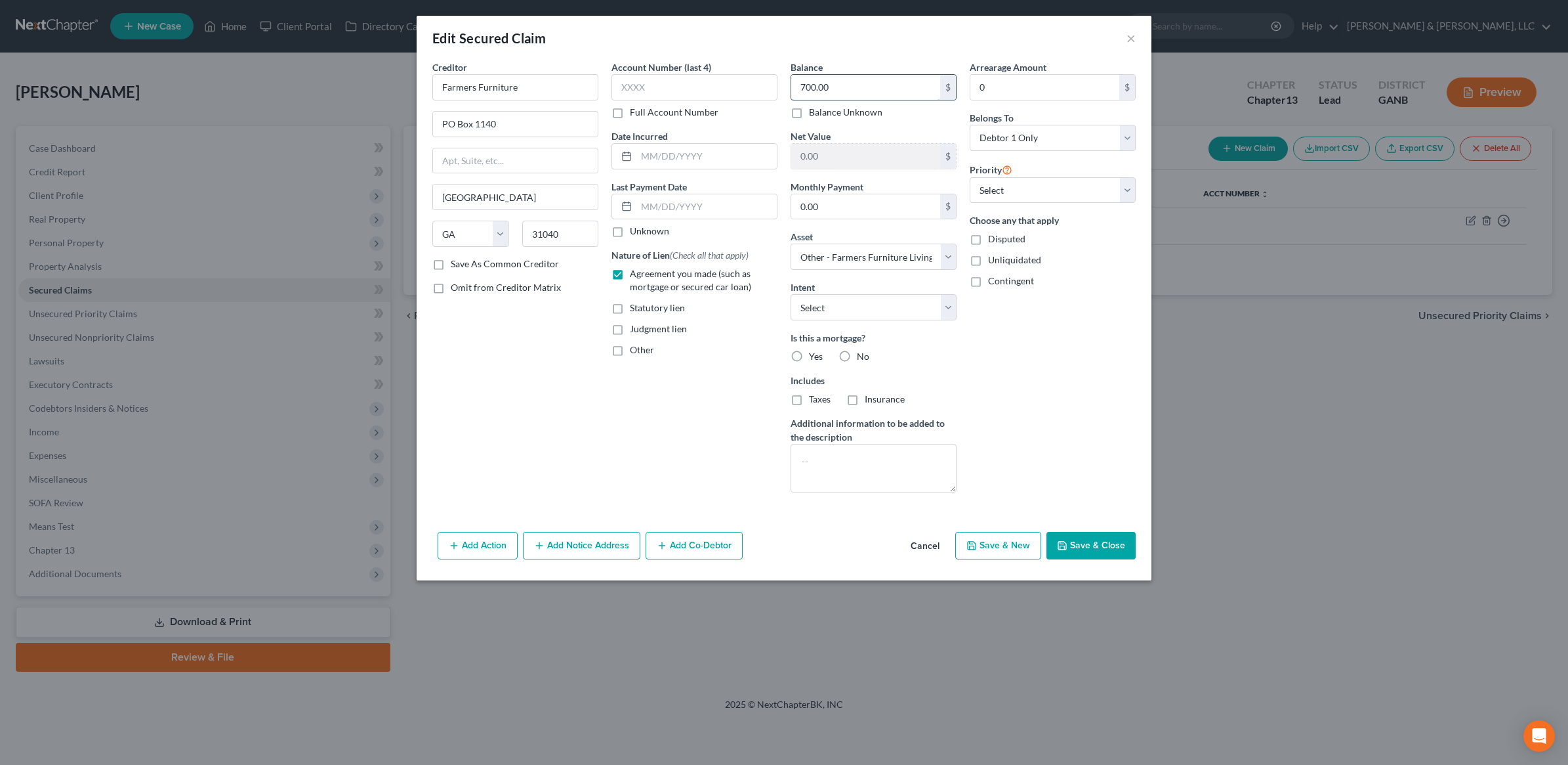
click at [847, 94] on input "700.00" at bounding box center [866, 88] width 149 height 25
type input "1,000"
click at [1100, 540] on button "Save & Close" at bounding box center [1091, 545] width 89 height 28
select select
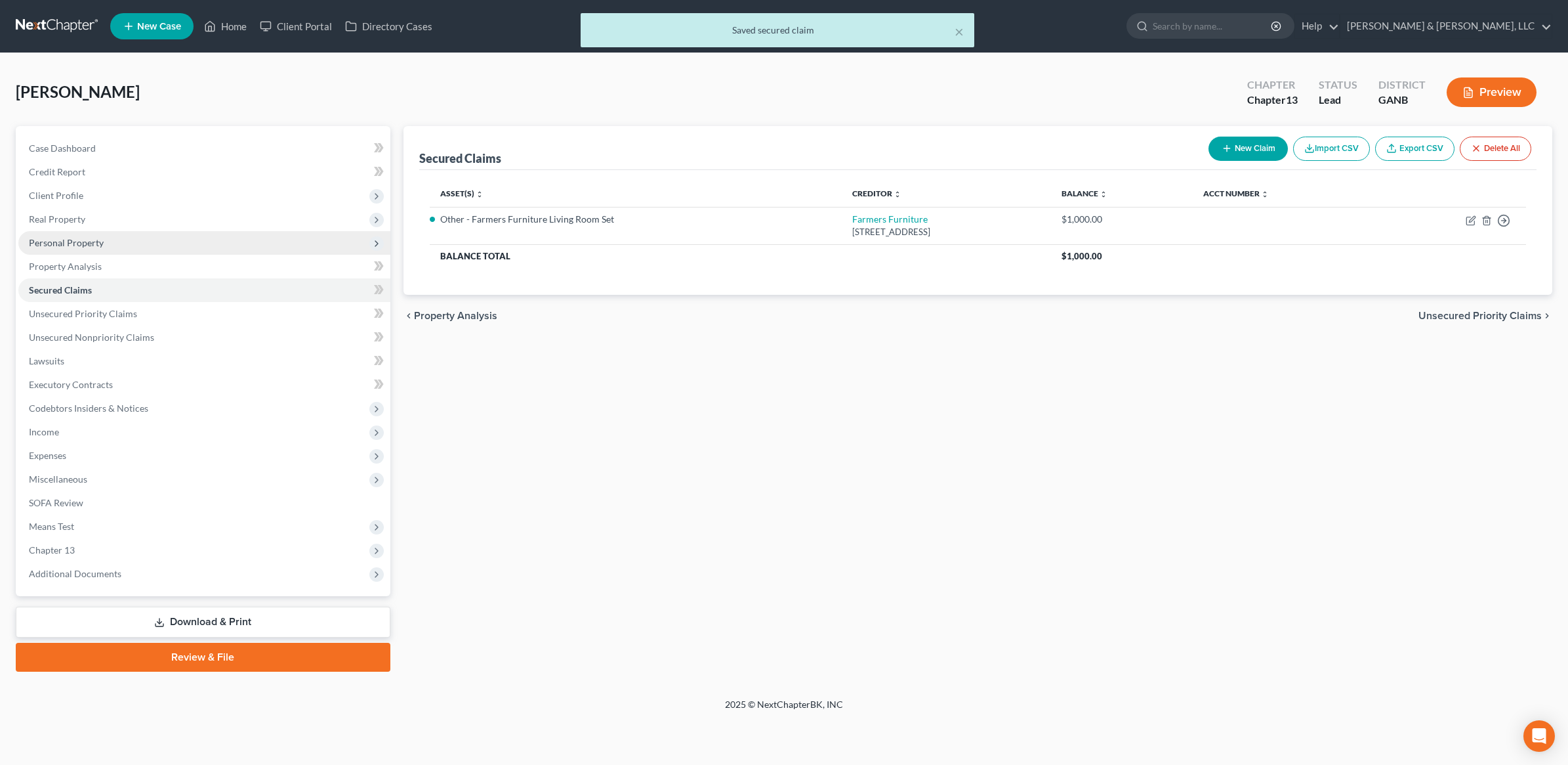
click at [115, 247] on span "Personal Property" at bounding box center [204, 243] width 372 height 24
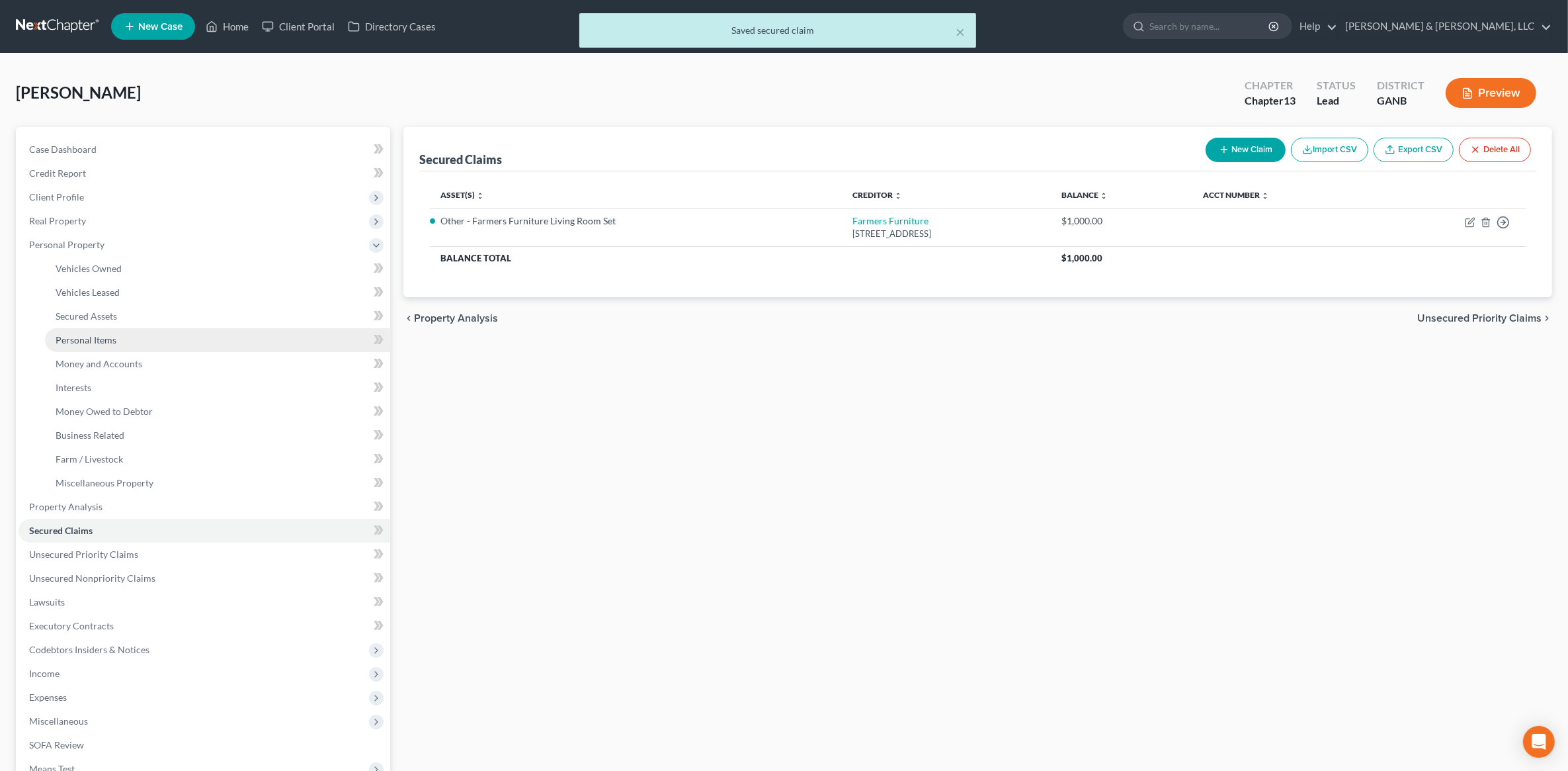
click at [124, 335] on link "Personal Items" at bounding box center [218, 340] width 345 height 24
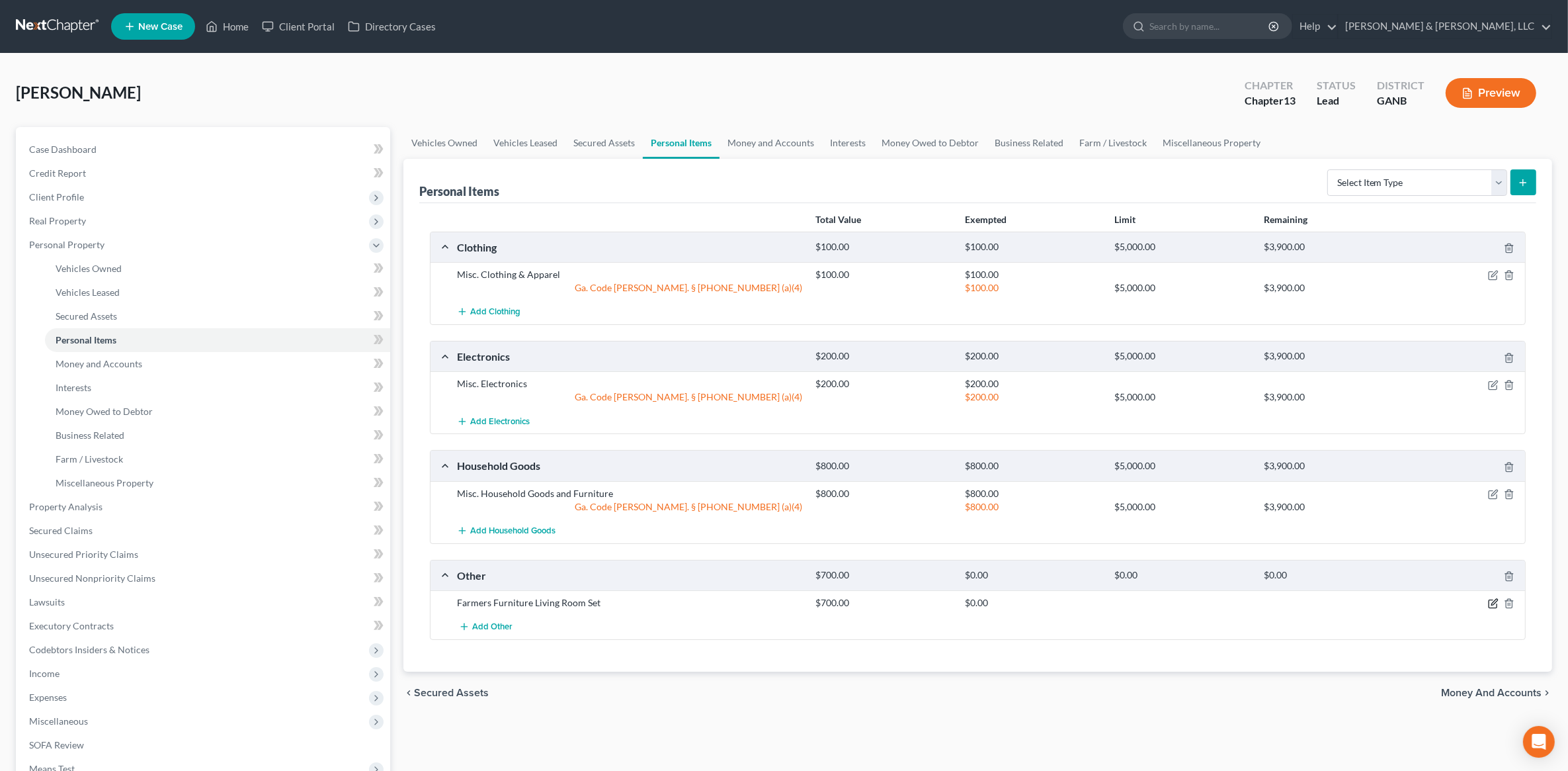
click at [1493, 608] on icon "button" at bounding box center [1493, 603] width 10 height 10
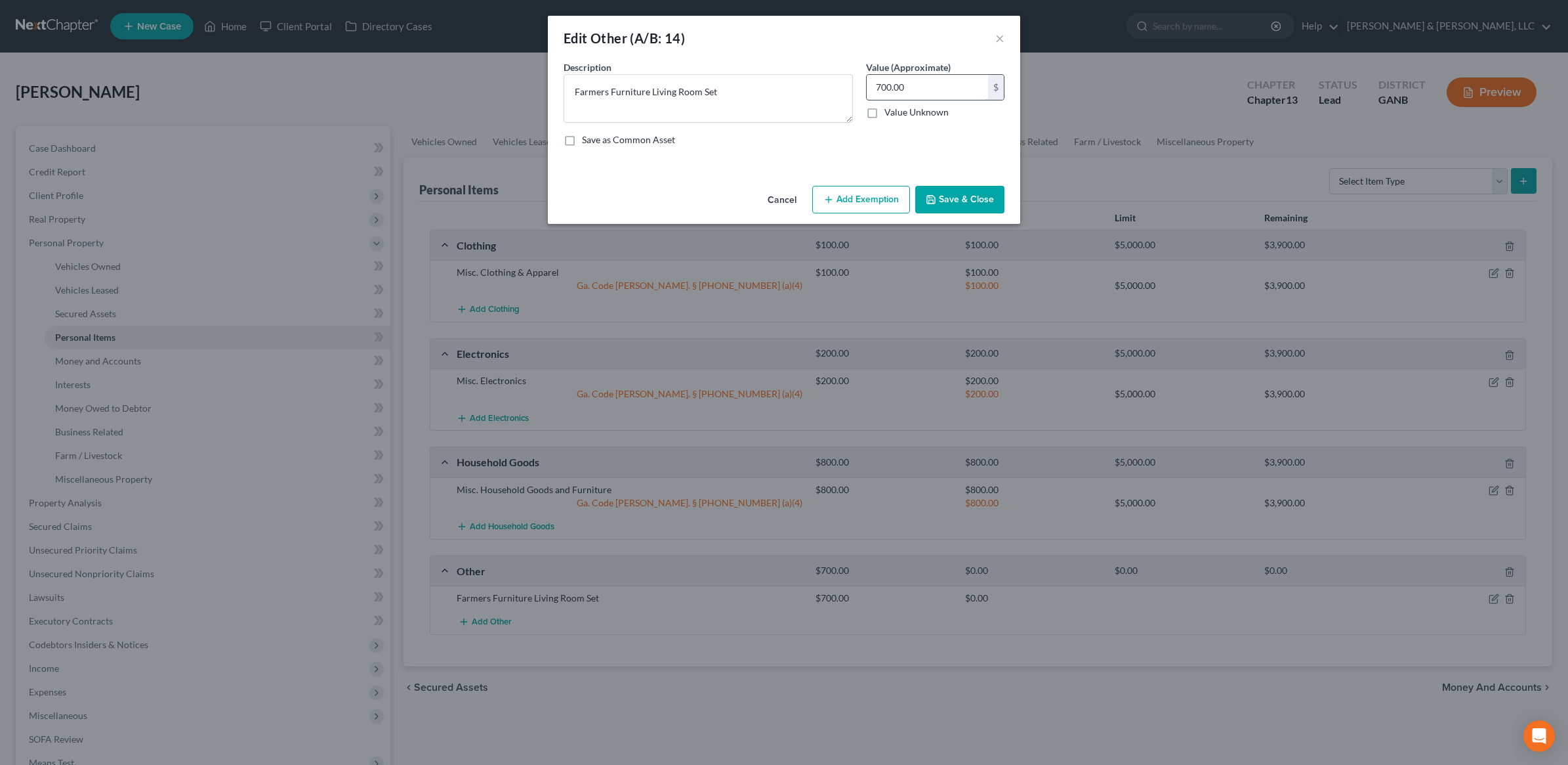
click at [903, 90] on input "700.00" at bounding box center [927, 88] width 122 height 25
type input "1,000"
click at [969, 202] on button "Save & Close" at bounding box center [960, 199] width 89 height 28
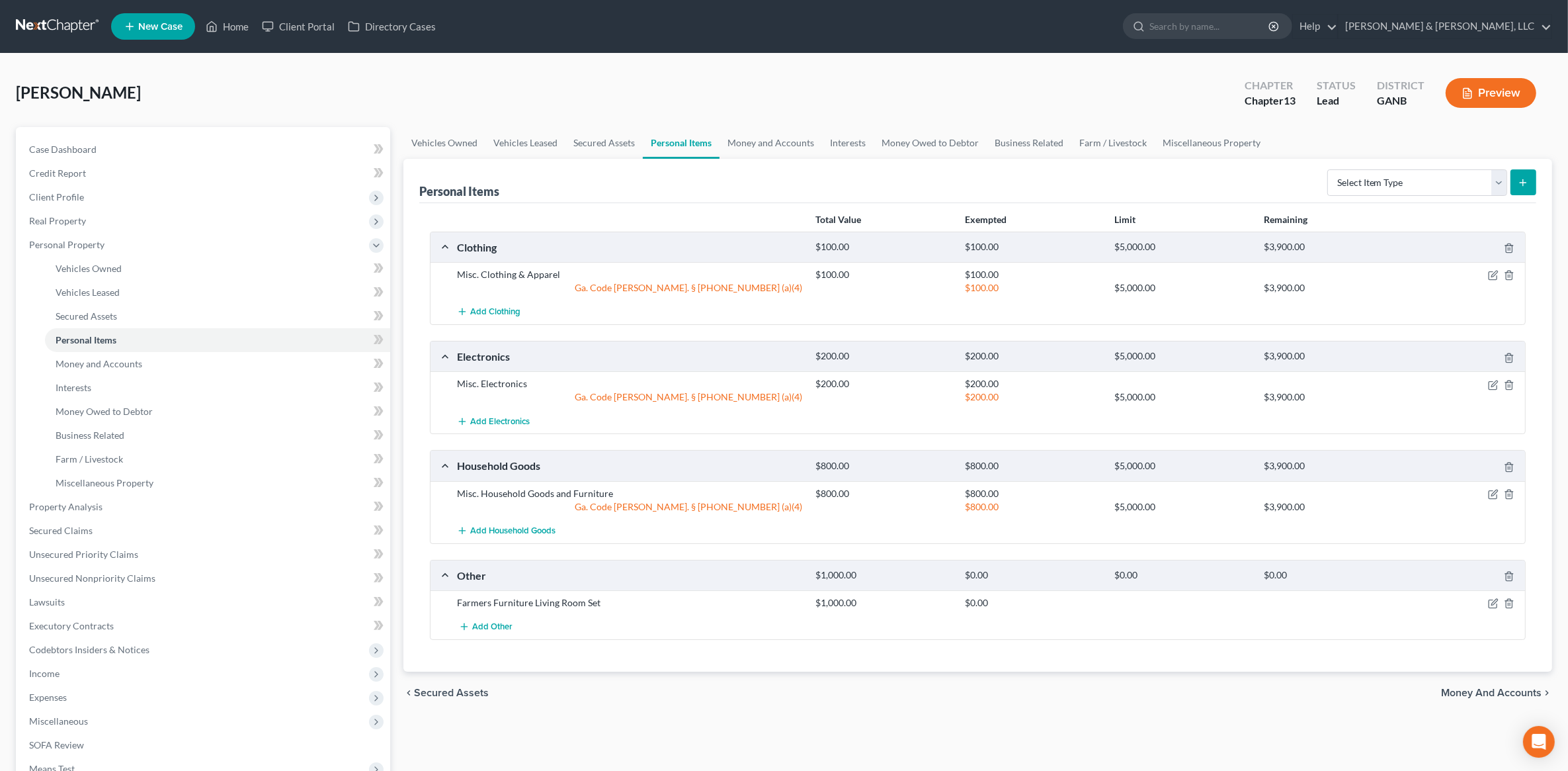
click at [1510, 693] on span "Money and Accounts" at bounding box center [1491, 693] width 100 height 10
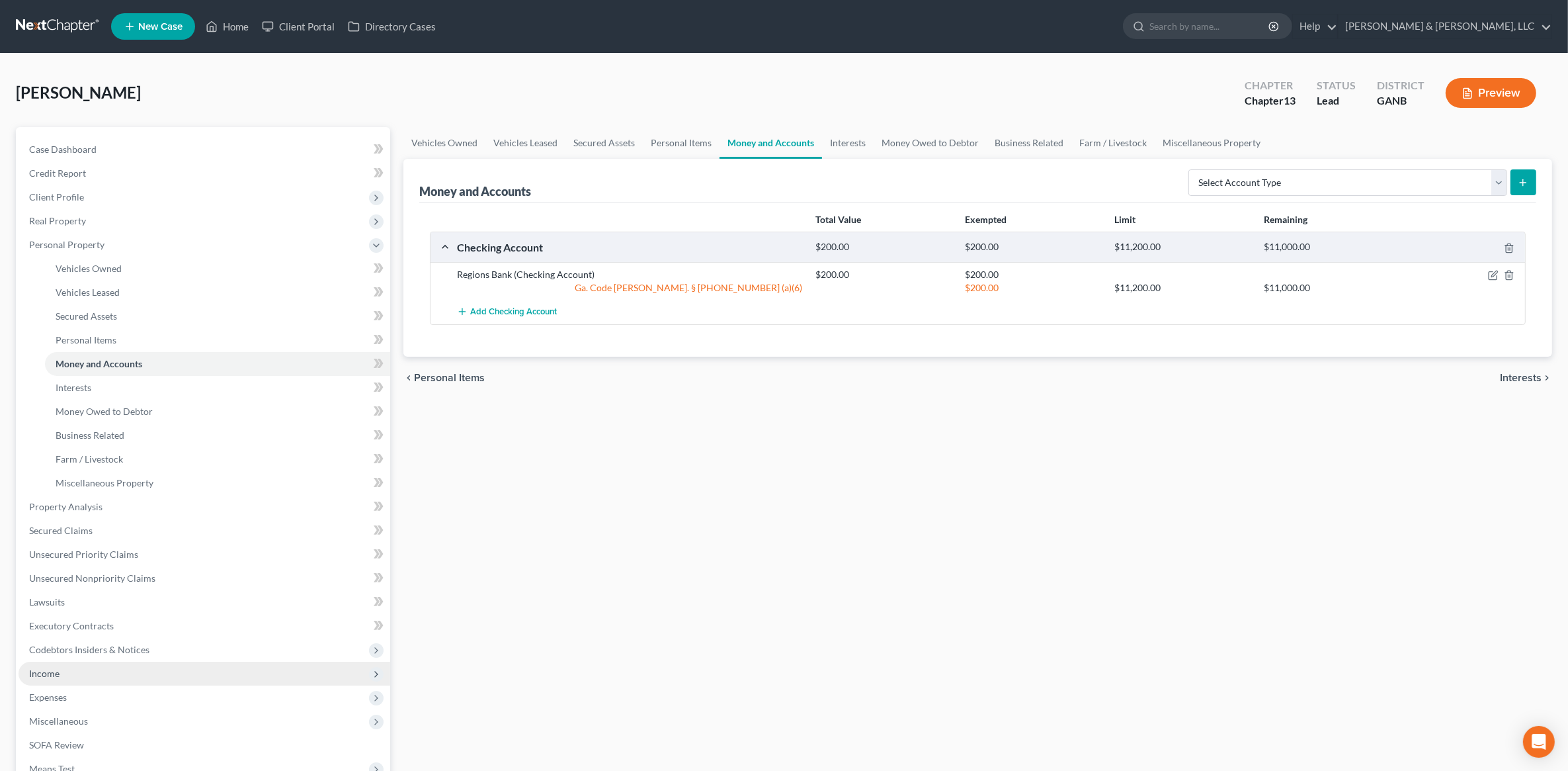
scroll to position [193, 0]
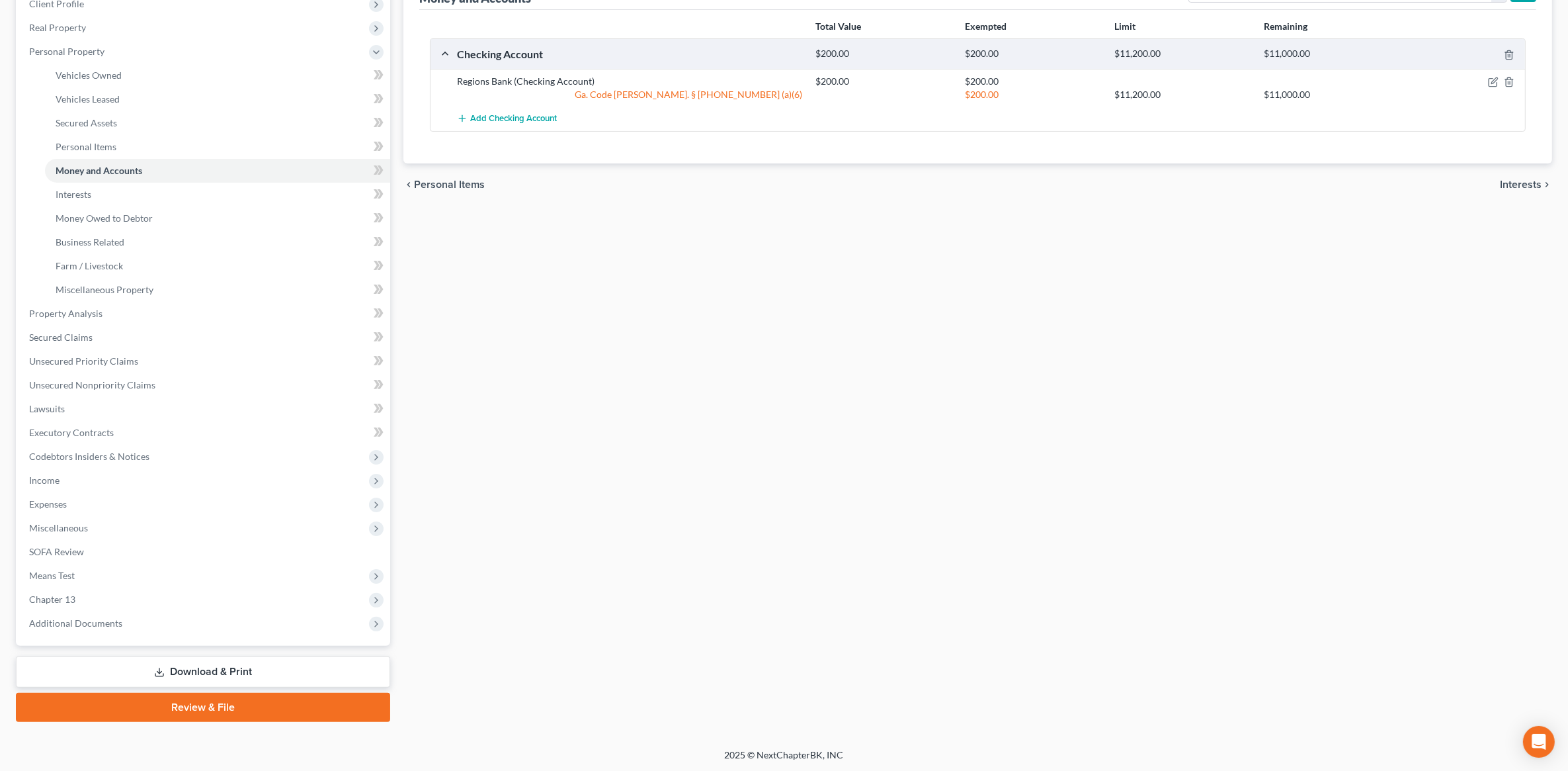
click at [177, 665] on link "Download & Print" at bounding box center [203, 671] width 374 height 31
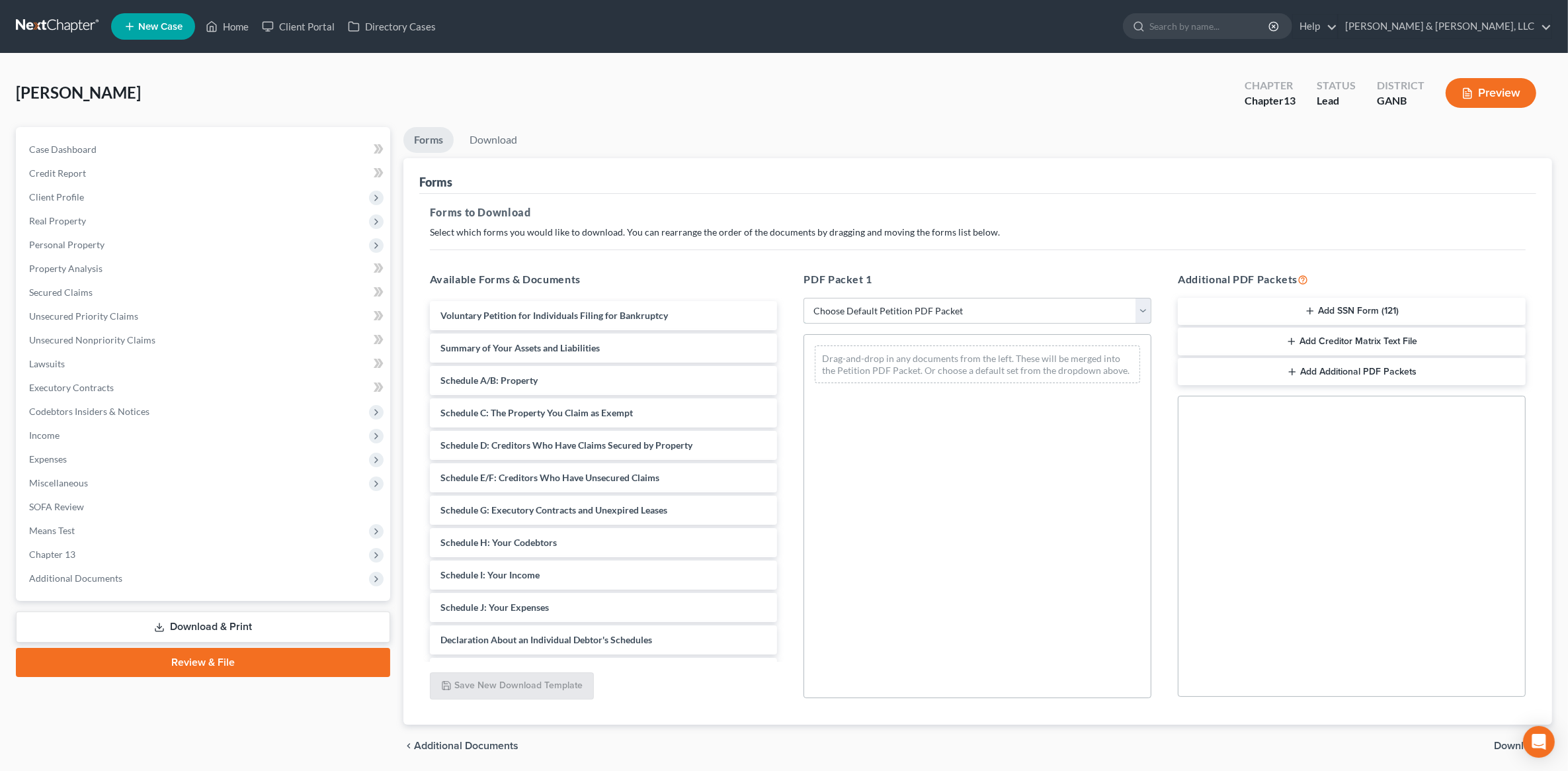
click at [881, 312] on select "Choose Default Petition PDF Packet Complete Bankruptcy Petition (all forms and …" at bounding box center [978, 311] width 348 height 26
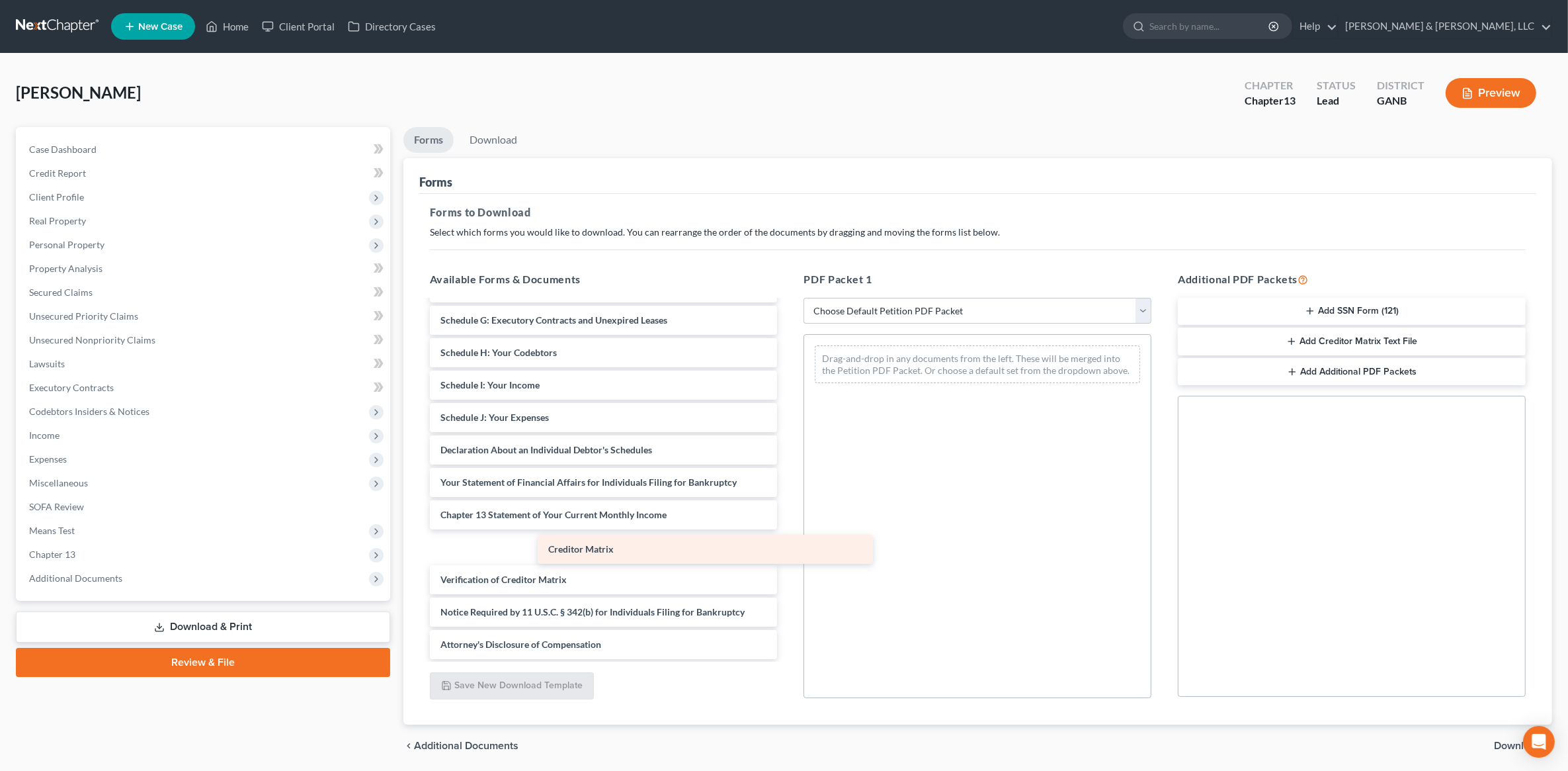
scroll to position [157, 0]
drag, startPoint x: 510, startPoint y: 541, endPoint x: 963, endPoint y: 508, distance: 454.2
click at [789, 508] on div "Creditor Matrix Voluntary Petition for Individuals Filing for Bankruptcy Summar…" at bounding box center [604, 418] width 369 height 548
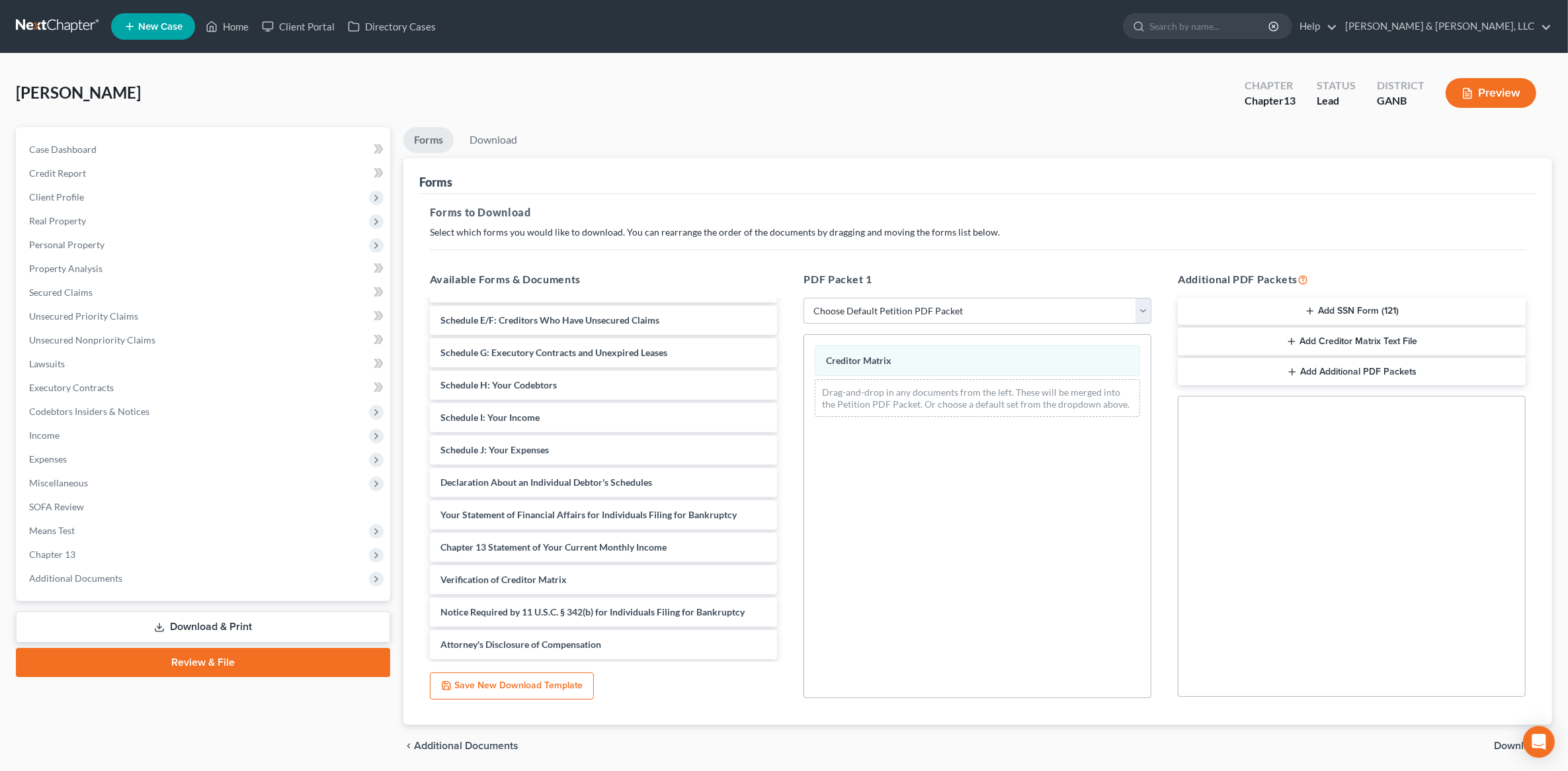
scroll to position [46, 0]
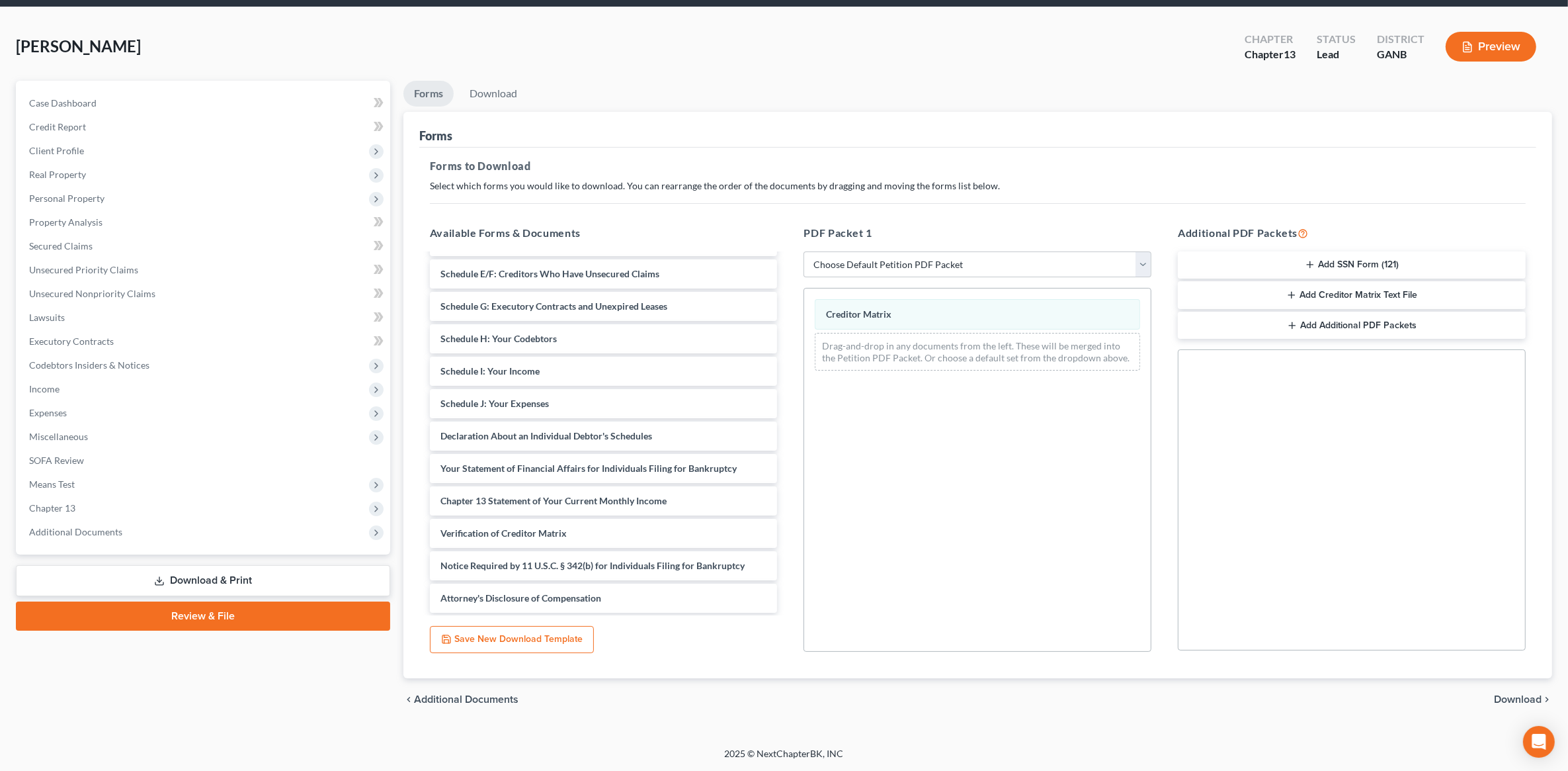
click at [1524, 695] on span "Download" at bounding box center [1518, 700] width 48 height 10
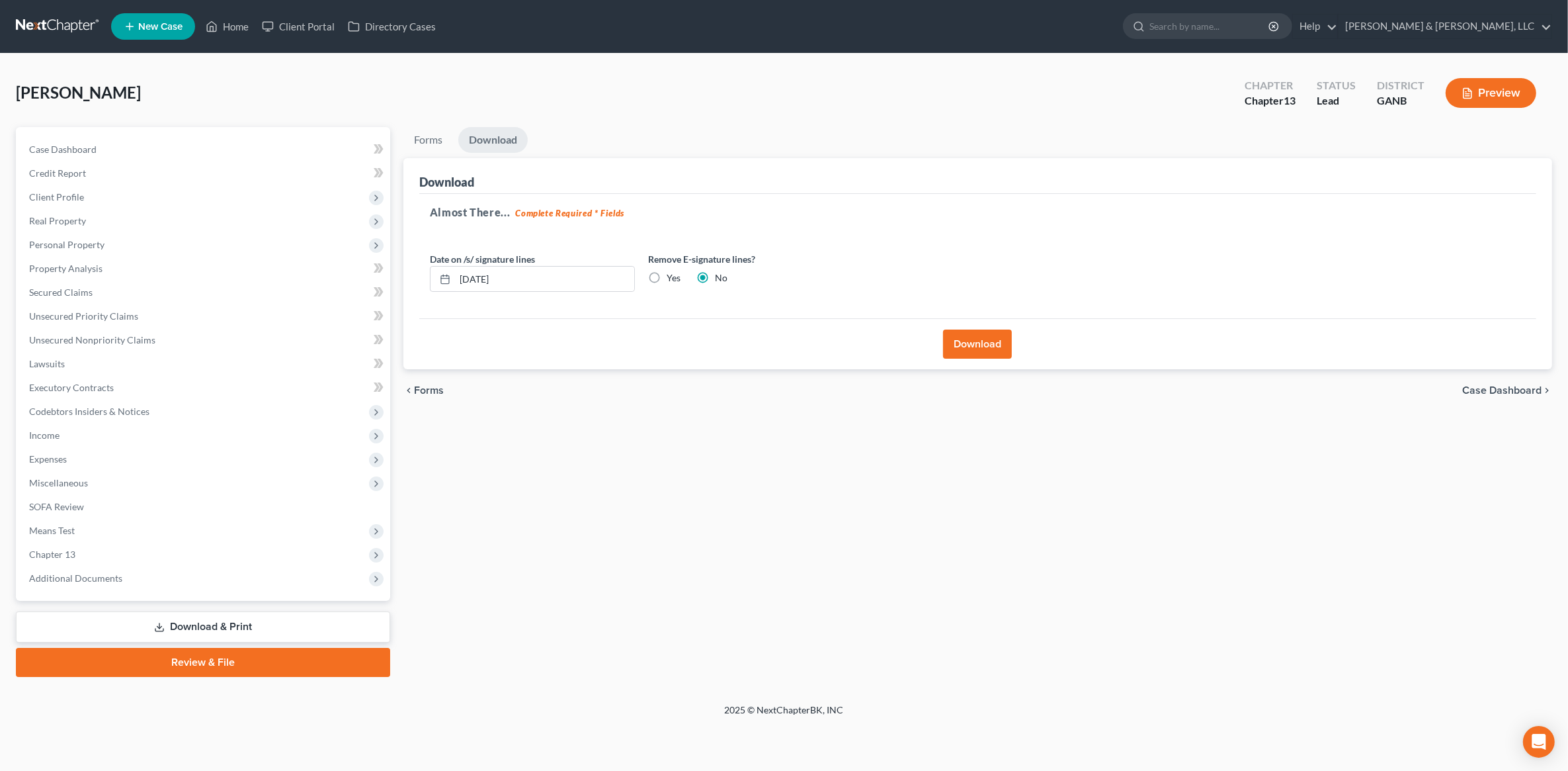
scroll to position [0, 0]
click at [979, 355] on button "Download" at bounding box center [985, 344] width 69 height 29
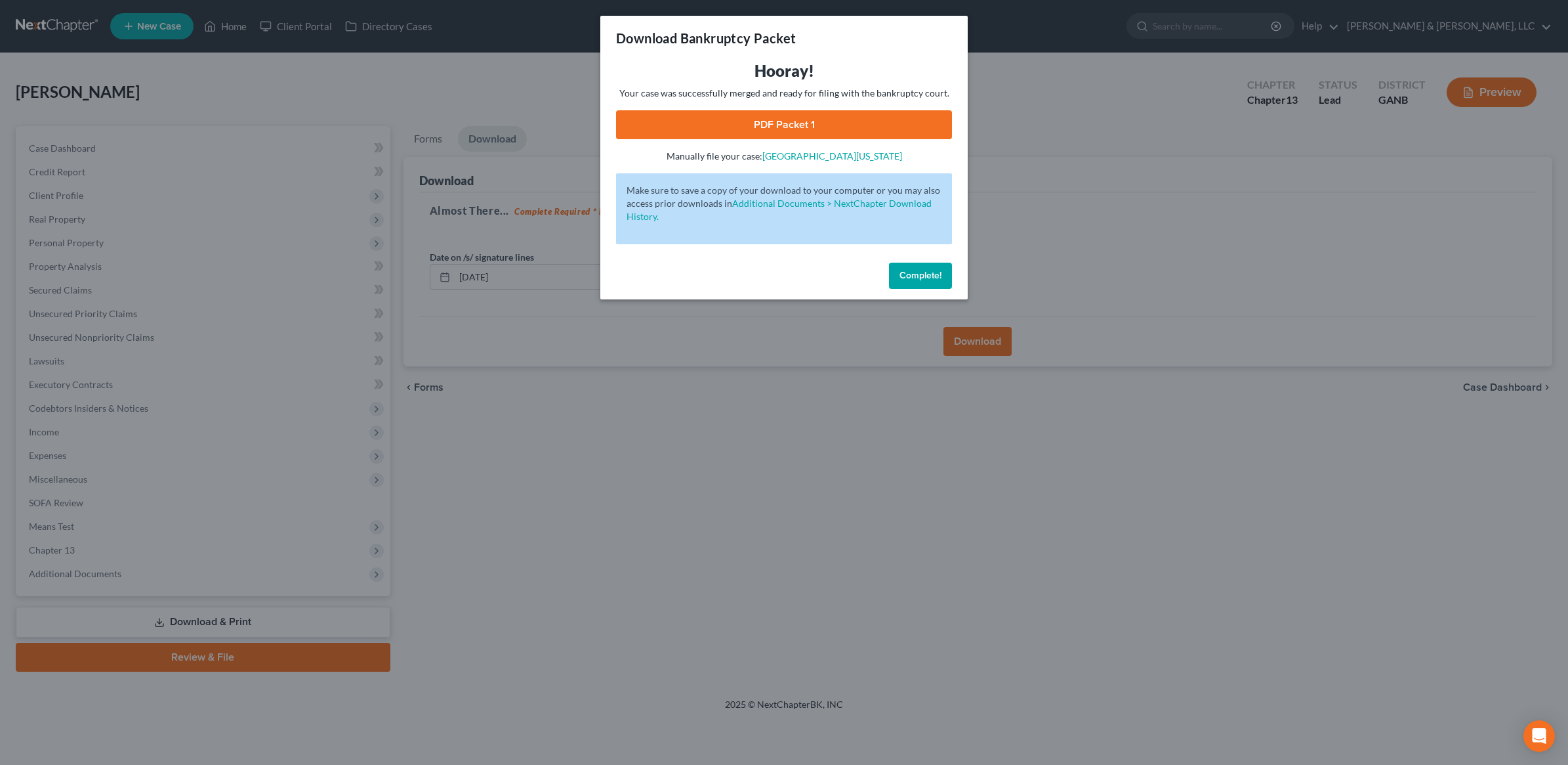
click at [821, 108] on div "Hooray! Your case was successfully merged and ready for filing with the bankrup…" at bounding box center [784, 111] width 336 height 102
click at [811, 122] on link "PDF Packet 1" at bounding box center [784, 125] width 336 height 29
click at [906, 264] on button "Complete!" at bounding box center [920, 275] width 63 height 26
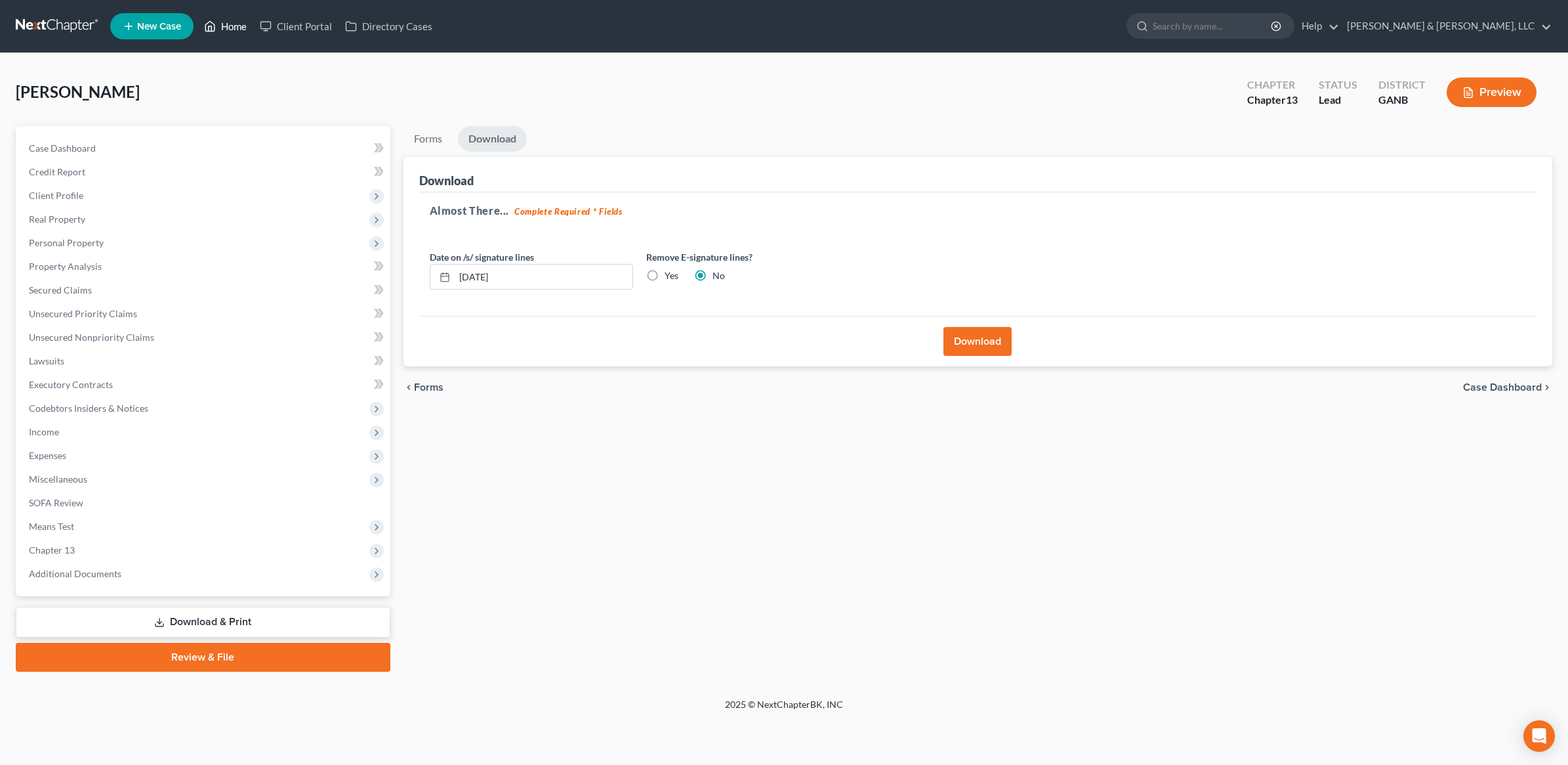
click at [243, 26] on link "Home" at bounding box center [225, 26] width 56 height 24
